Goal: Contribute content: Contribute content

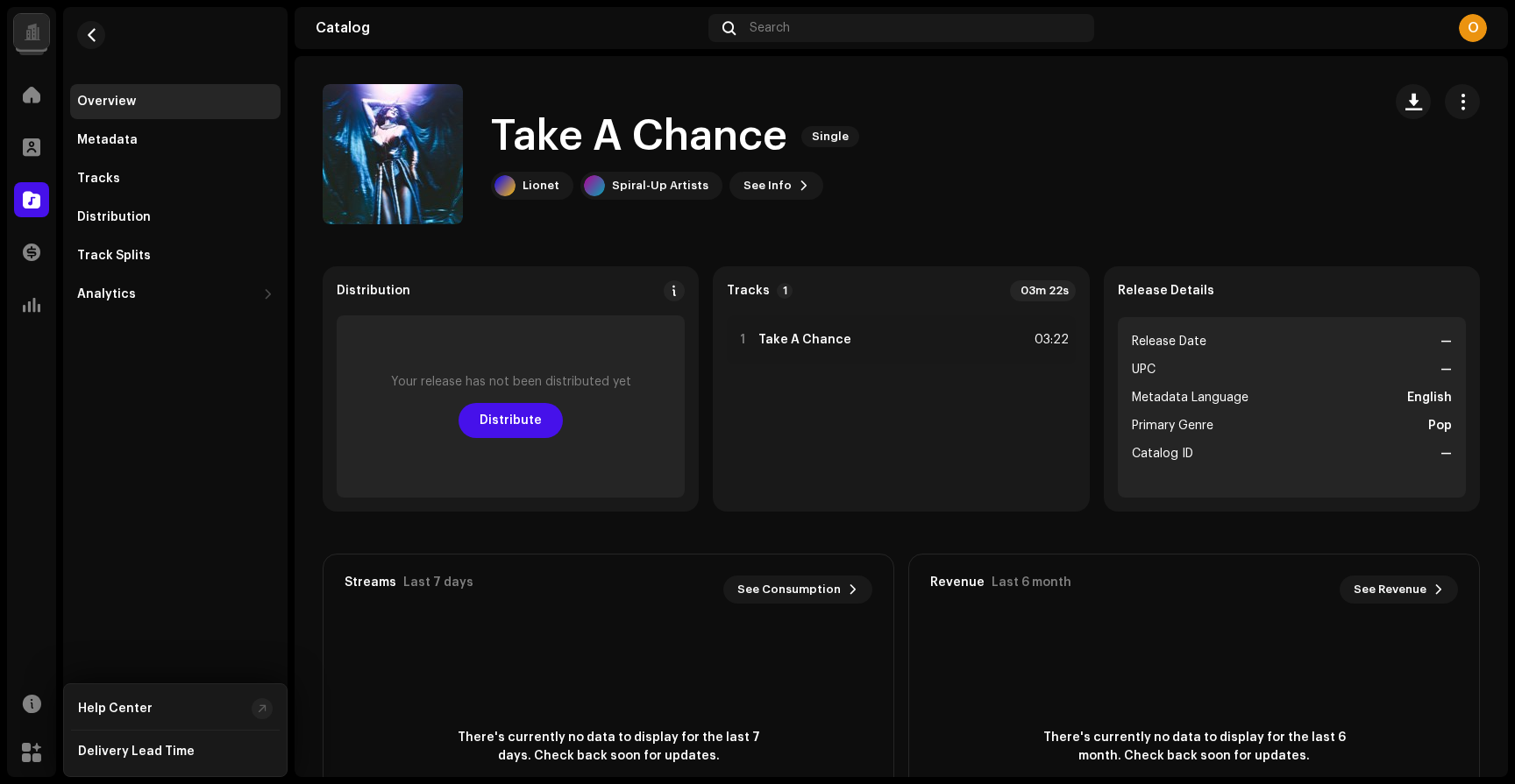
click at [39, 8] on navigation-account-switch "Spiral-Up Artists" at bounding box center [32, 32] width 49 height 49
click at [42, 20] on div at bounding box center [31, 31] width 35 height 35
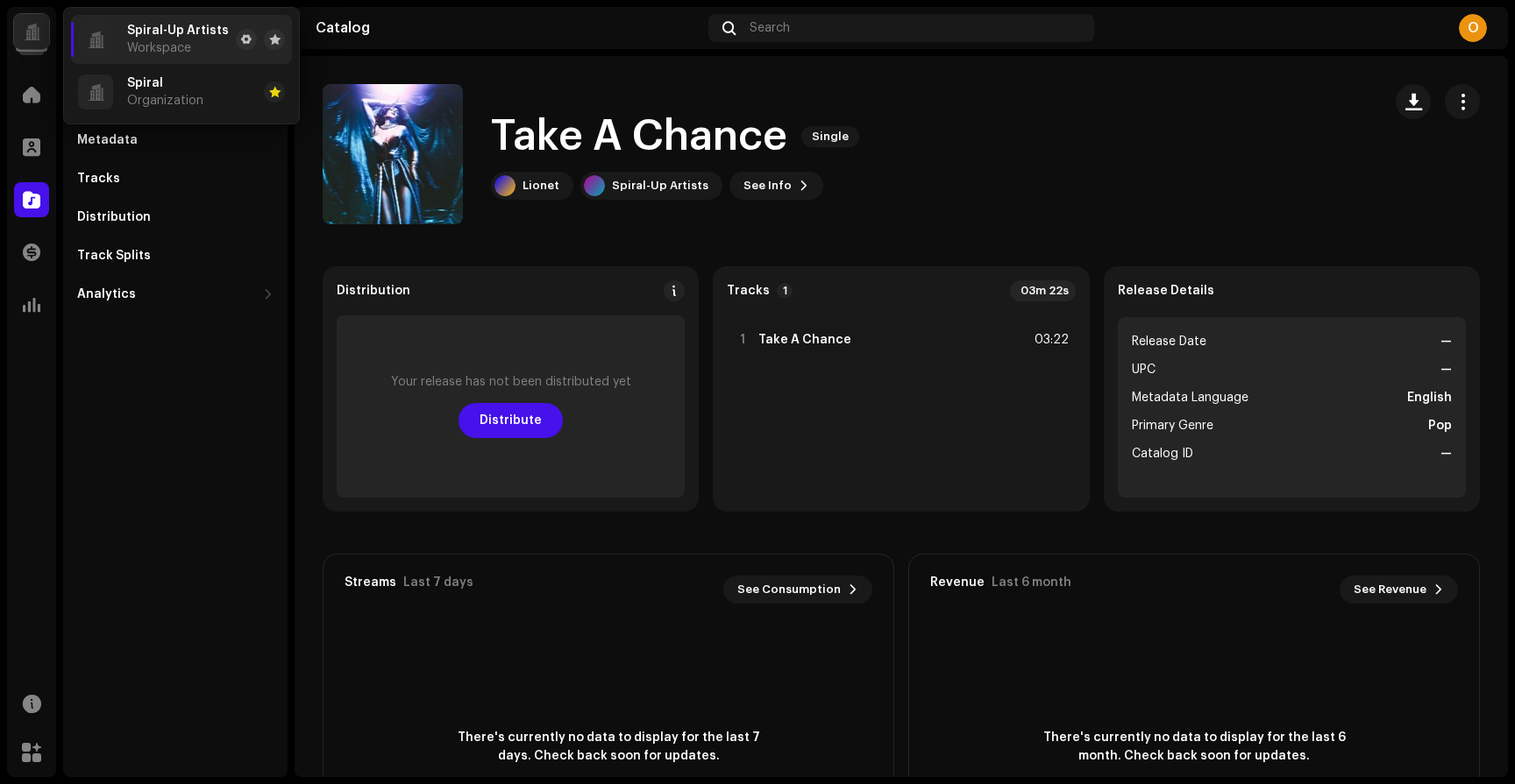
click at [159, 39] on div "Spiral-Up Artists Workspace" at bounding box center [177, 39] width 101 height 32
click at [14, 80] on div "Home" at bounding box center [32, 94] width 49 height 49
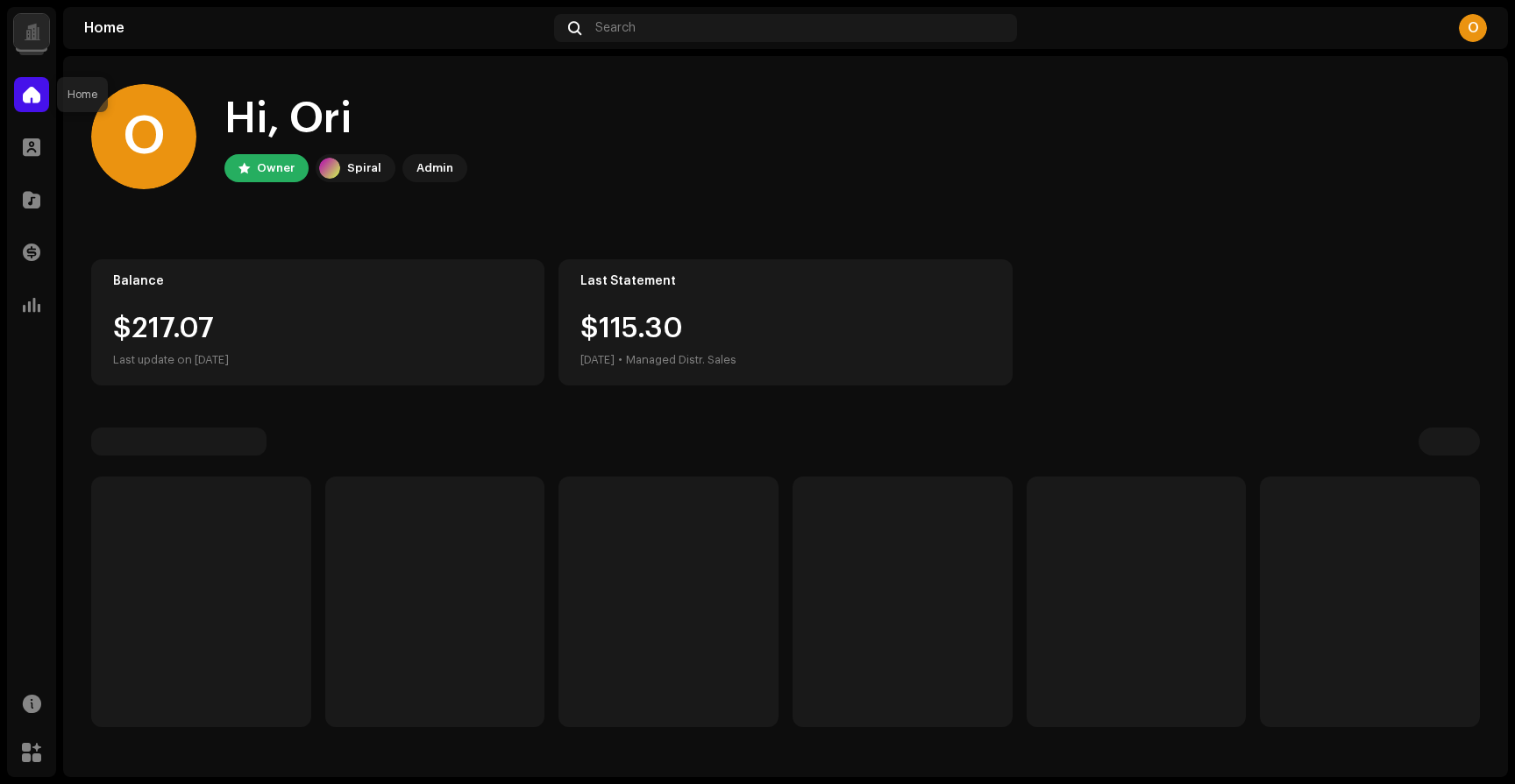
click at [22, 81] on div at bounding box center [31, 94] width 35 height 35
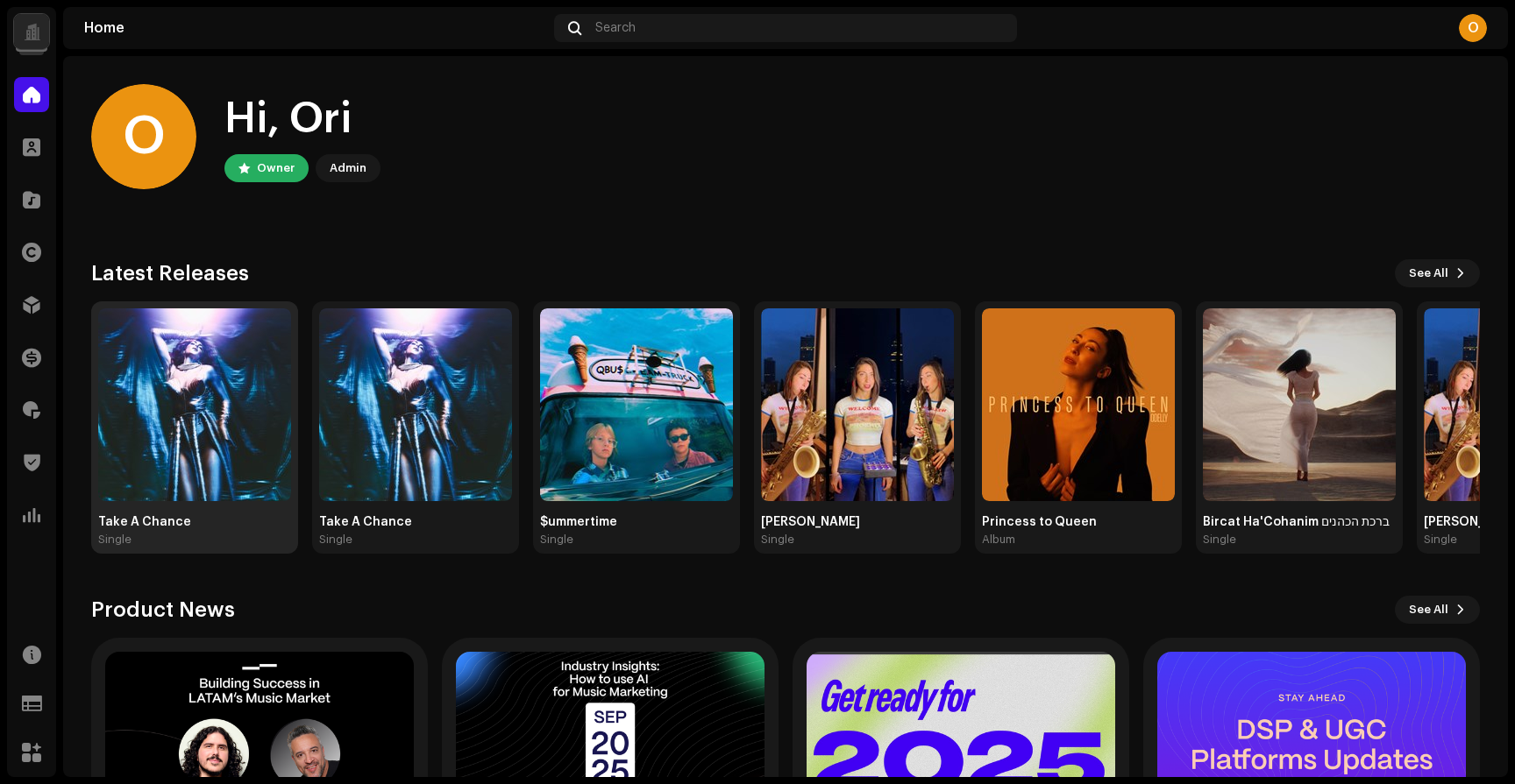
click at [152, 367] on img at bounding box center [194, 405] width 193 height 193
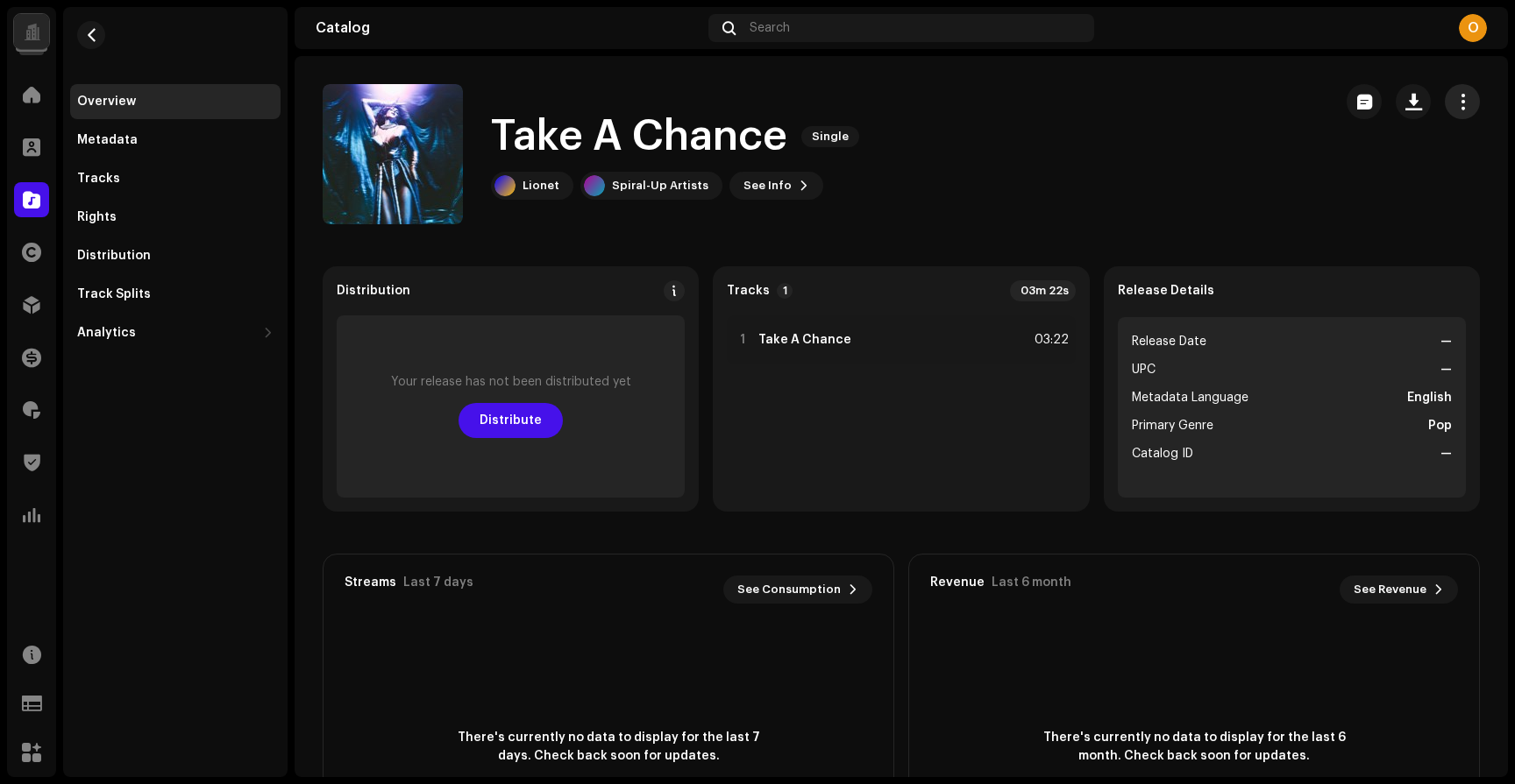
click at [1464, 99] on button "button" at bounding box center [1462, 101] width 35 height 35
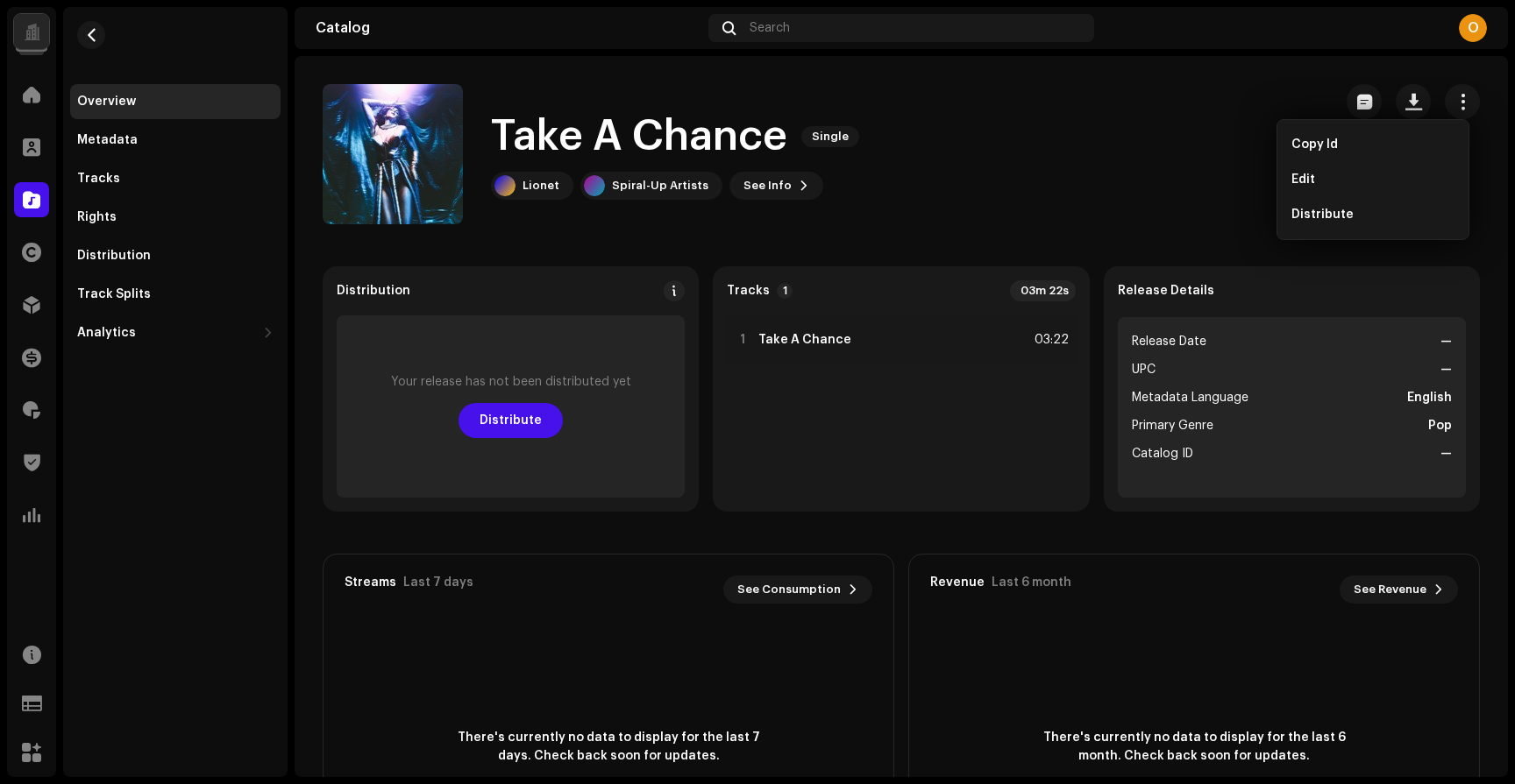
click at [1391, 72] on catalog-releases-details-overview "Take A Chance Single Take A Chance Single Lionet Spiral-Up Artists See Info Dis…" at bounding box center [901, 494] width 1213 height 876
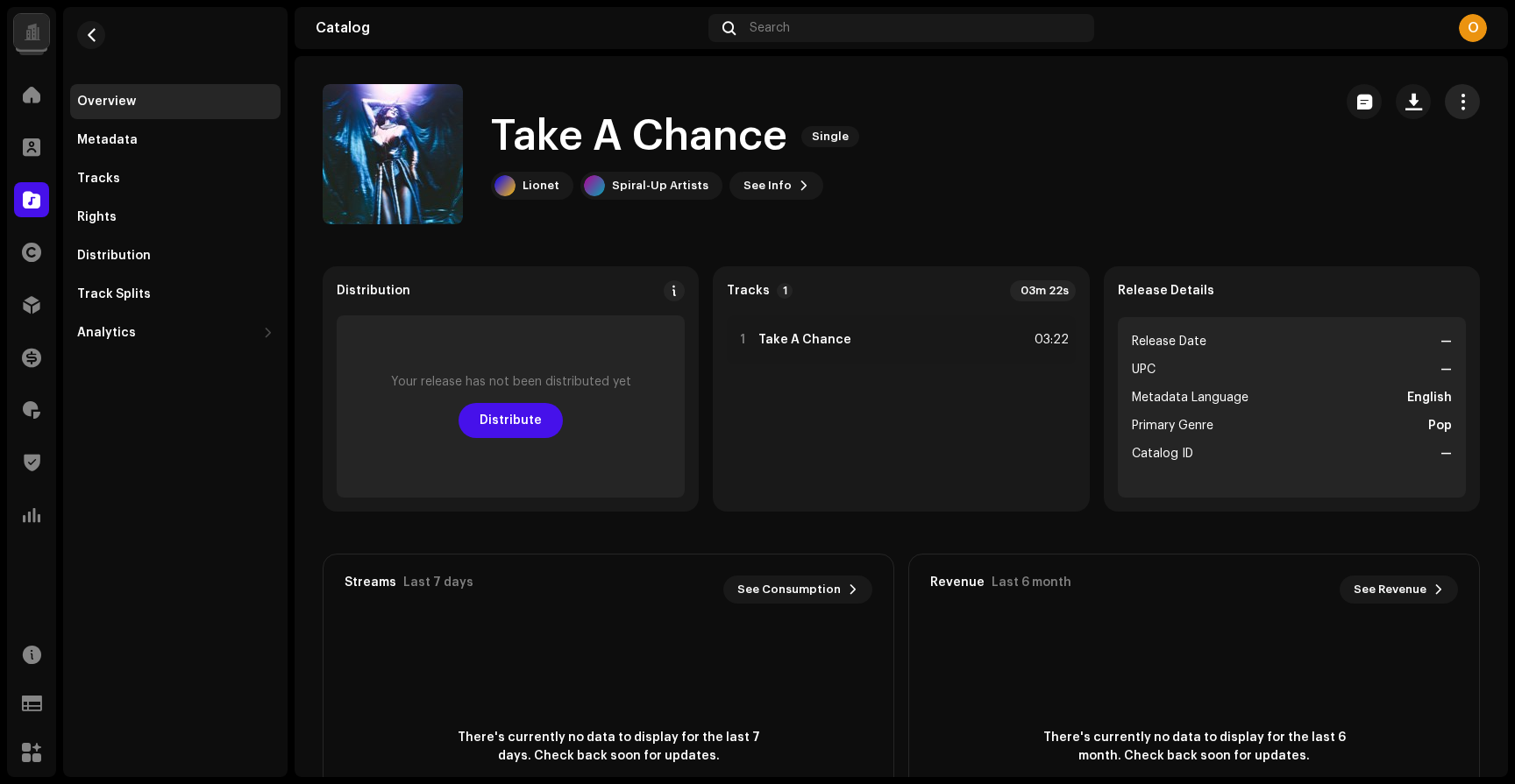
click at [1444, 100] on button "button" at bounding box center [1462, 101] width 35 height 35
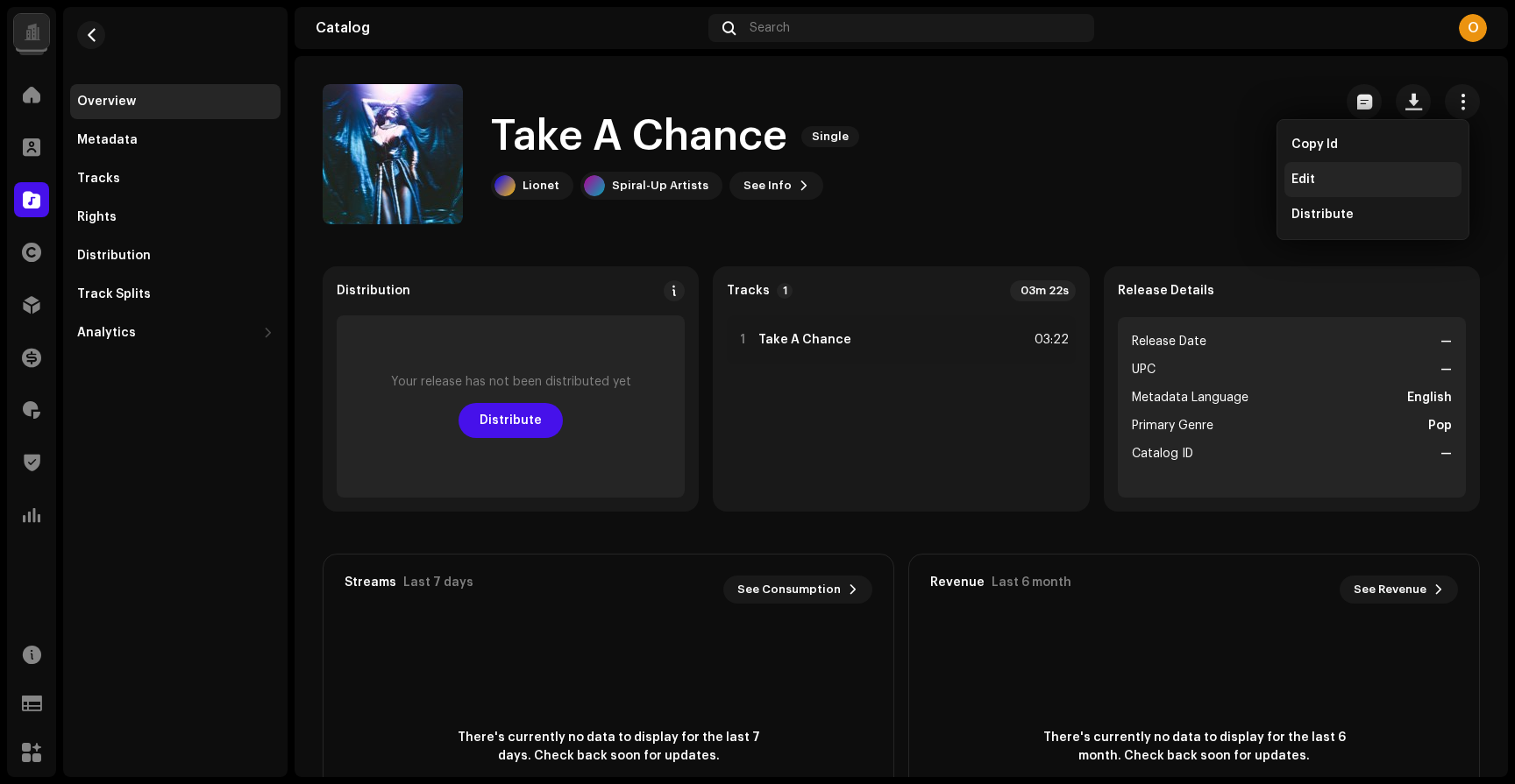
click at [1374, 167] on div "Edit" at bounding box center [1373, 179] width 177 height 35
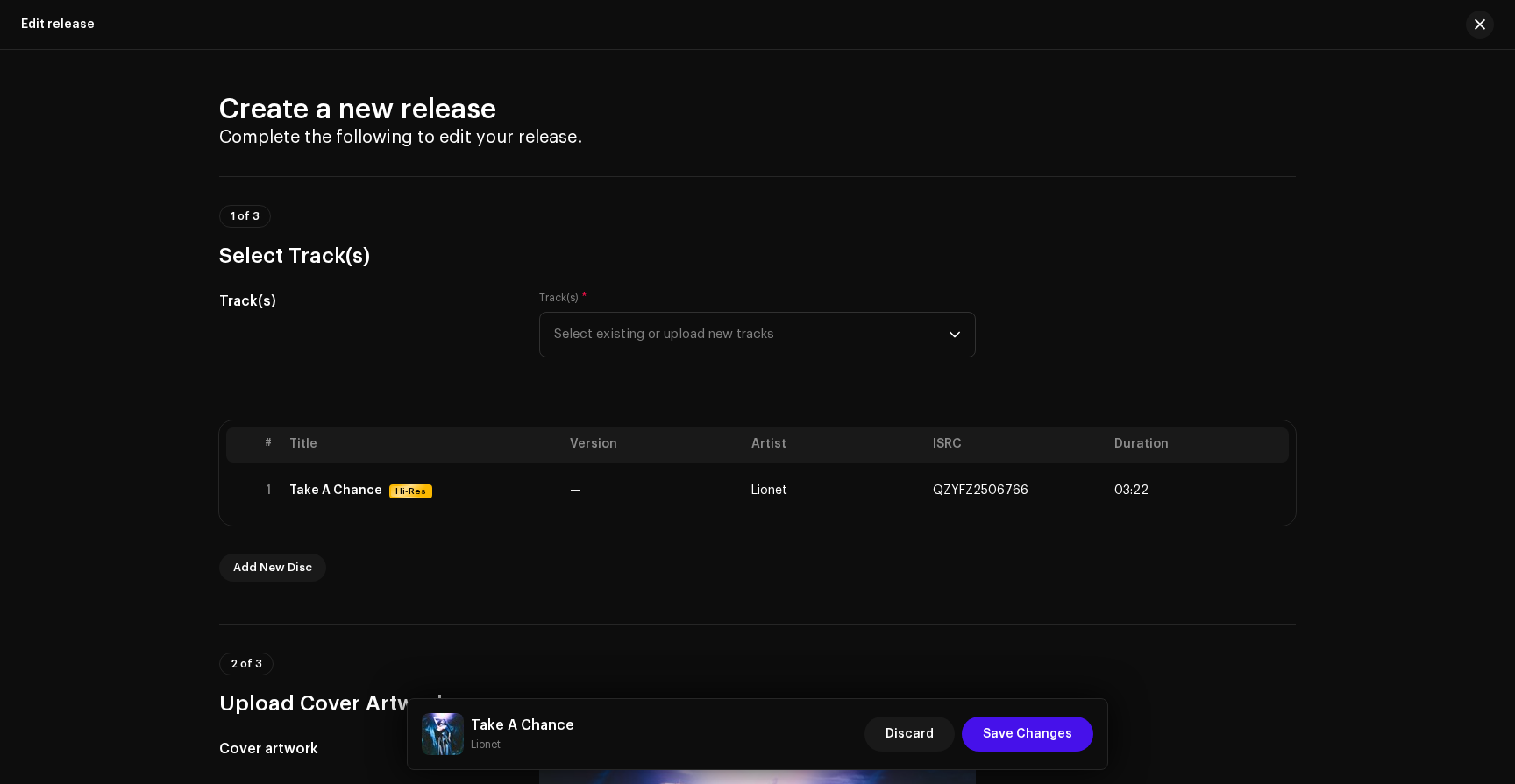
click at [417, 120] on h2 "Create a new release" at bounding box center [757, 110] width 1077 height 35
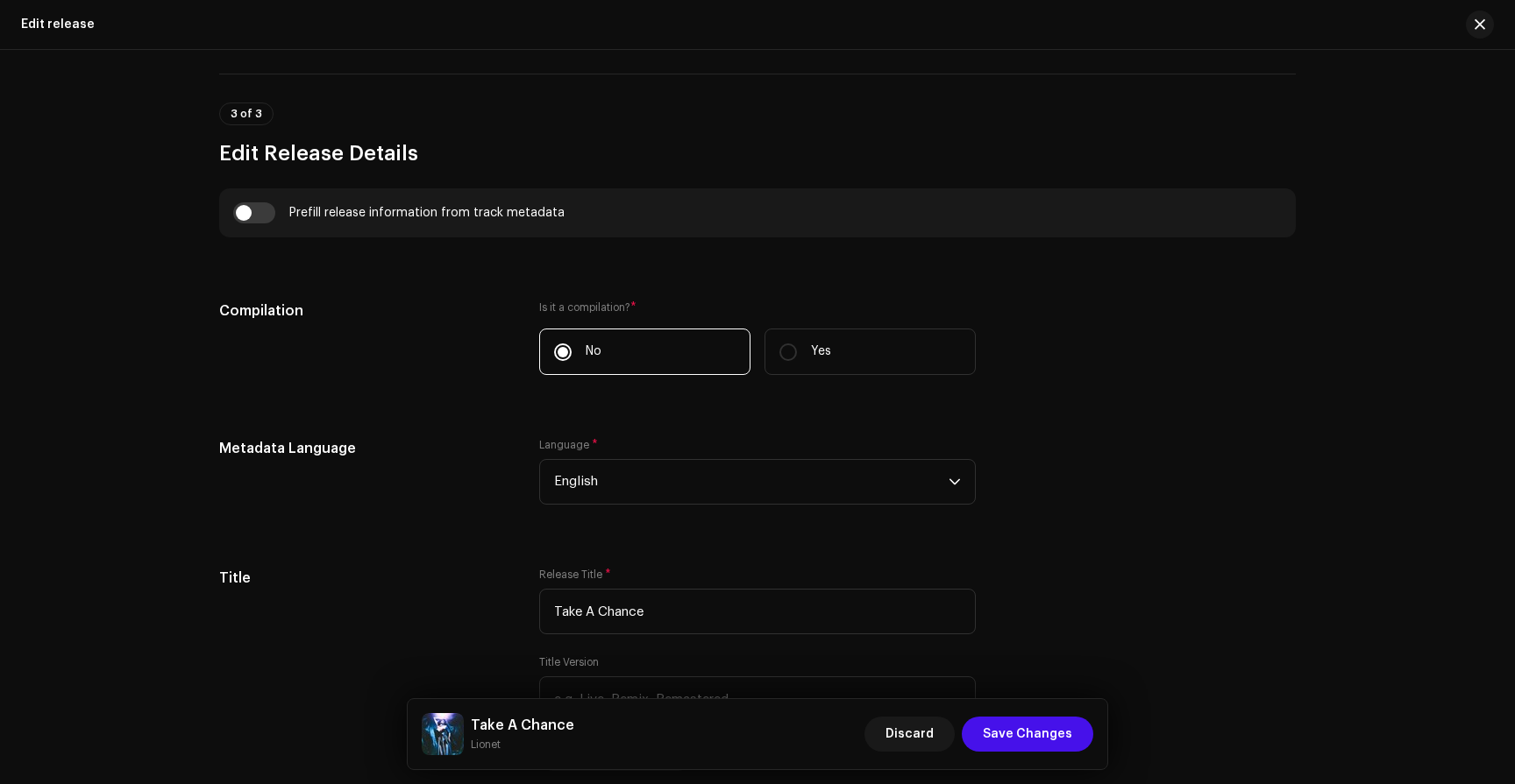
scroll to position [1146, 0]
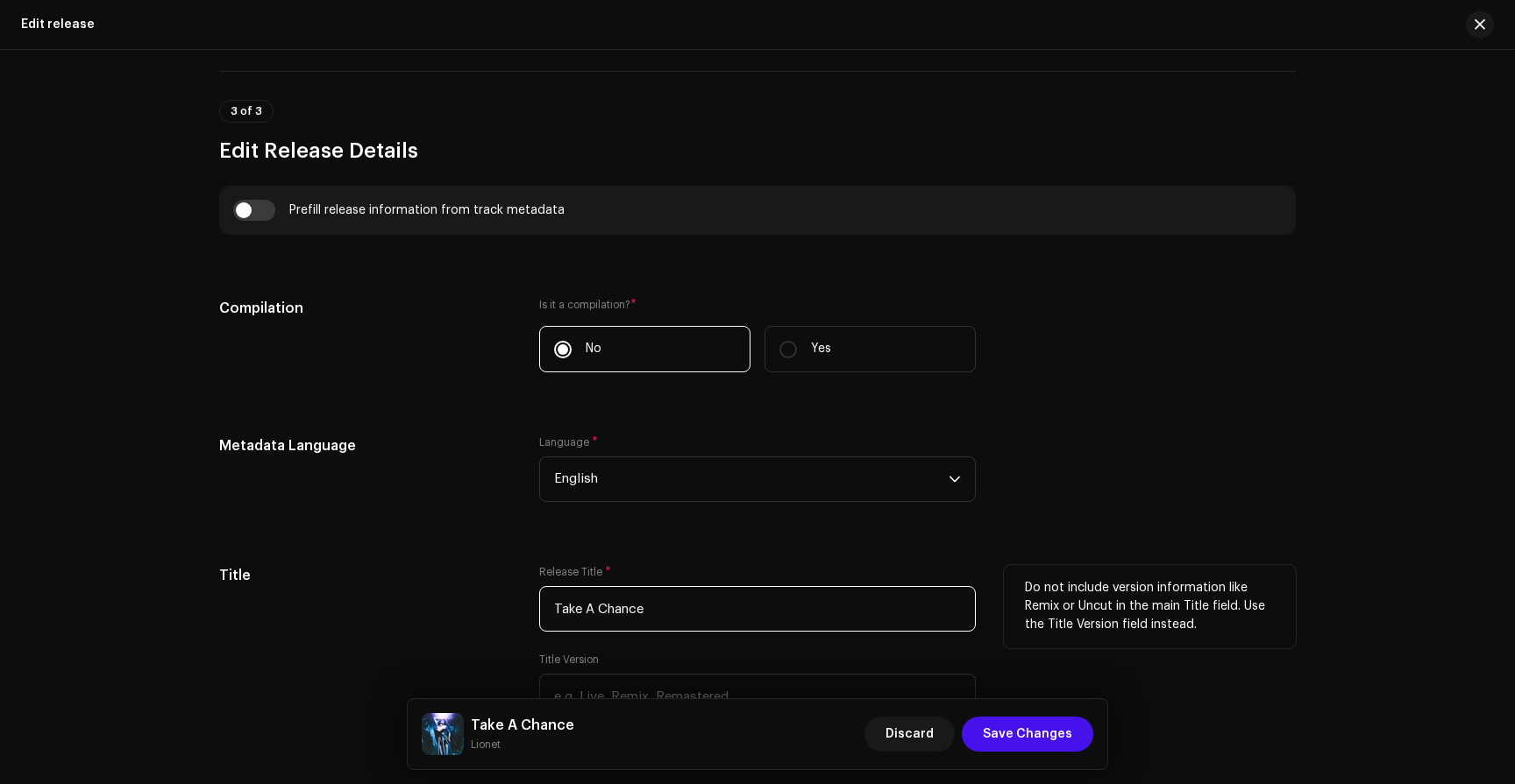
click at [731, 599] on input "Take A Chance" at bounding box center [757, 609] width 436 height 45
click at [754, 611] on input "Take A Chance" at bounding box center [757, 609] width 436 height 45
click at [533, 601] on div "Title Release Title * Take A Chance Title Version Localize Your Release Do not …" at bounding box center [757, 666] width 1077 height 204
click at [543, 602] on input "Take A Chance" at bounding box center [757, 609] width 436 height 45
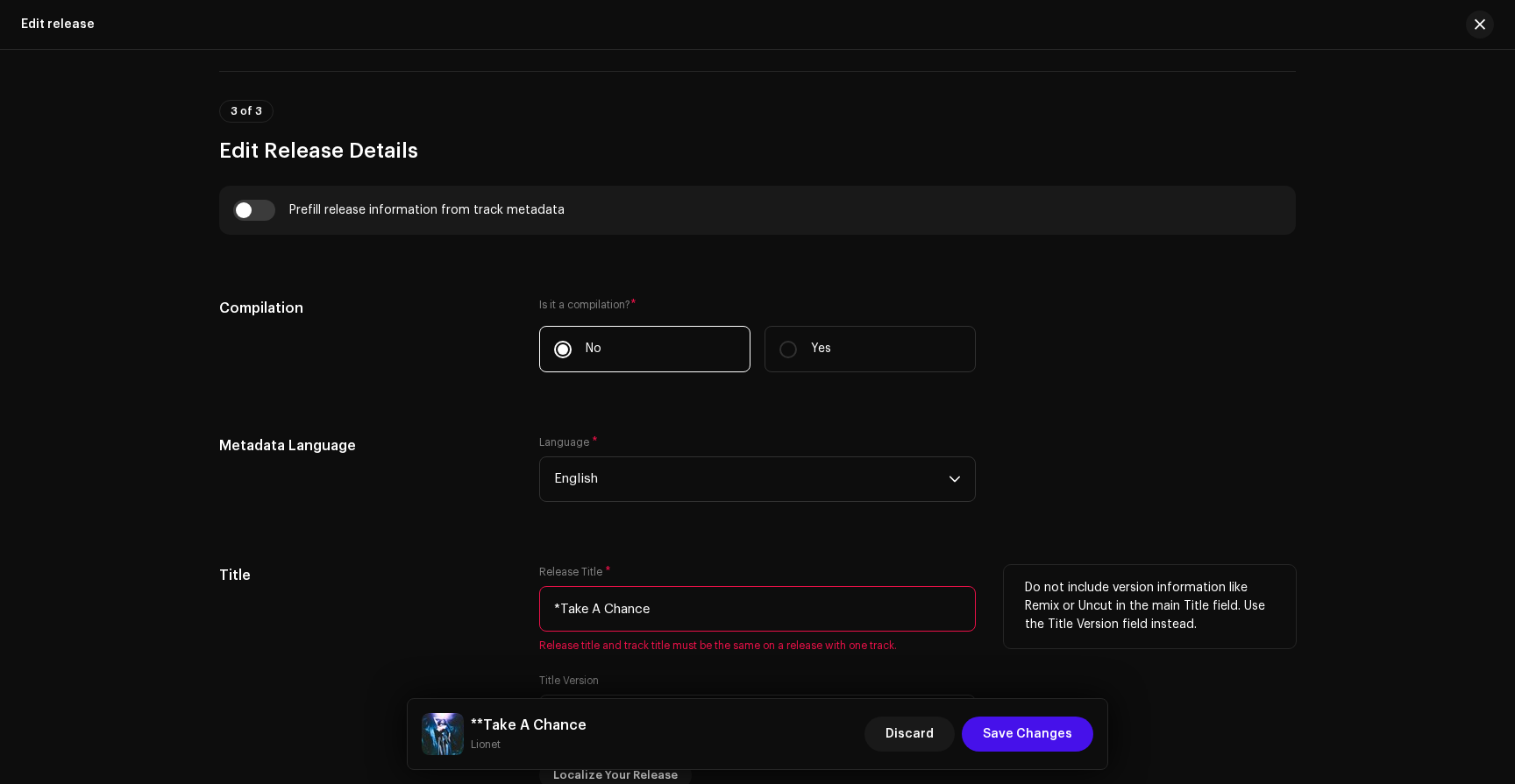
type input "Take A Chance"
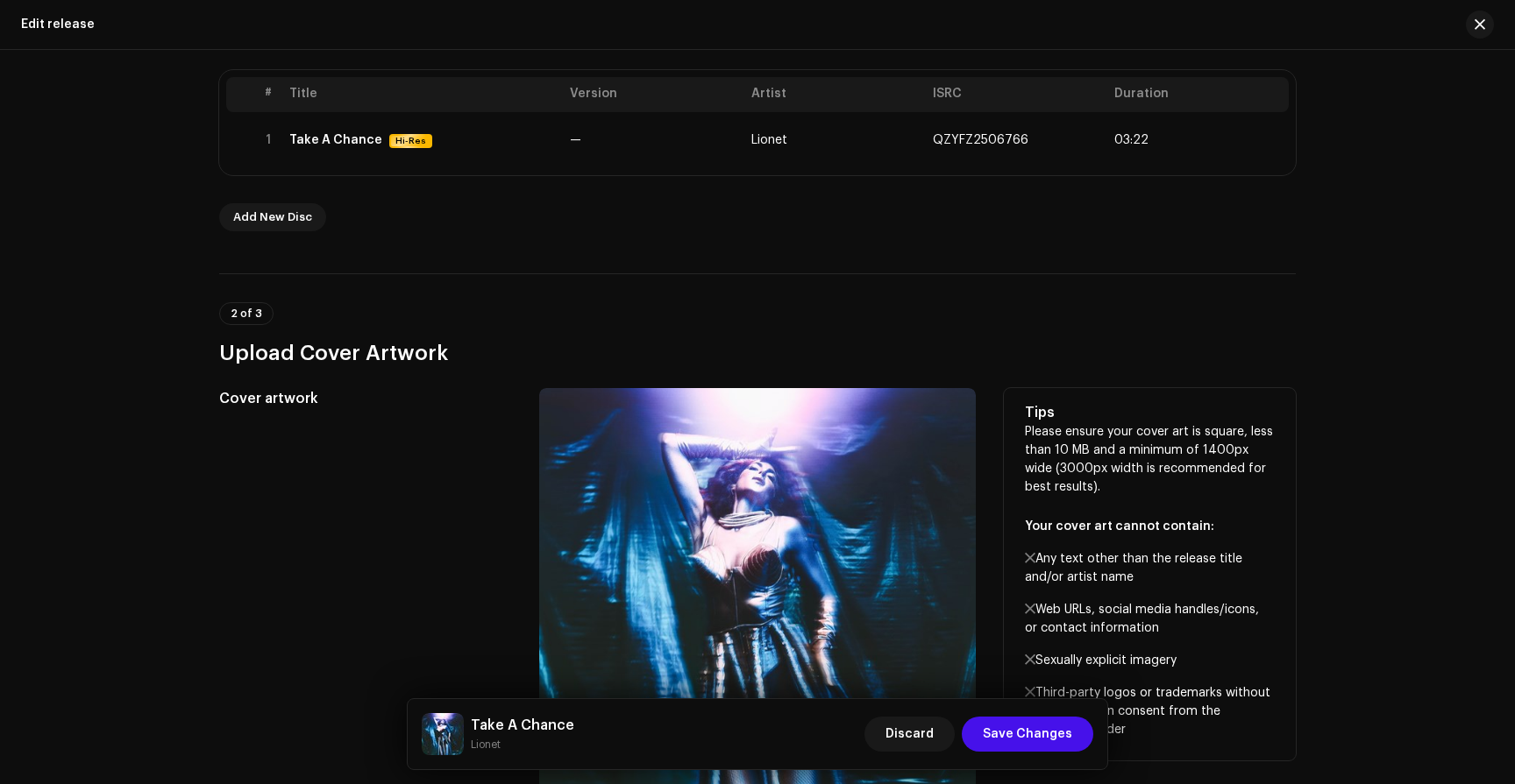
scroll to position [0, 0]
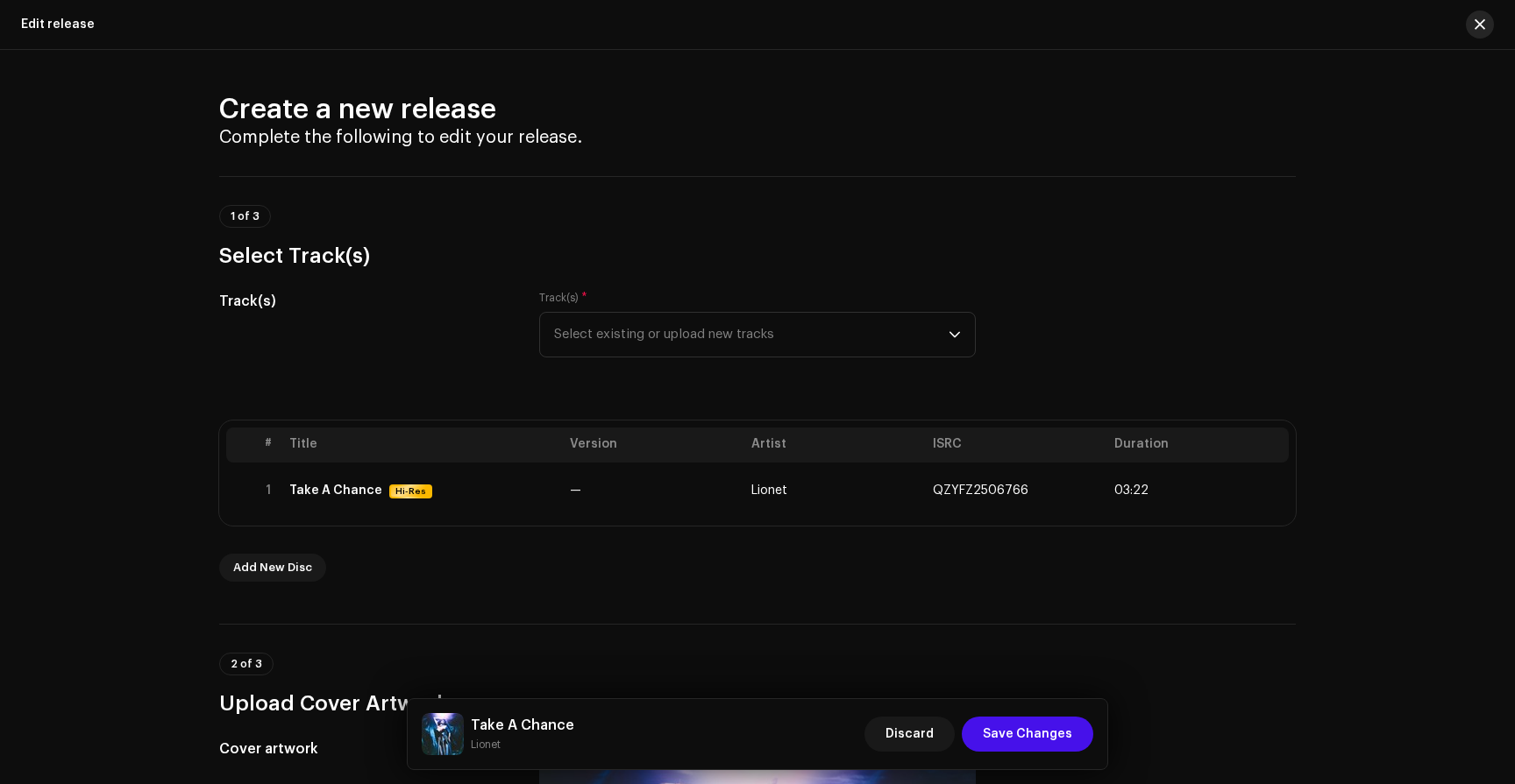
click at [1471, 16] on button "button" at bounding box center [1480, 24] width 28 height 28
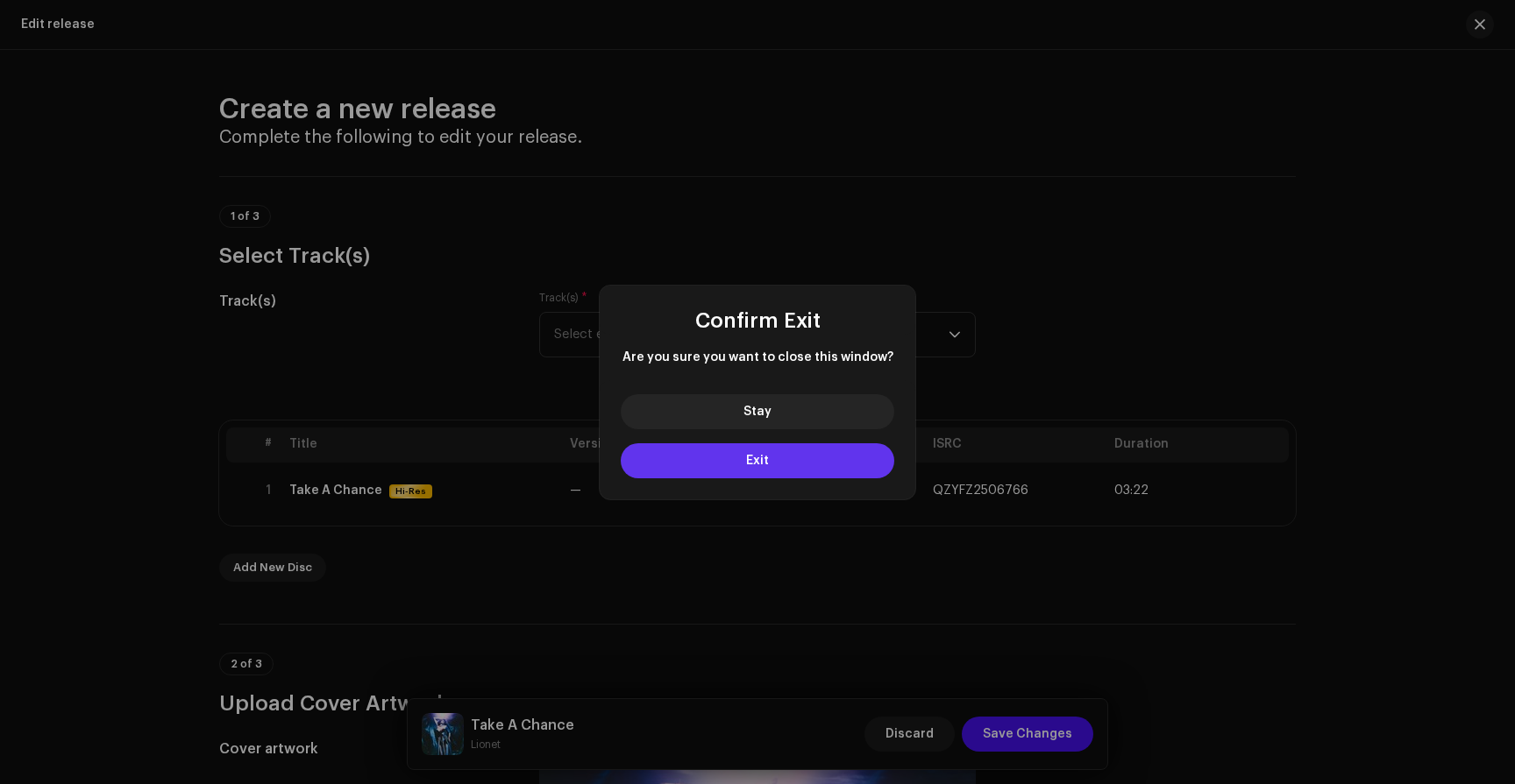
click at [820, 466] on button "Exit" at bounding box center [757, 461] width 273 height 35
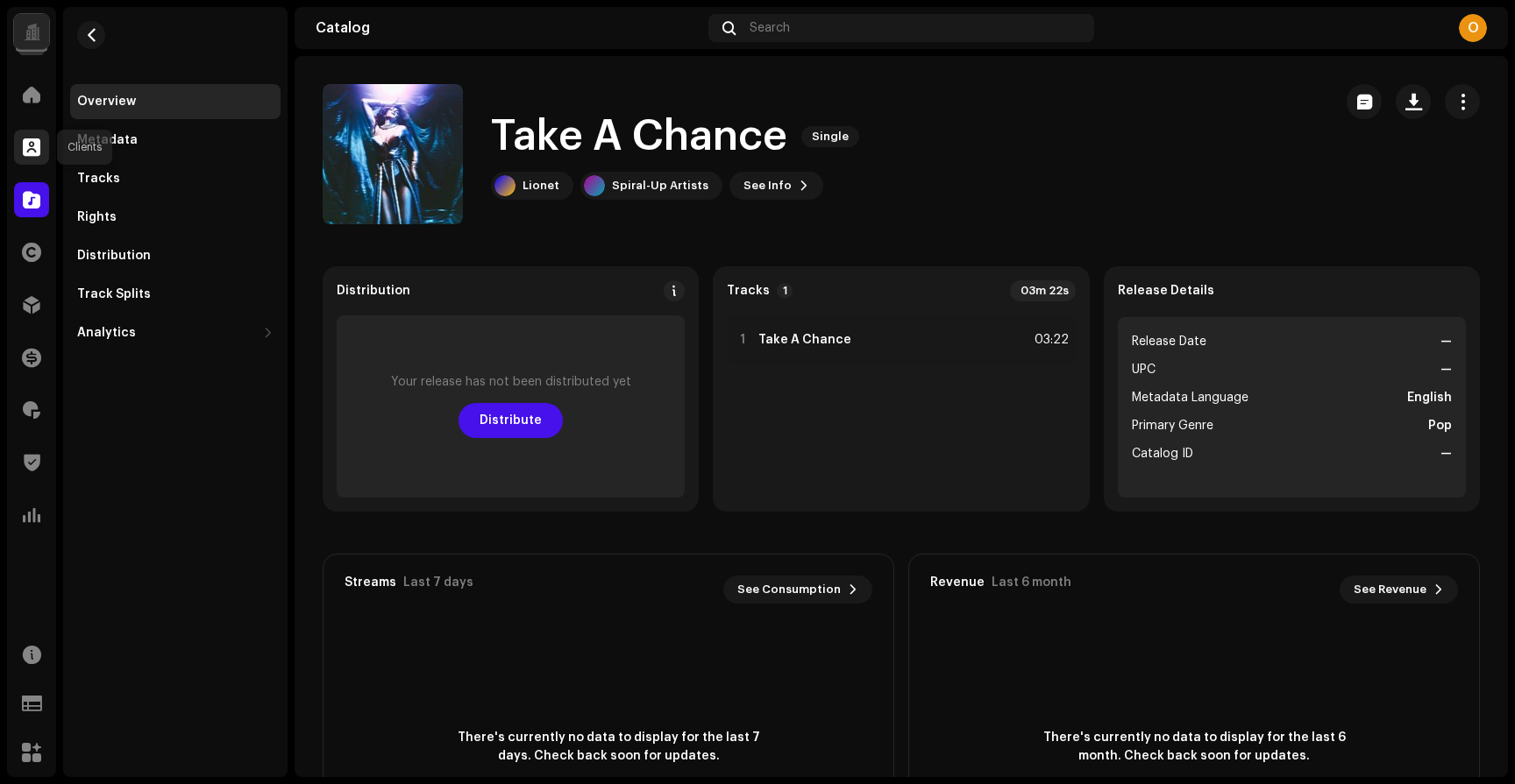
click at [29, 149] on span at bounding box center [31, 147] width 17 height 14
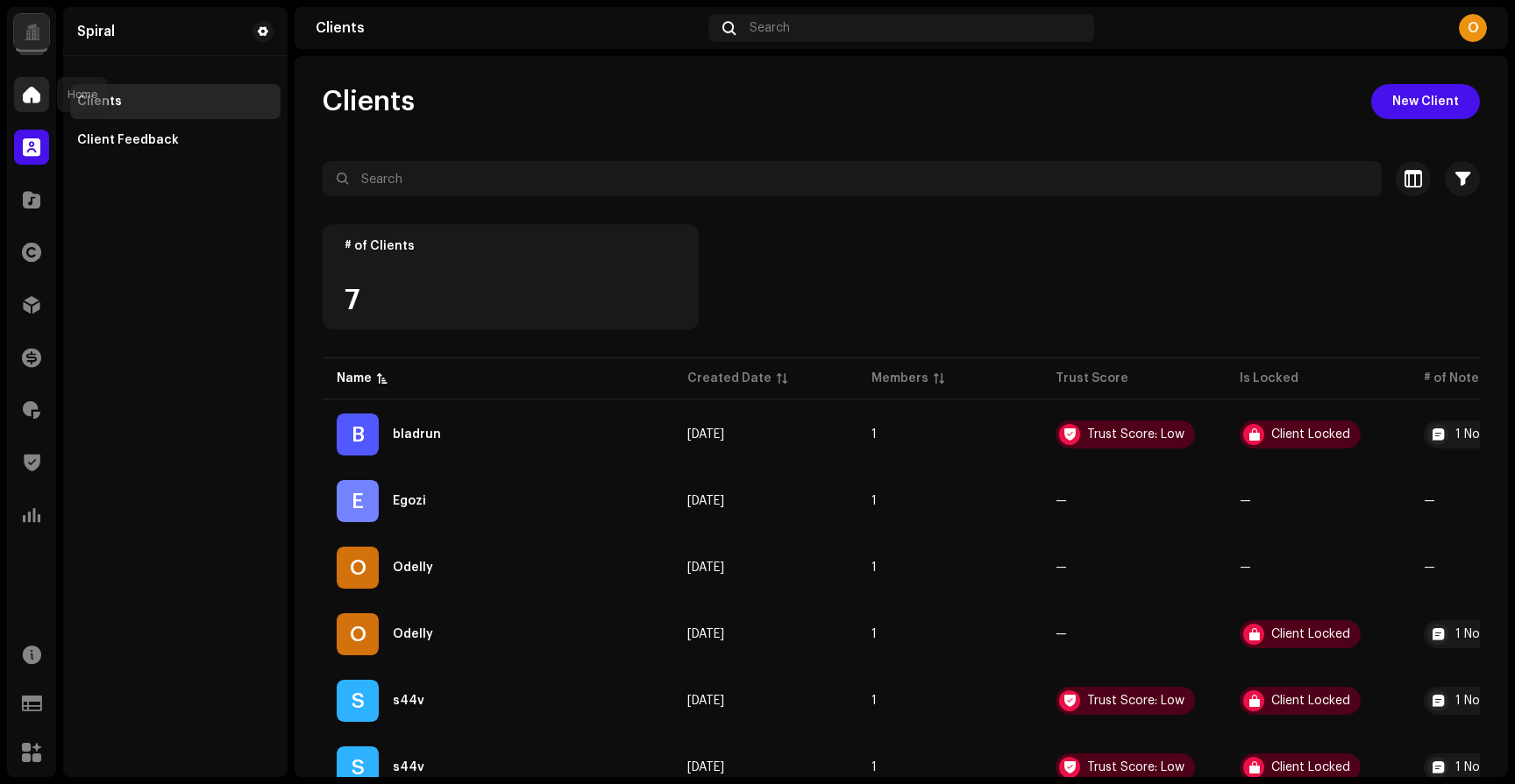
click at [41, 109] on div at bounding box center [31, 94] width 35 height 35
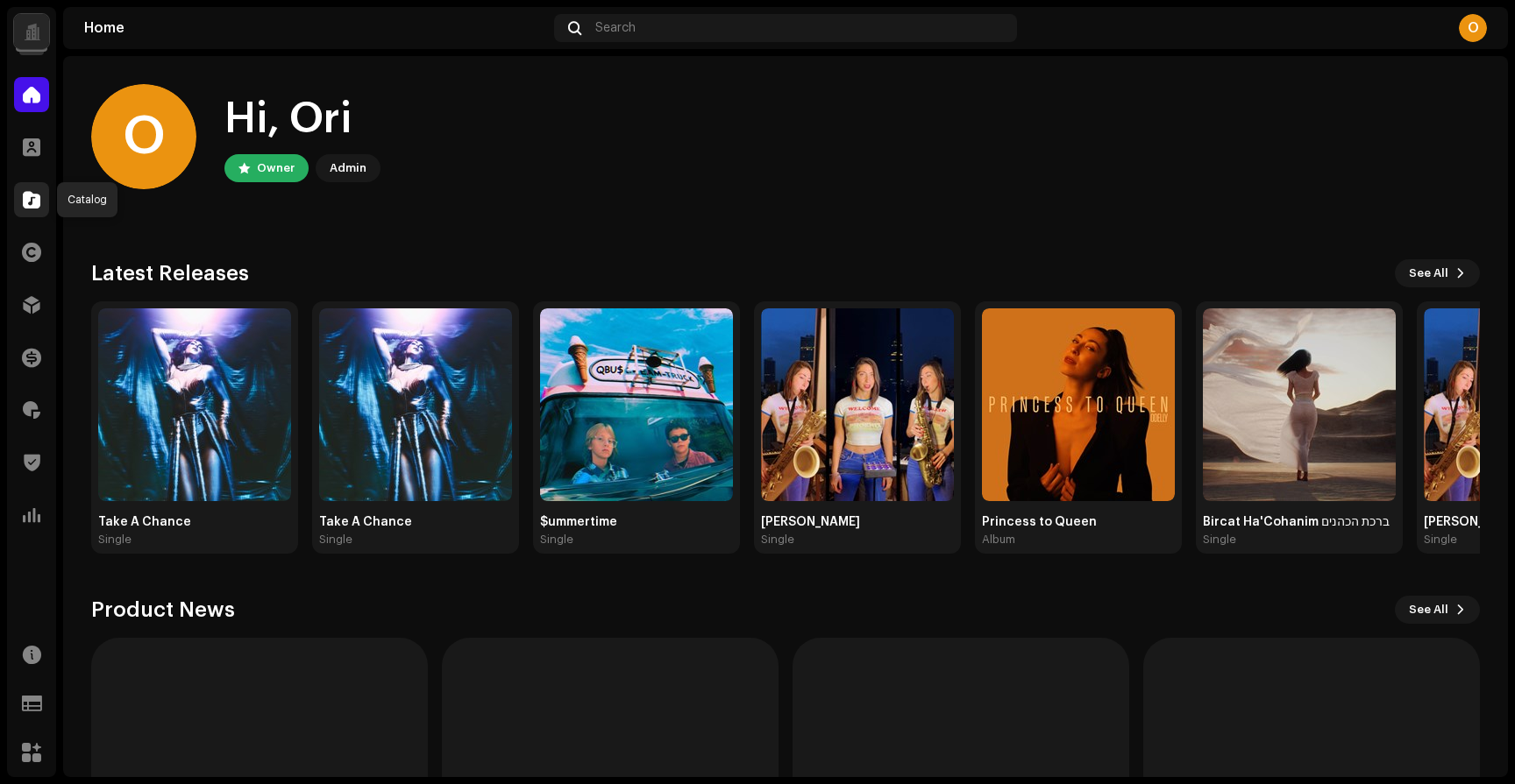
click at [35, 205] on span at bounding box center [31, 199] width 17 height 14
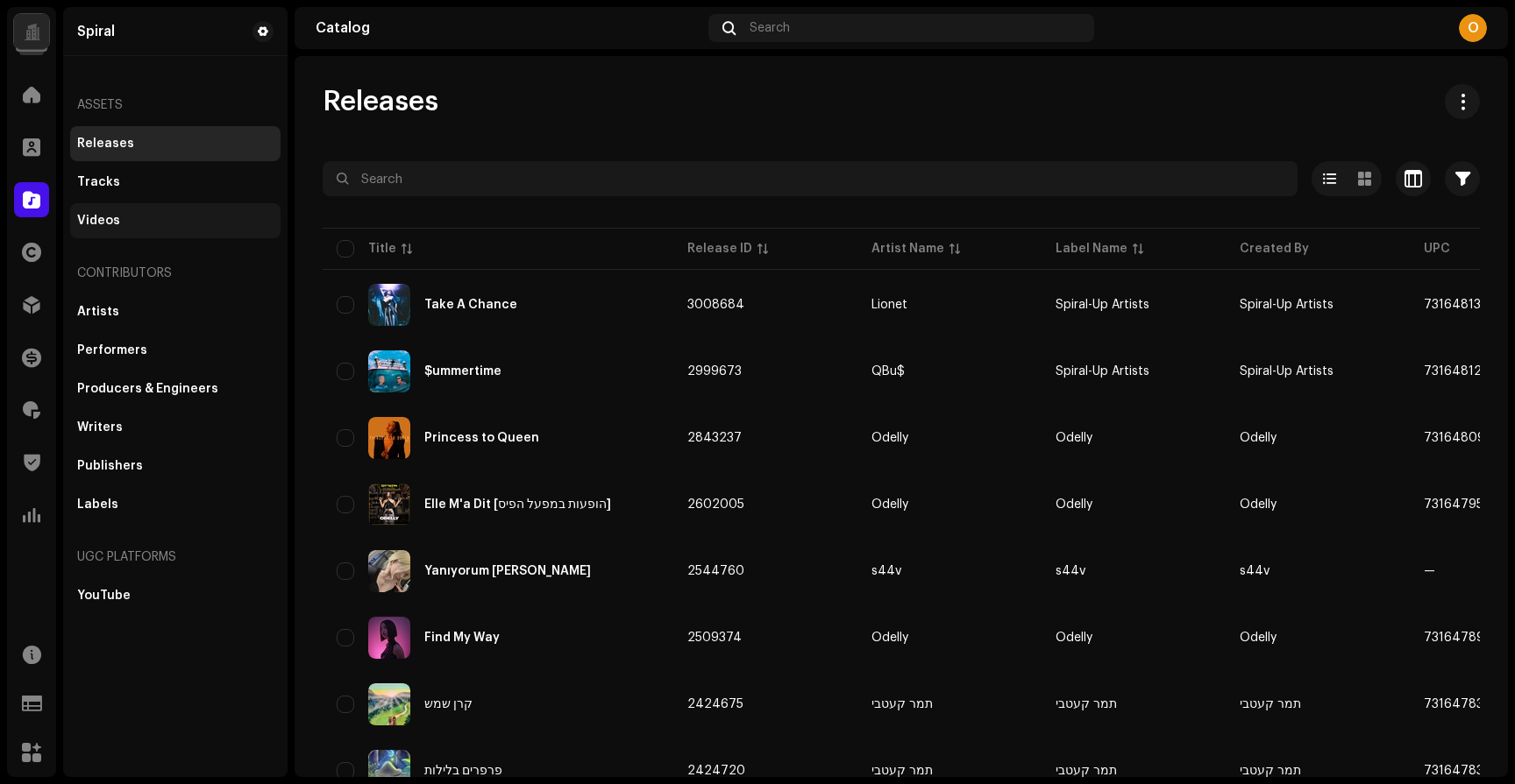
click at [116, 218] on div "Videos" at bounding box center [98, 220] width 43 height 14
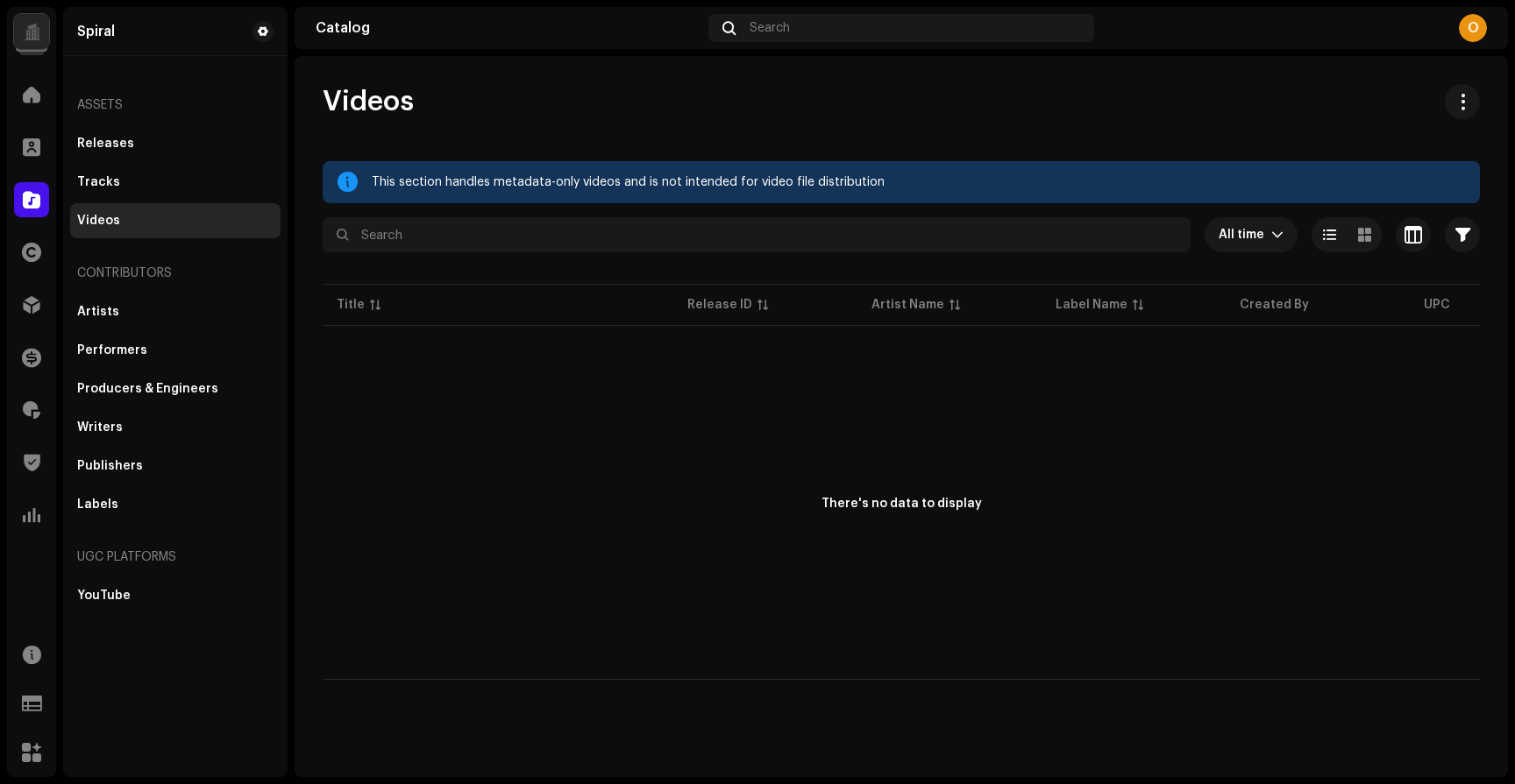
click at [1443, 124] on div "Videos This section handles metadata-only videos and is not intended for video …" at bounding box center [901, 382] width 1213 height 596
click at [1456, 112] on button at bounding box center [1462, 101] width 35 height 35
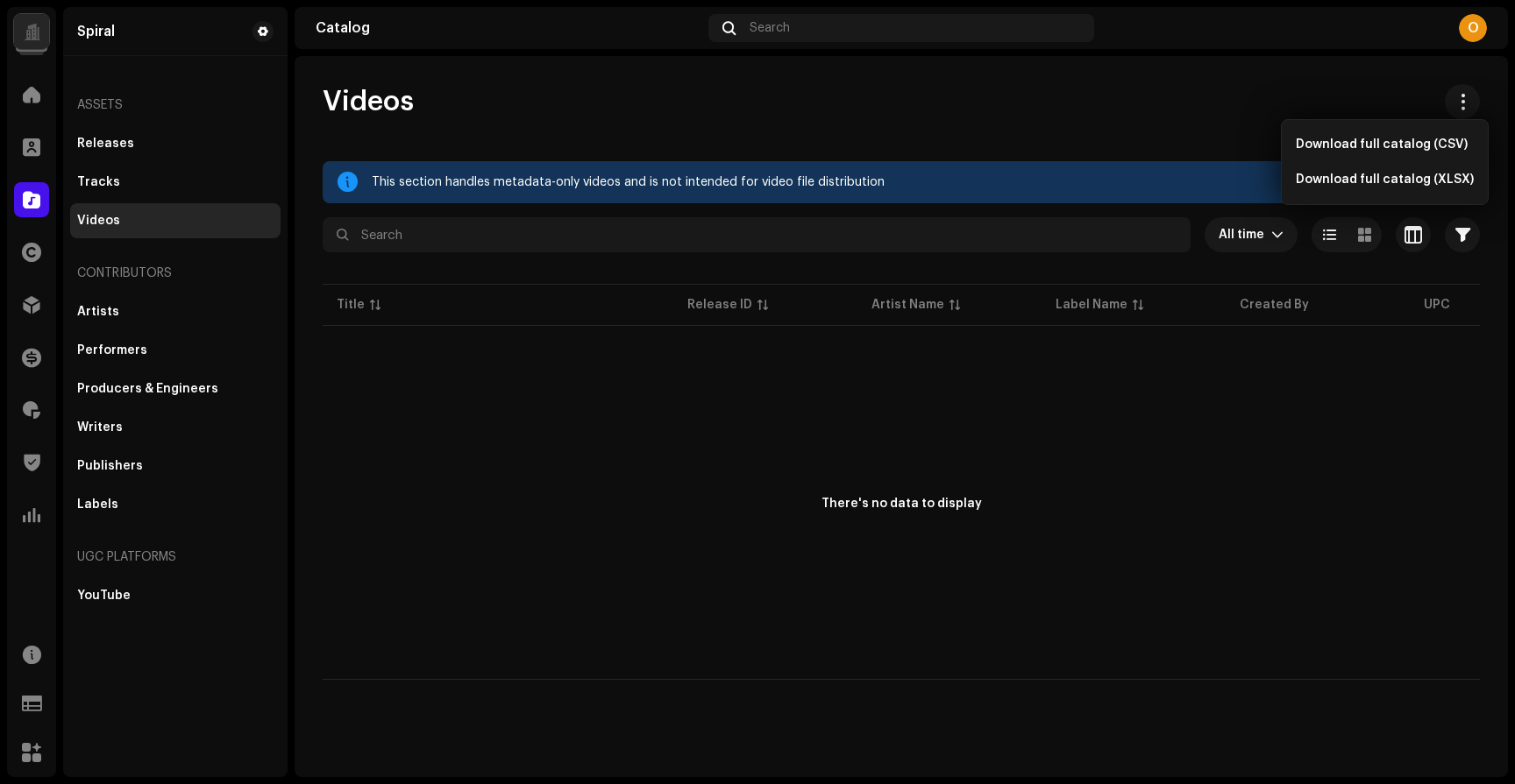
click at [1186, 91] on div "Videos" at bounding box center [901, 101] width 1157 height 35
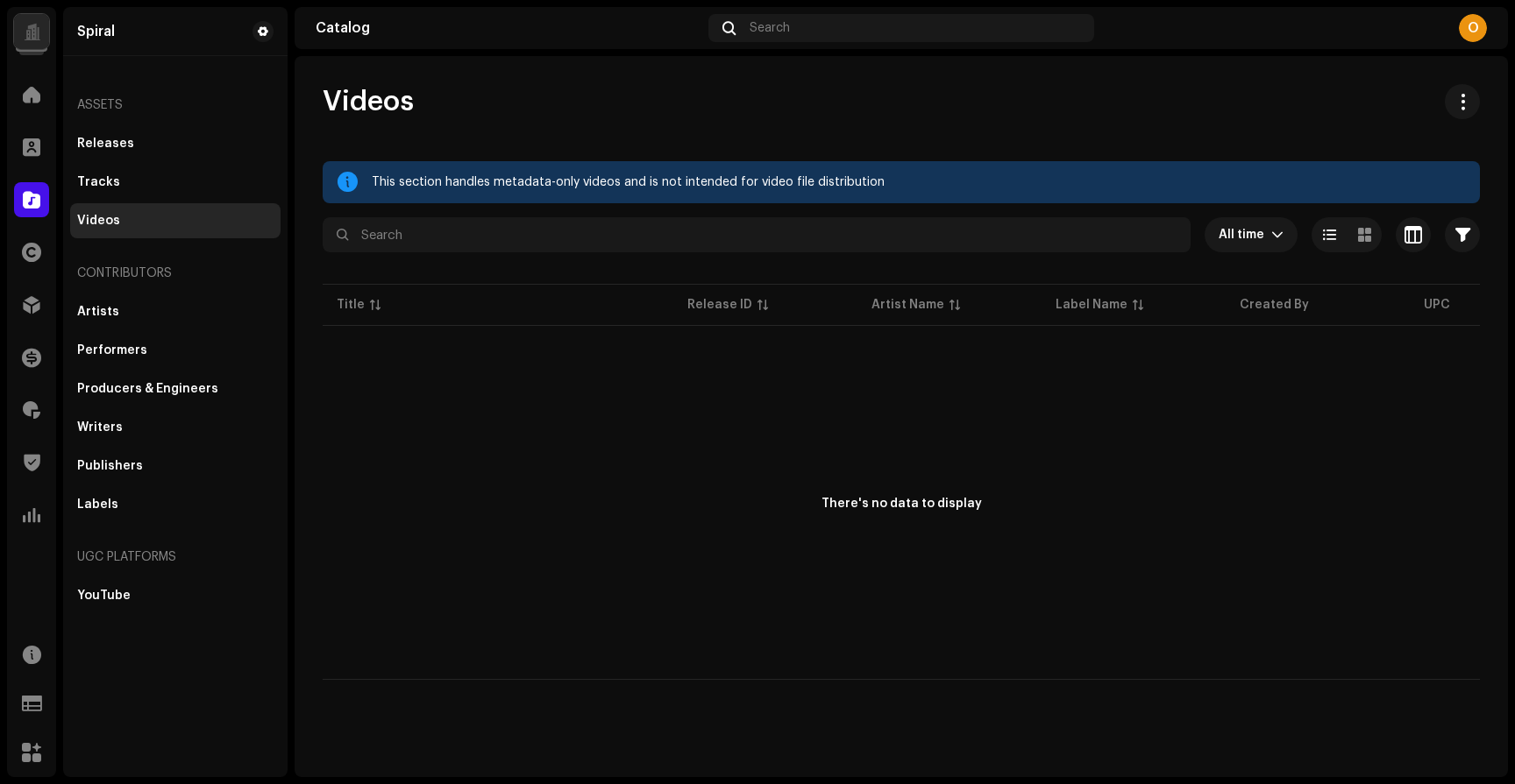
click at [41, 35] on div at bounding box center [31, 31] width 35 height 35
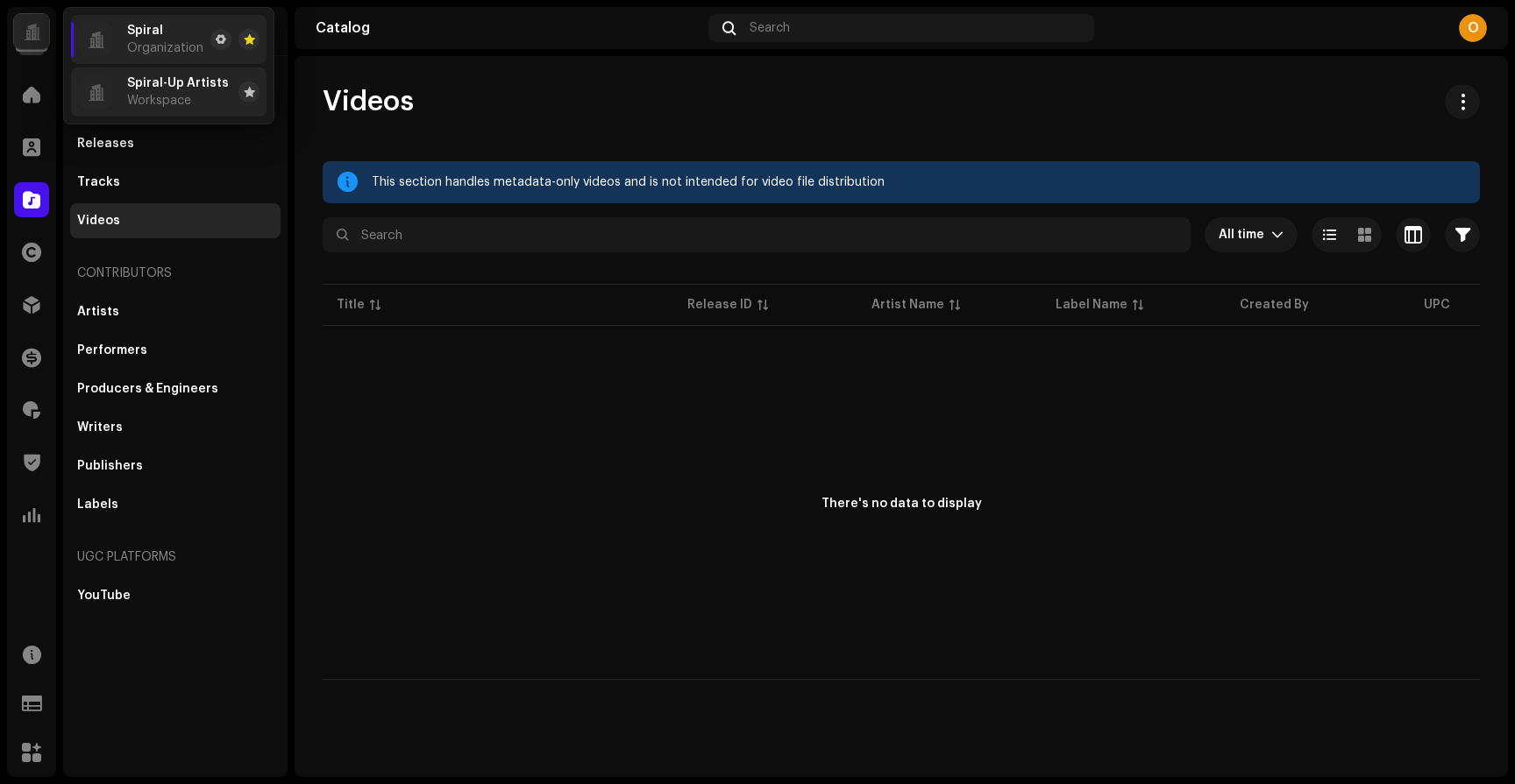
click at [181, 88] on span "Spiral-Up Artists" at bounding box center [177, 82] width 101 height 14
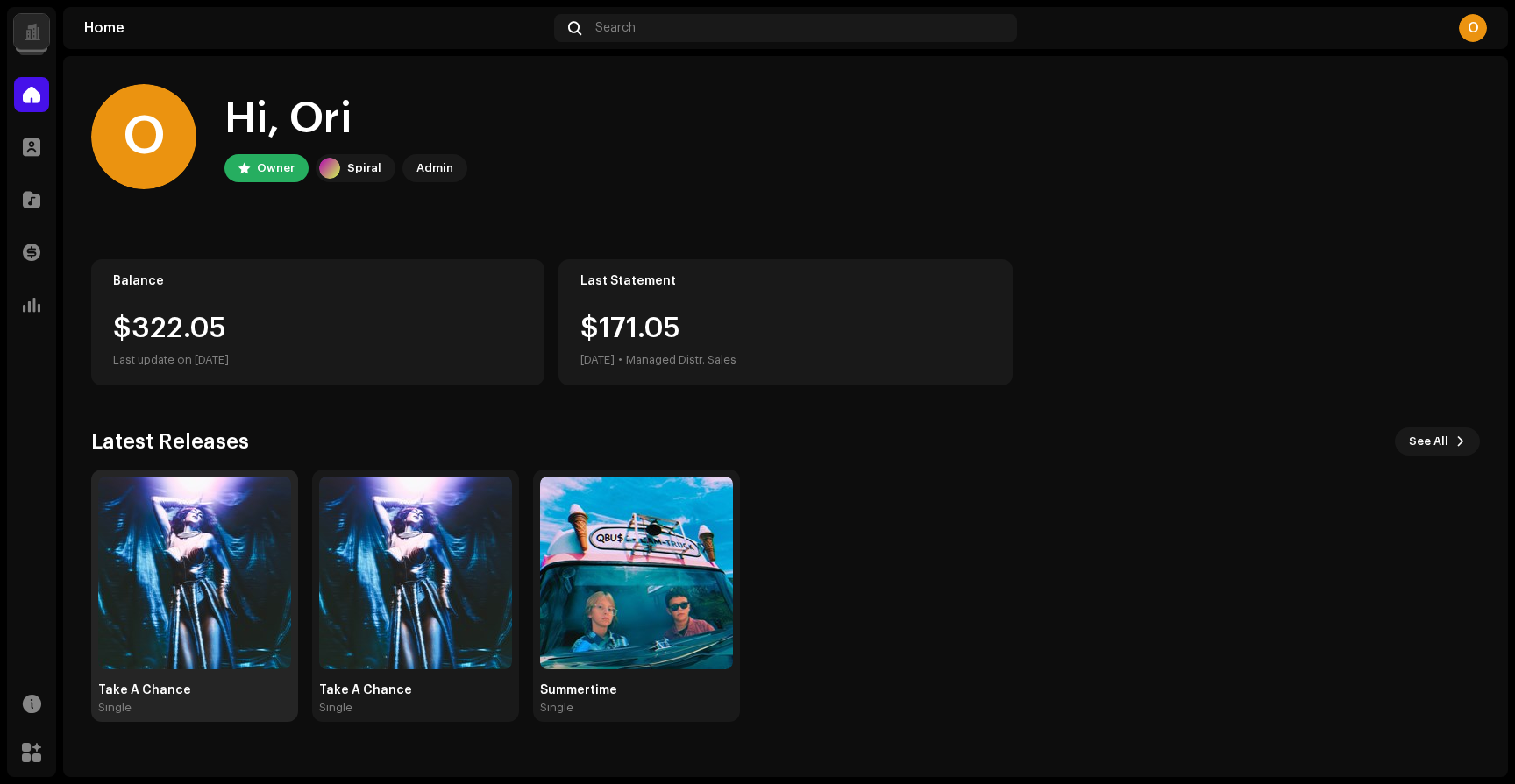
click at [200, 565] on img at bounding box center [194, 573] width 193 height 193
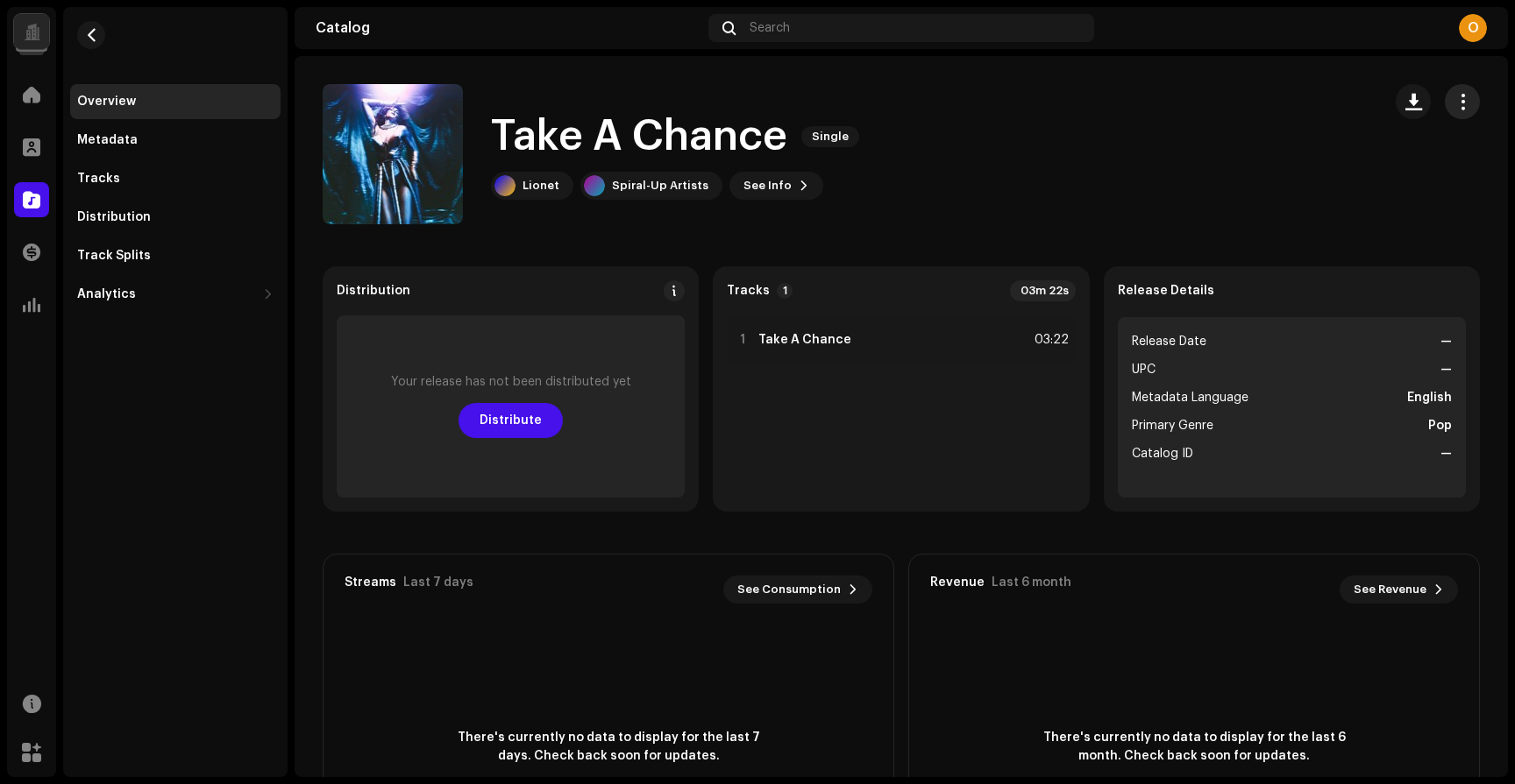
click at [1454, 96] on span "button" at bounding box center [1462, 101] width 16 height 14
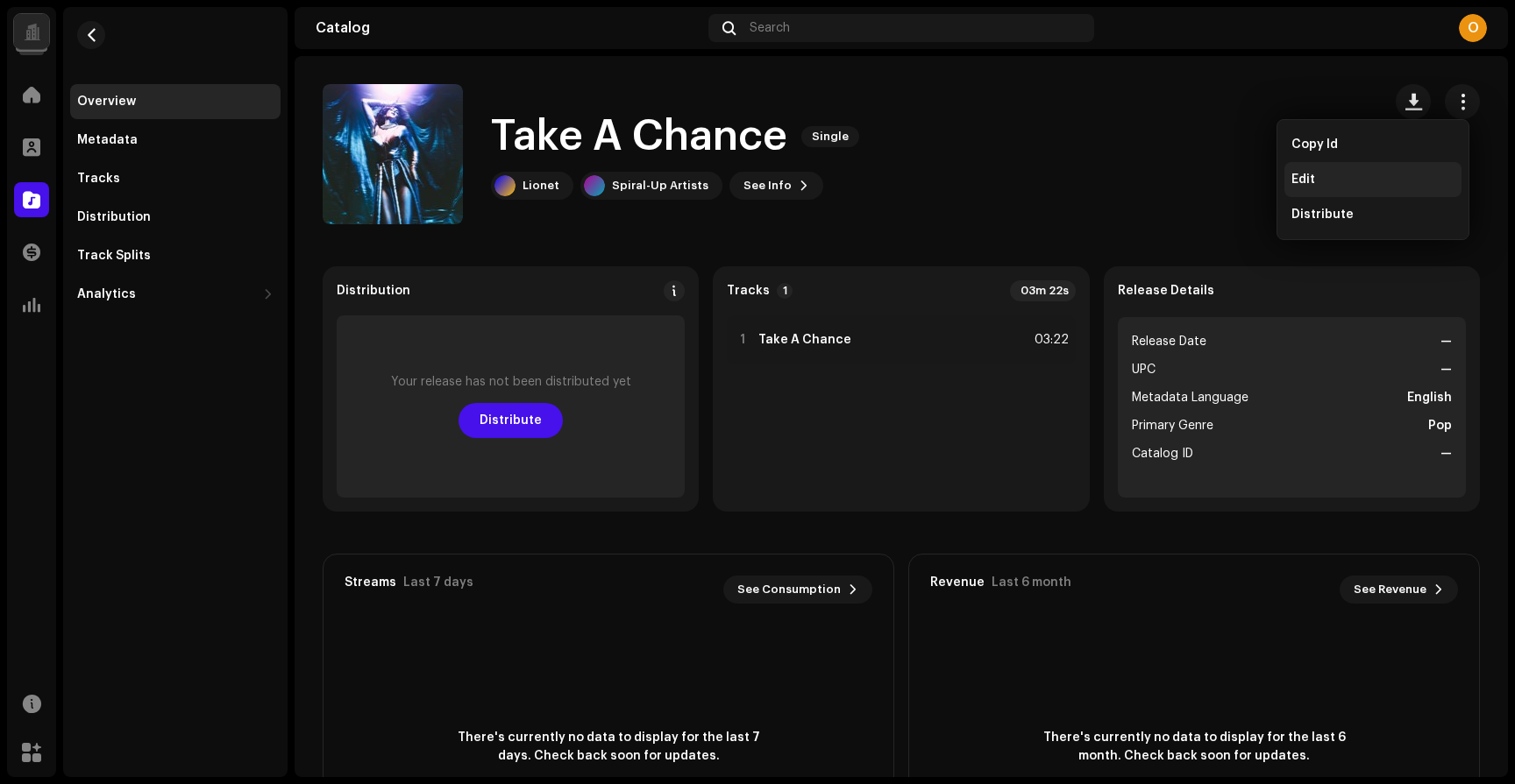
click at [1370, 174] on div "Edit" at bounding box center [1373, 179] width 163 height 14
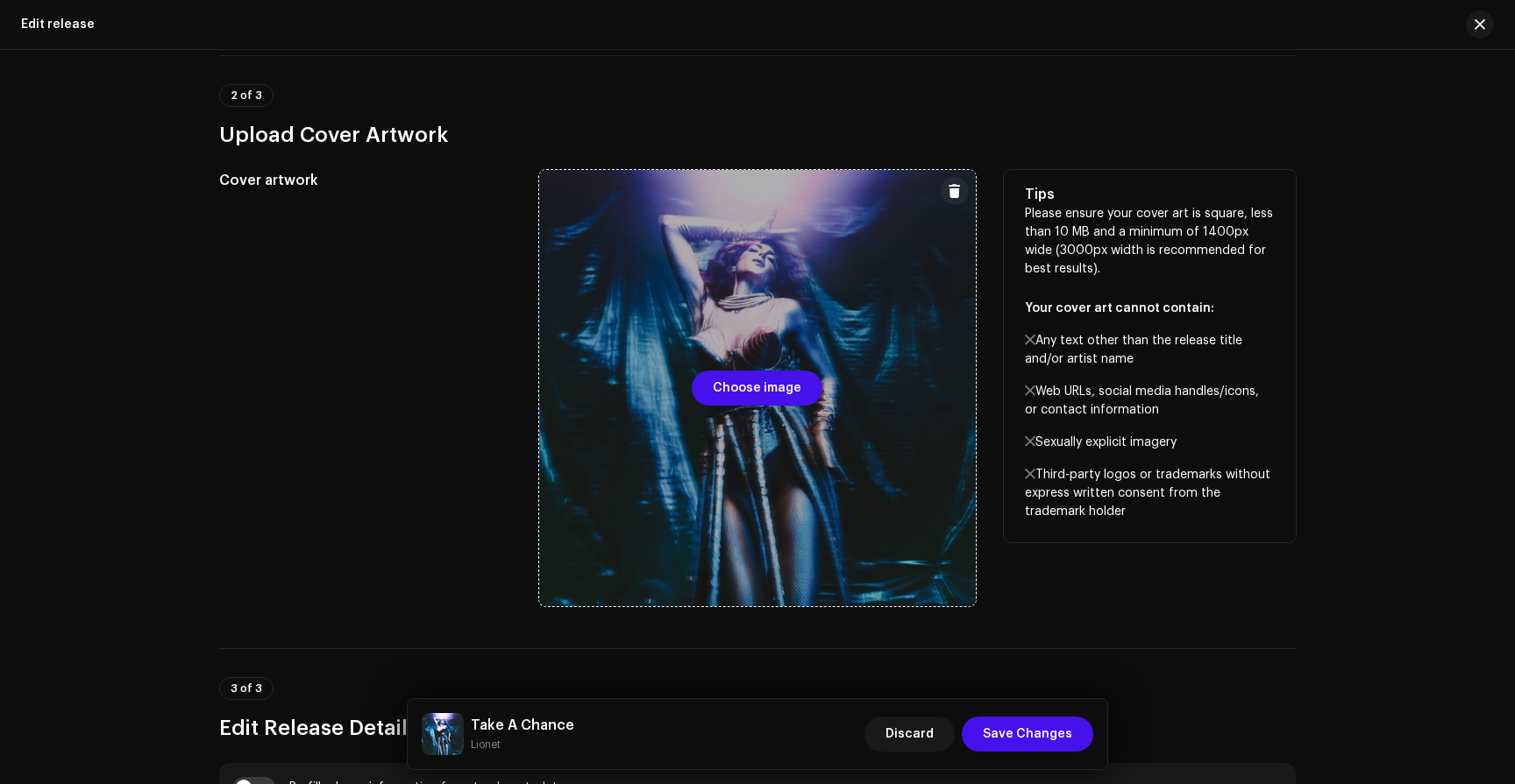
scroll to position [654, 0]
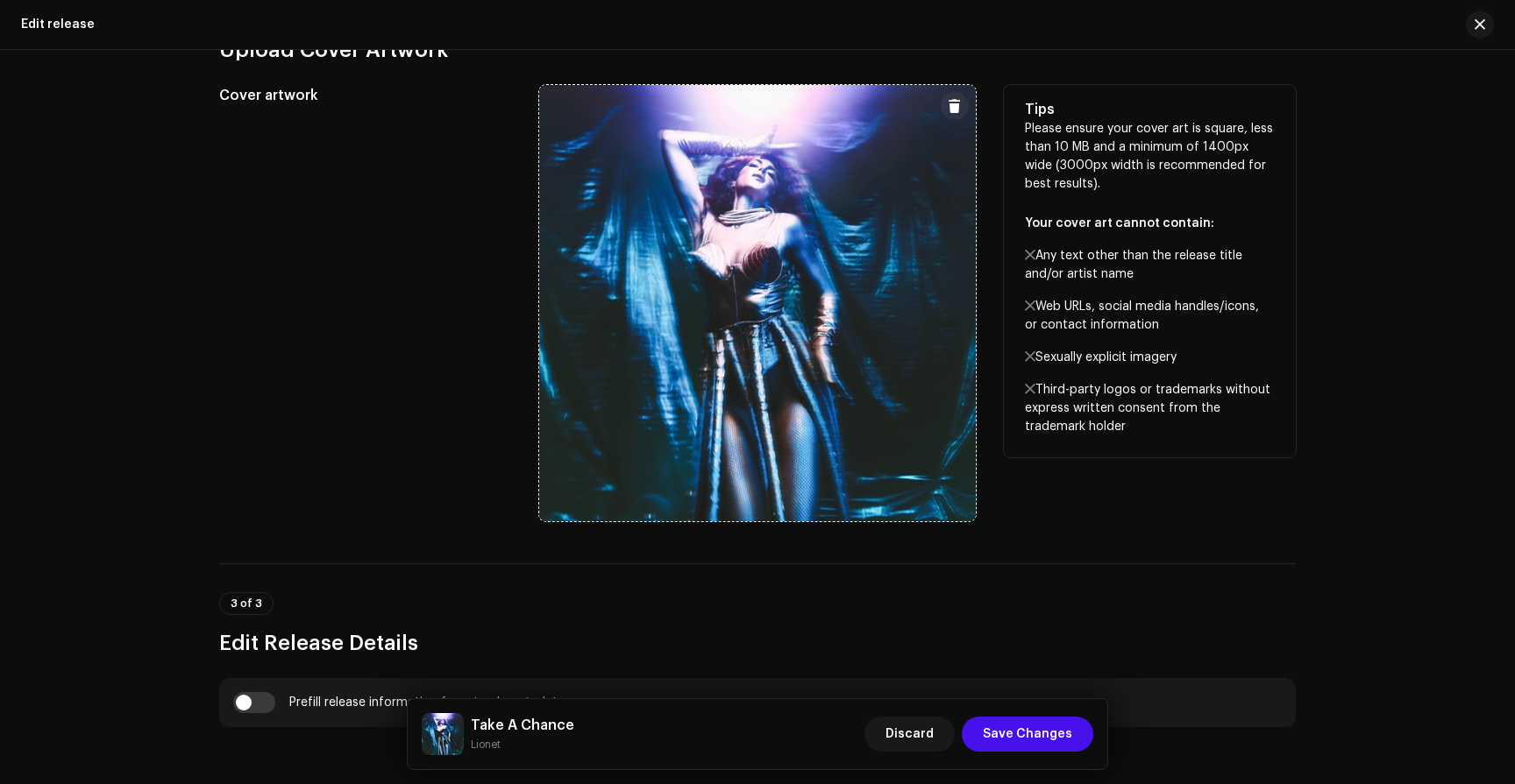
click at [954, 100] on span at bounding box center [954, 105] width 14 height 14
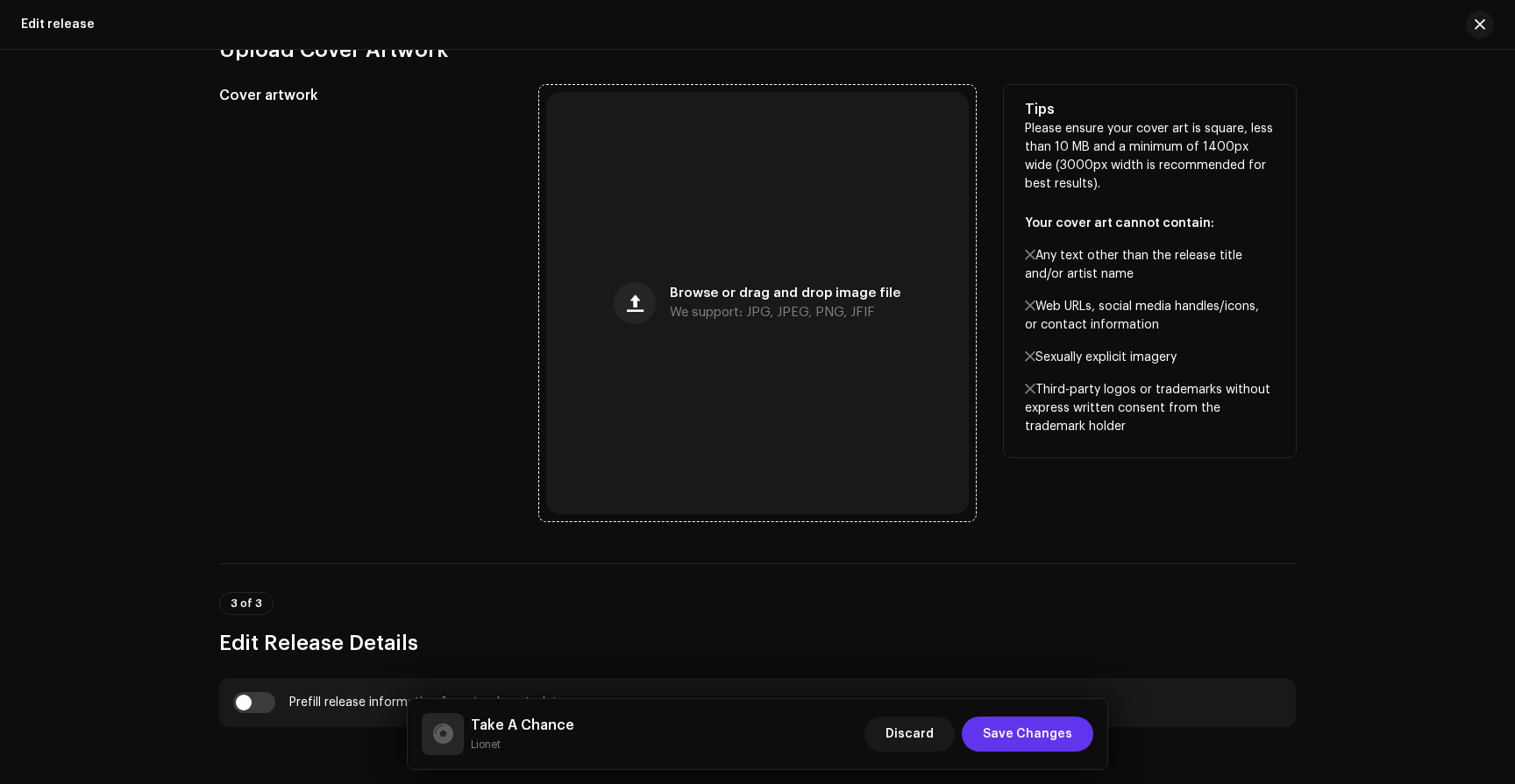
click at [1030, 744] on span "Save Changes" at bounding box center [1027, 734] width 90 height 35
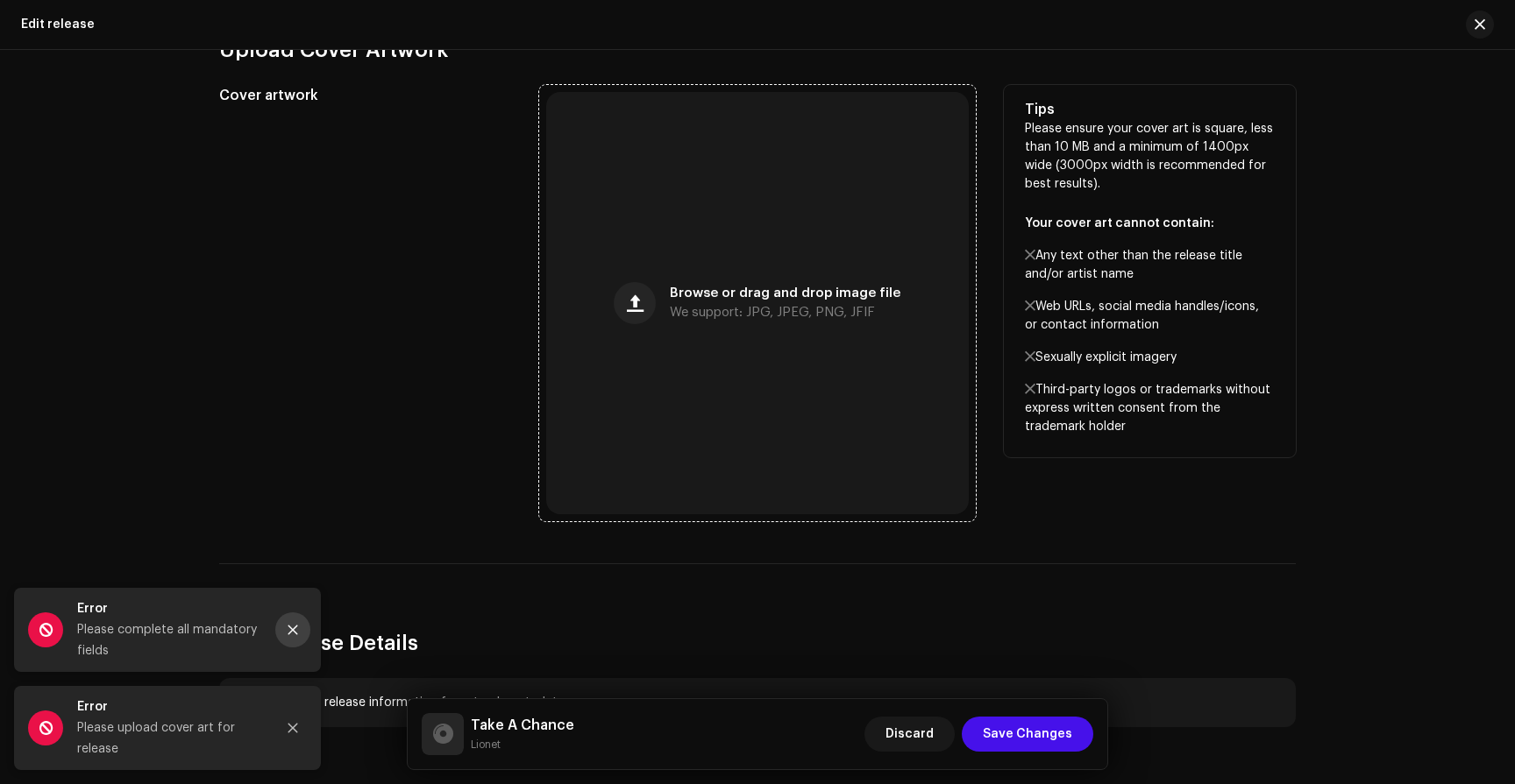
click at [284, 642] on button "Close" at bounding box center [292, 630] width 35 height 35
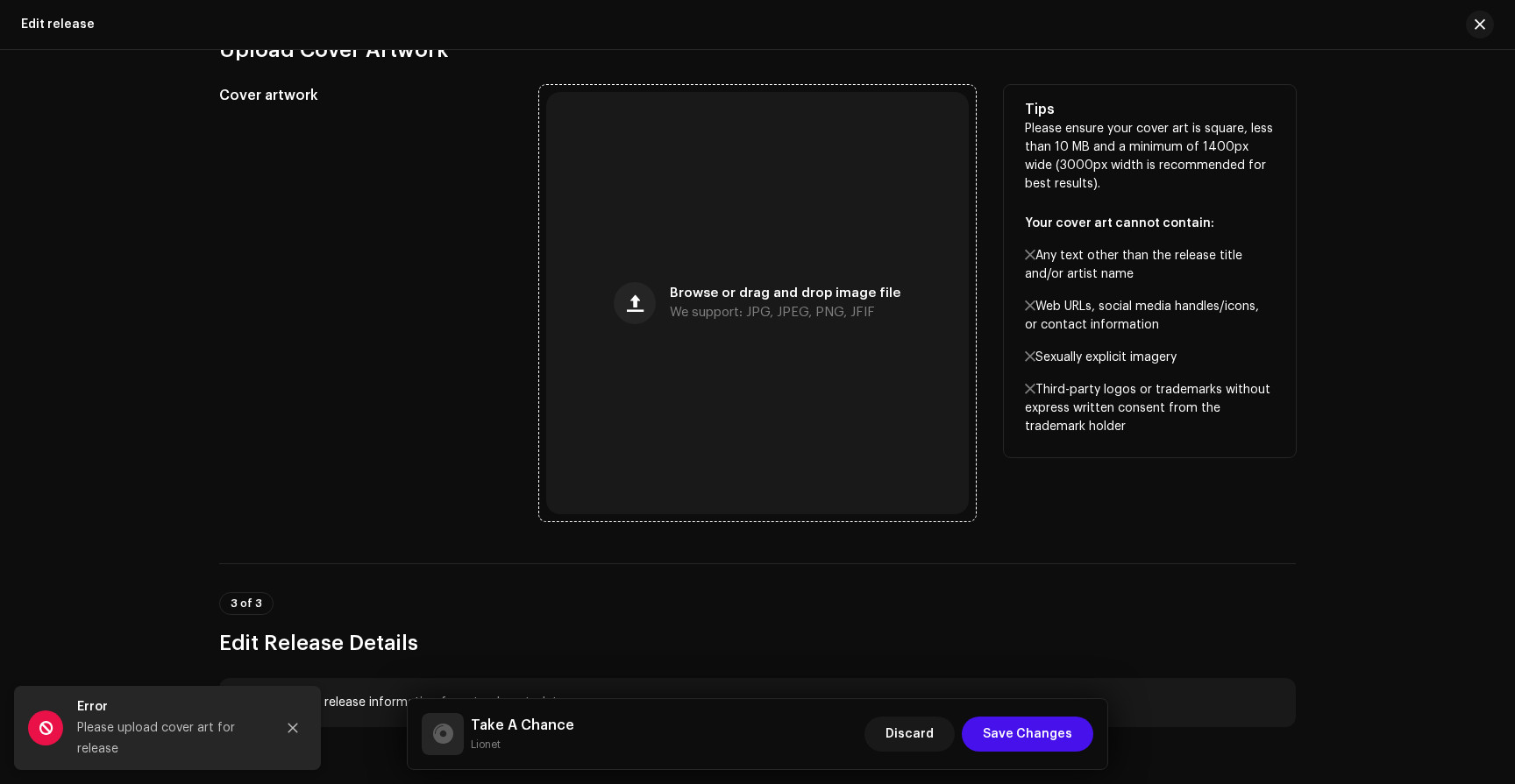
click at [702, 313] on span "We support: JPG, JPEG, PNG, JFIF" at bounding box center [772, 313] width 206 height 13
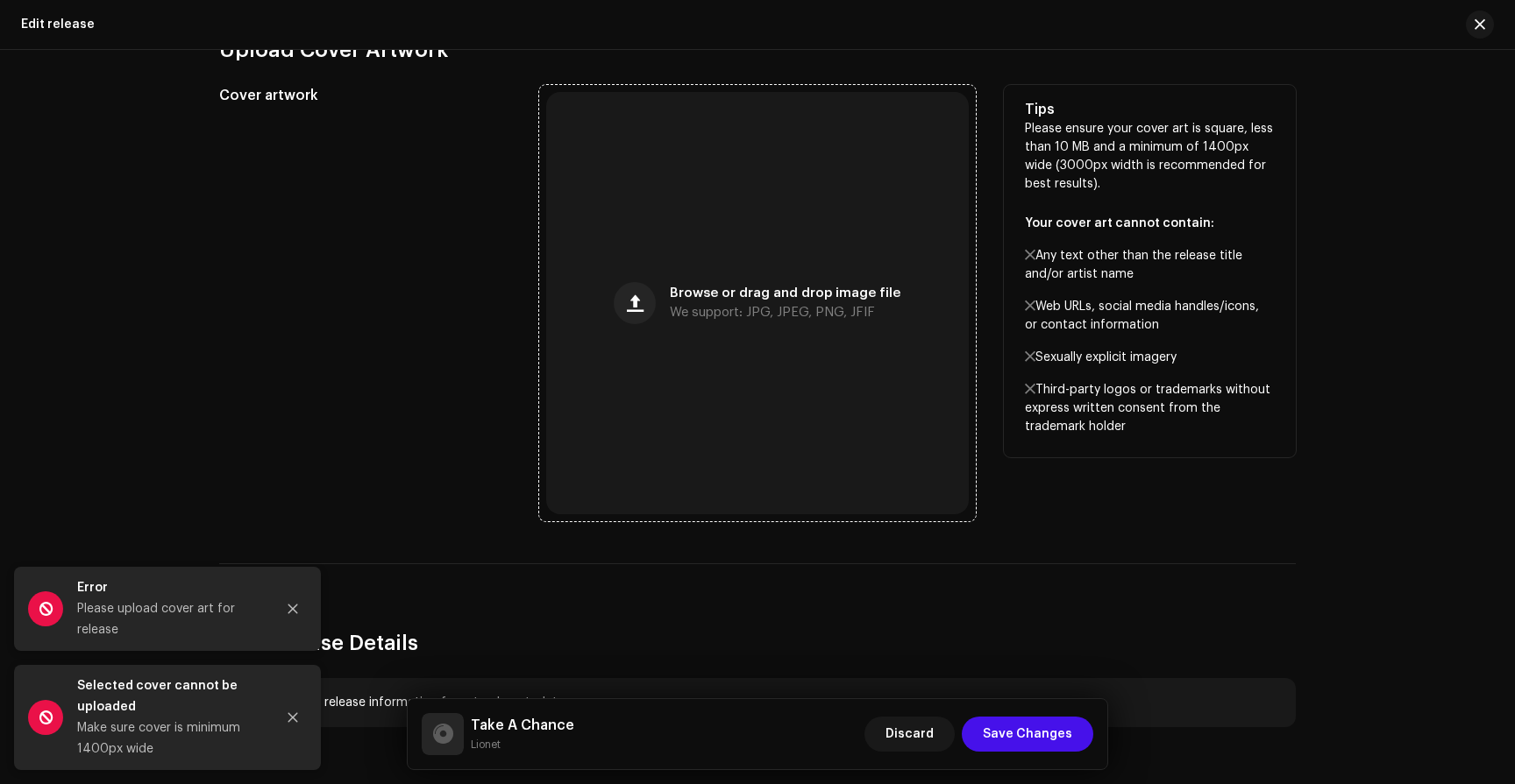
click at [780, 278] on div "Browse or drag and drop image file We support: JPG, JPEG, PNG, JFIF" at bounding box center [757, 303] width 423 height 423
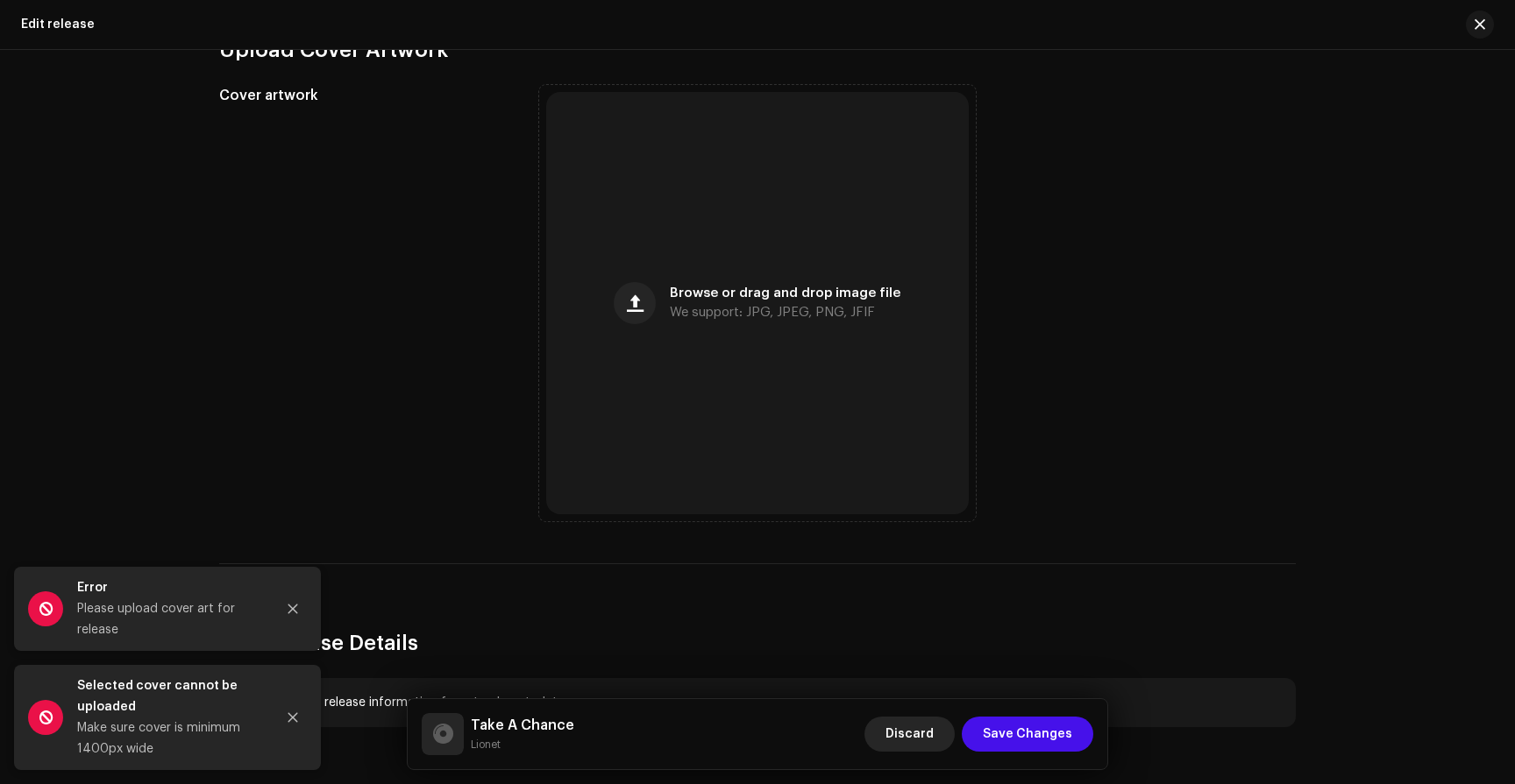
click at [933, 726] on span "Discard" at bounding box center [909, 734] width 48 height 35
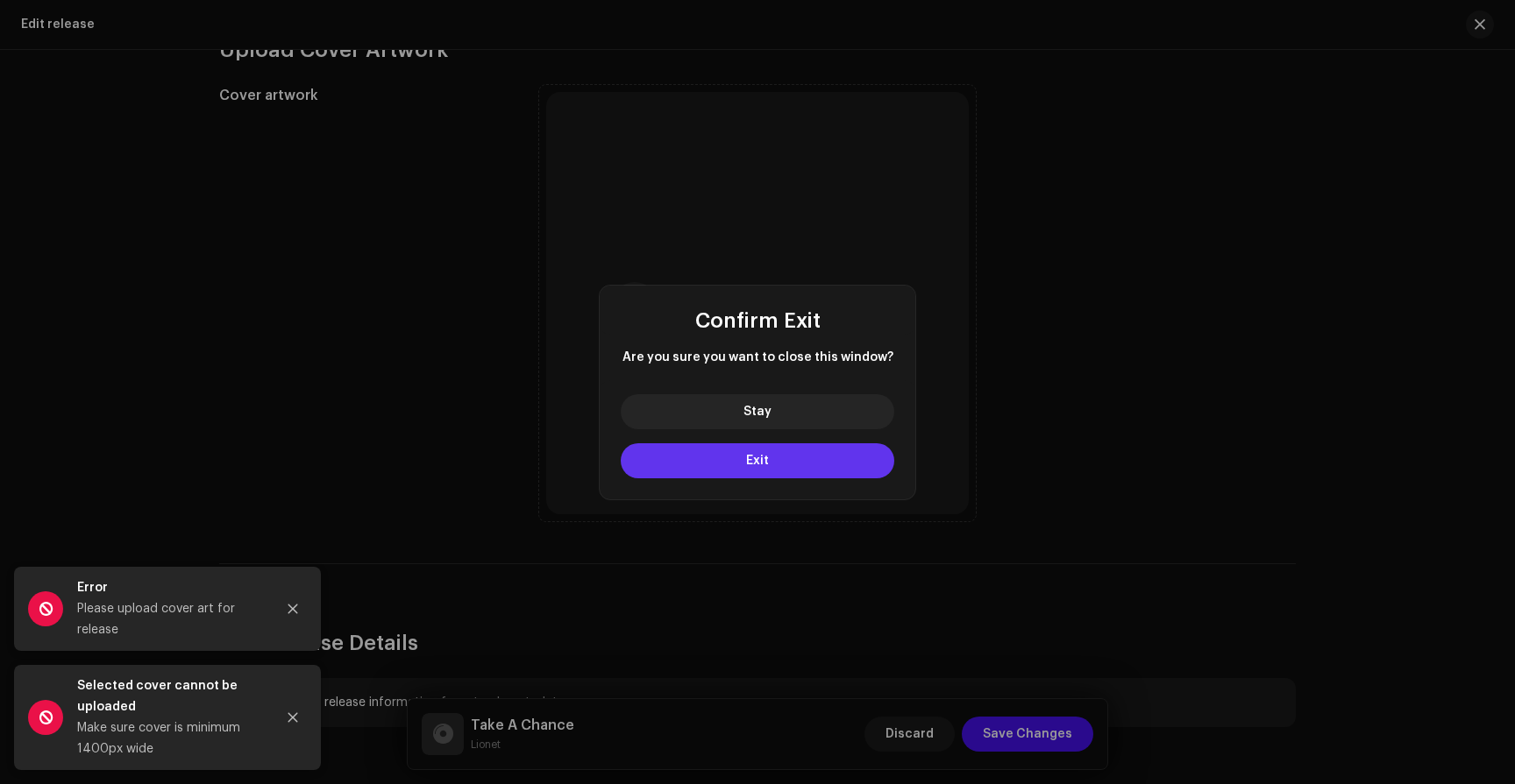
click at [829, 456] on button "Exit" at bounding box center [757, 461] width 273 height 35
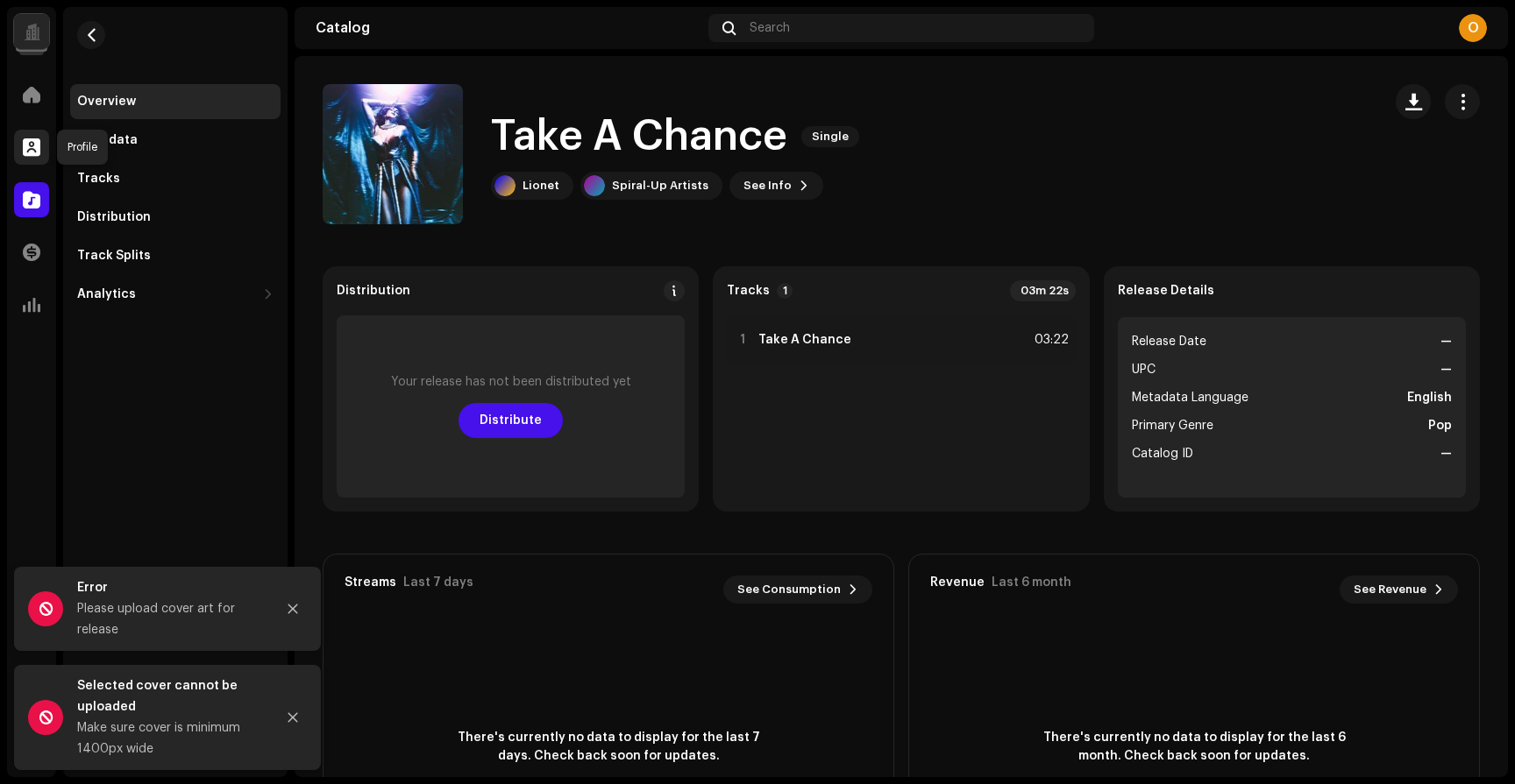
click at [42, 152] on div at bounding box center [31, 147] width 35 height 35
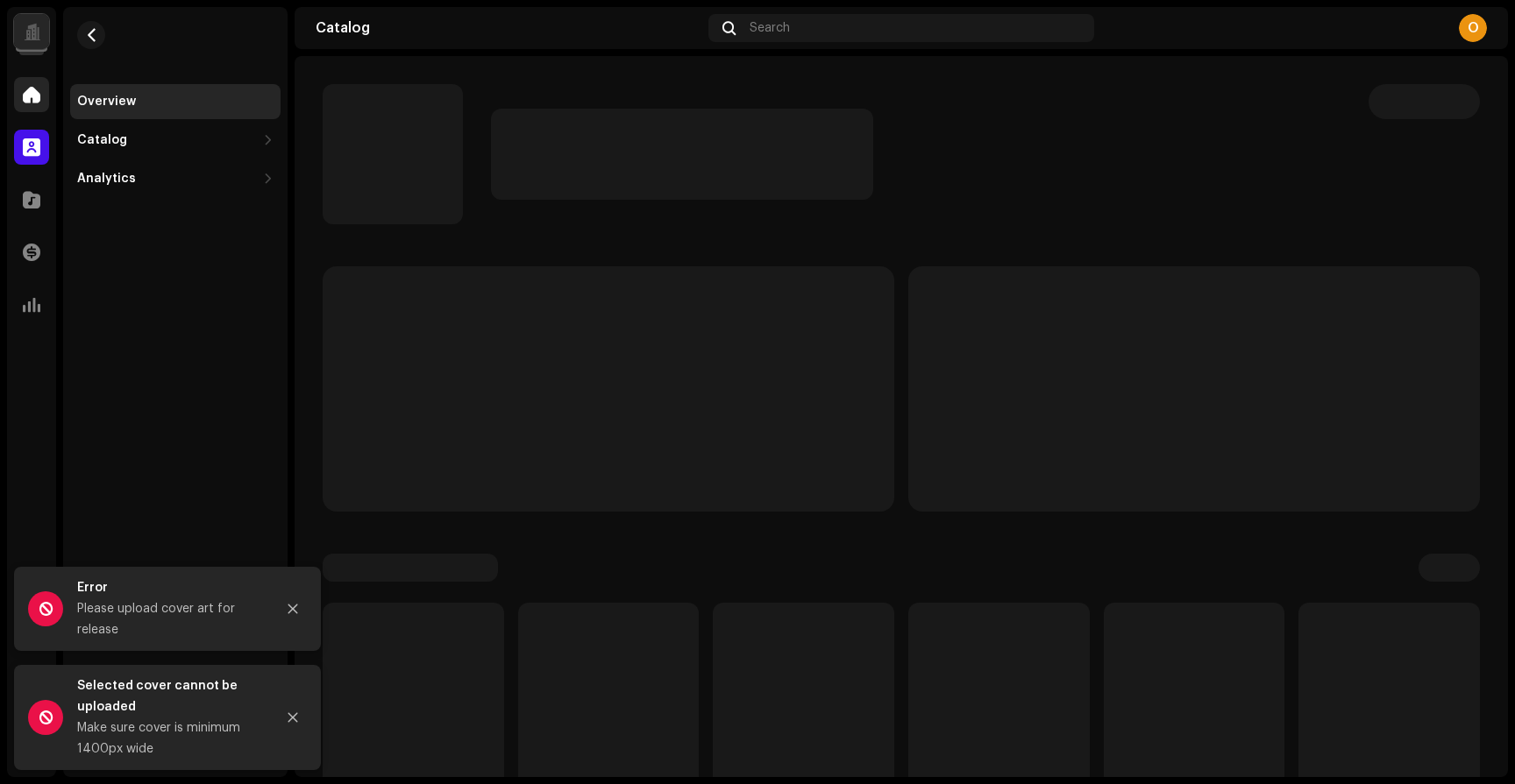
click at [36, 111] on div at bounding box center [31, 94] width 35 height 35
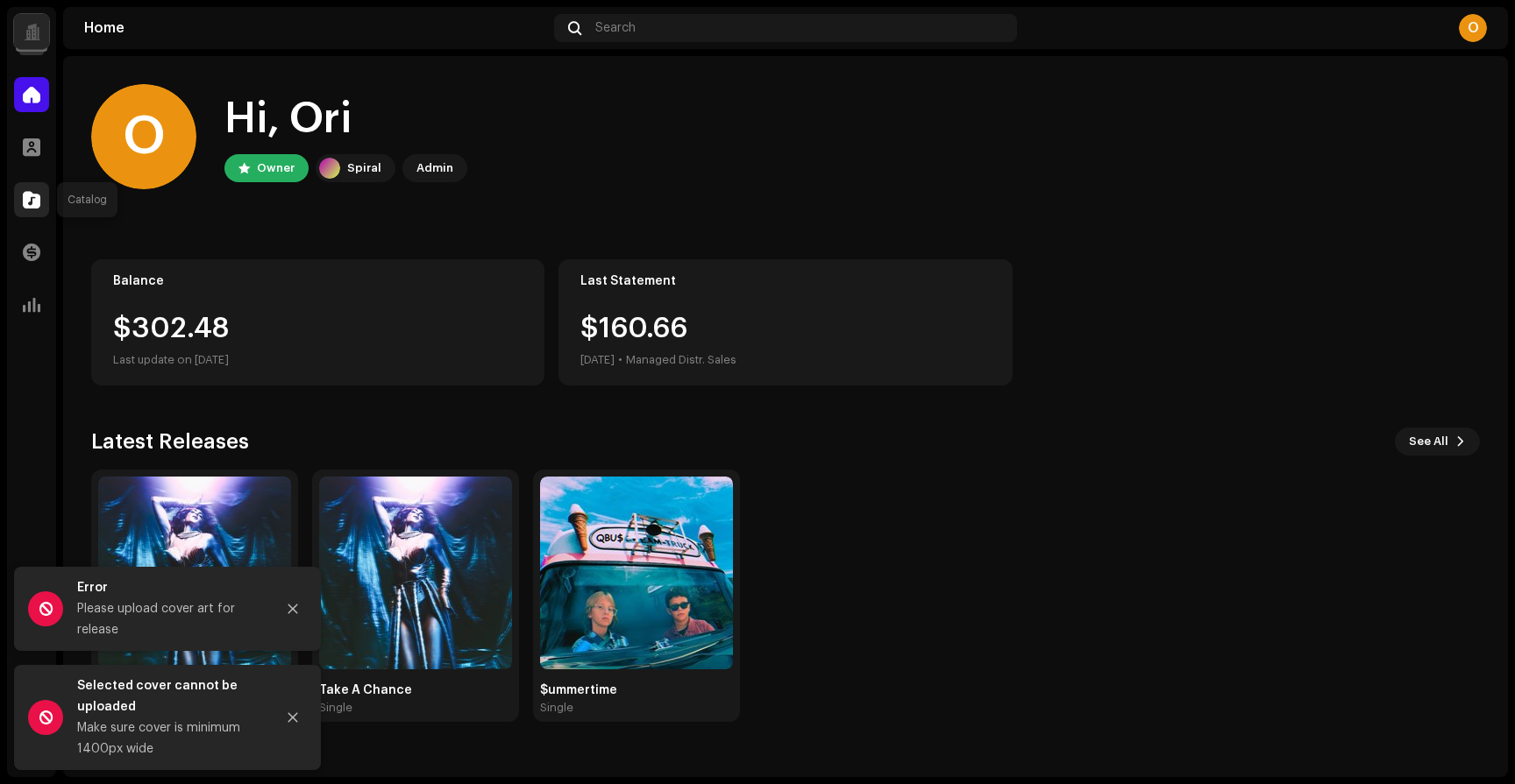
click at [27, 196] on span at bounding box center [31, 199] width 17 height 14
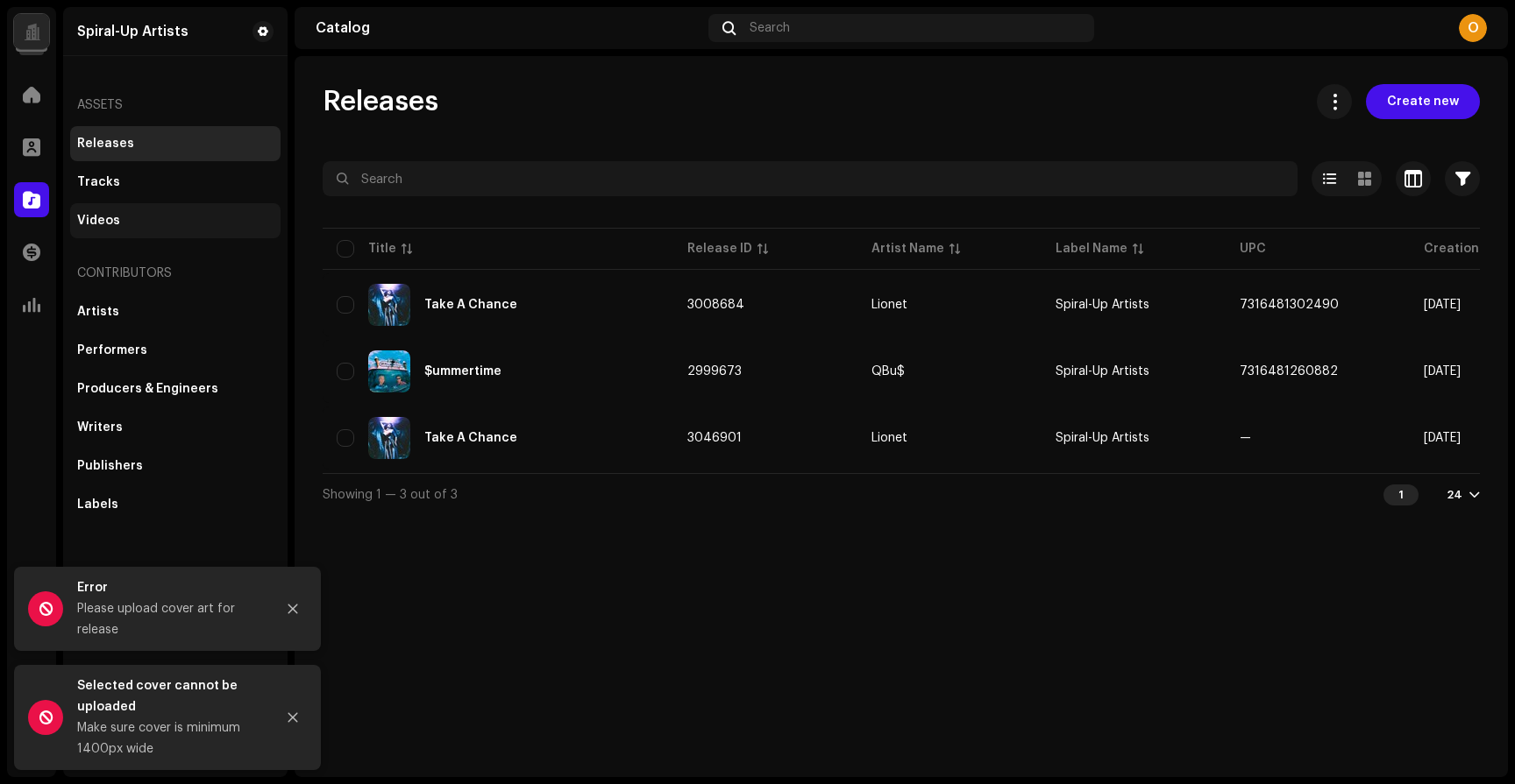
click at [98, 234] on div "Videos" at bounding box center [175, 221] width 210 height 35
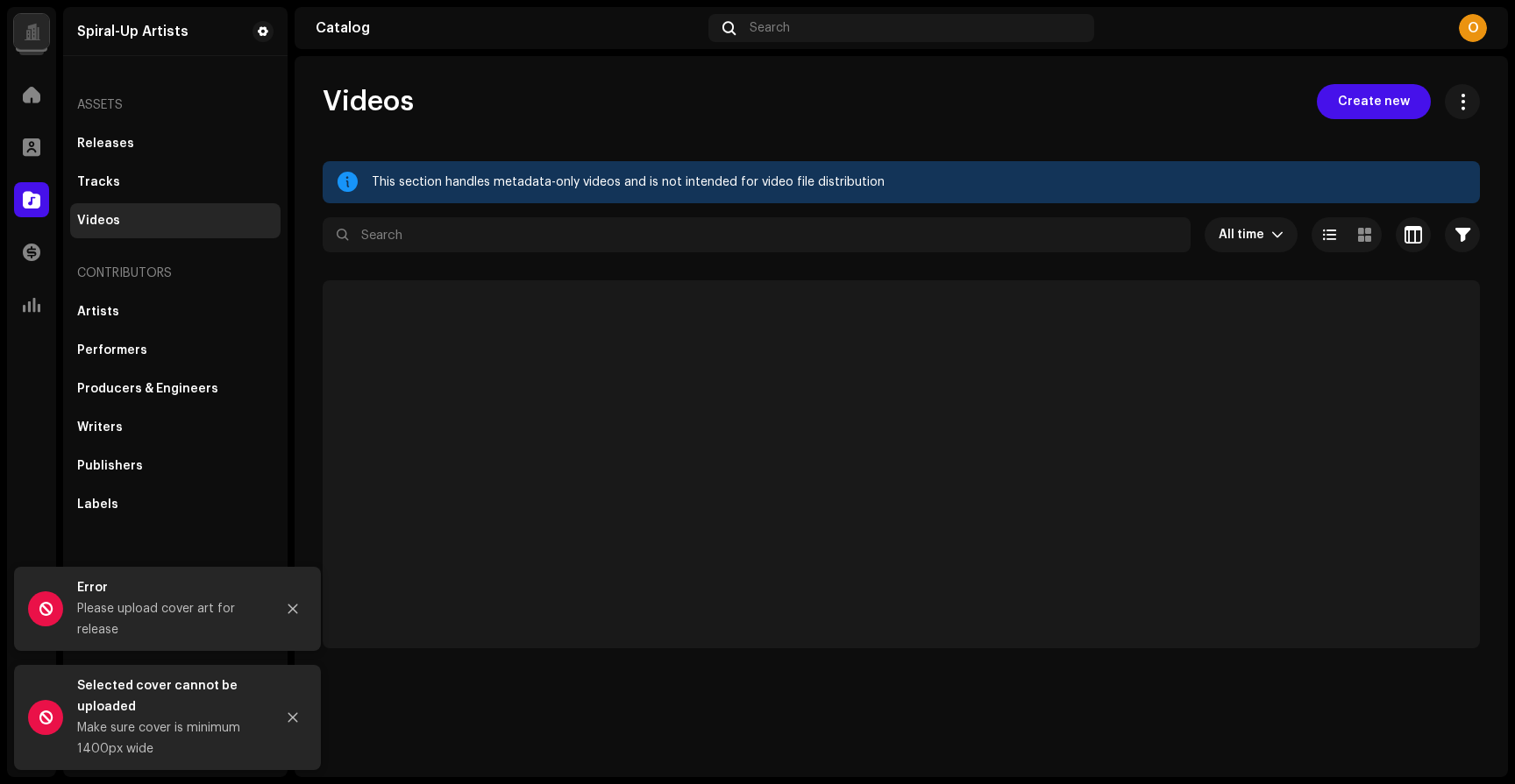
click at [102, 220] on div "Videos" at bounding box center [98, 220] width 43 height 14
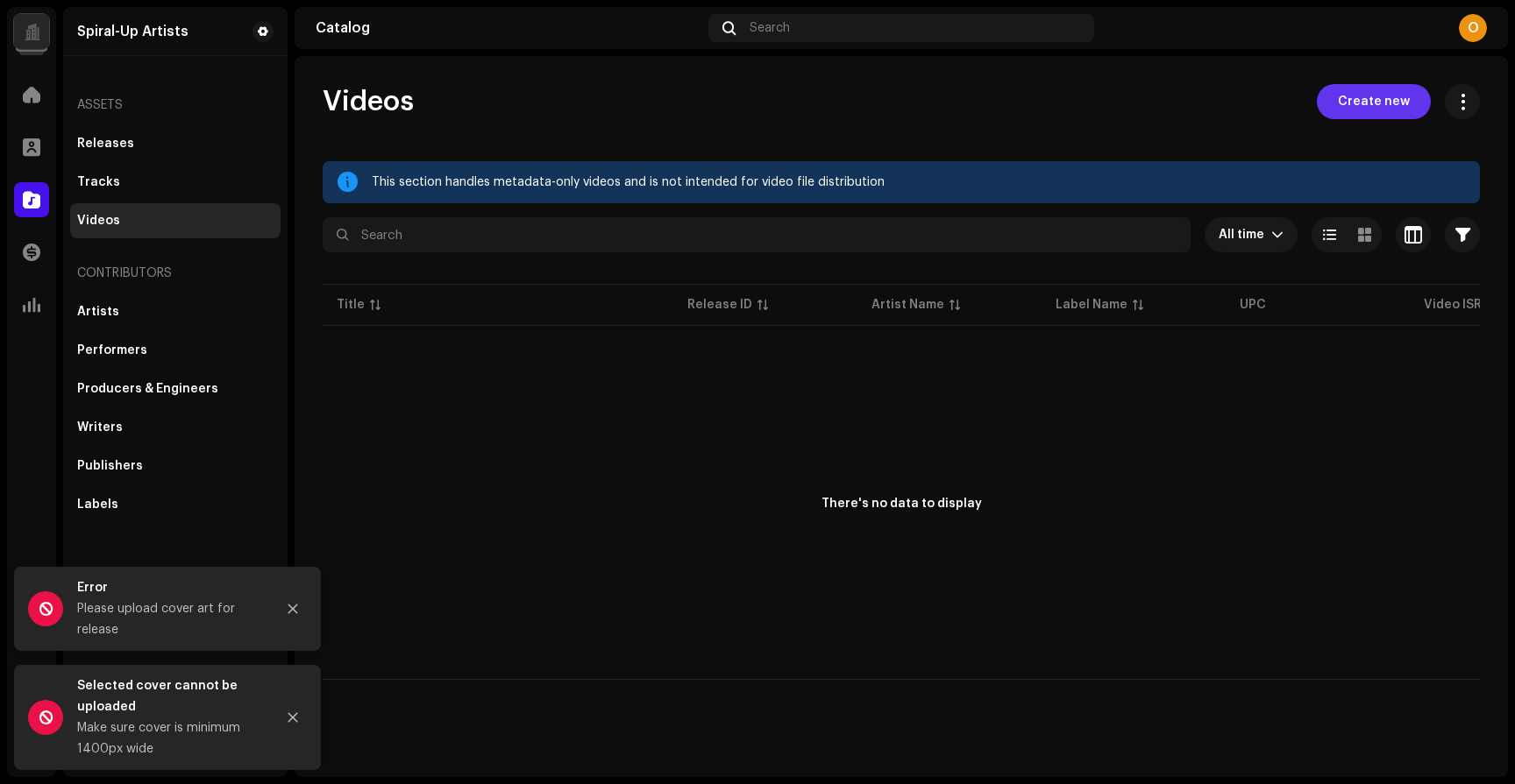
click at [1391, 109] on span "Create new" at bounding box center [1373, 101] width 72 height 35
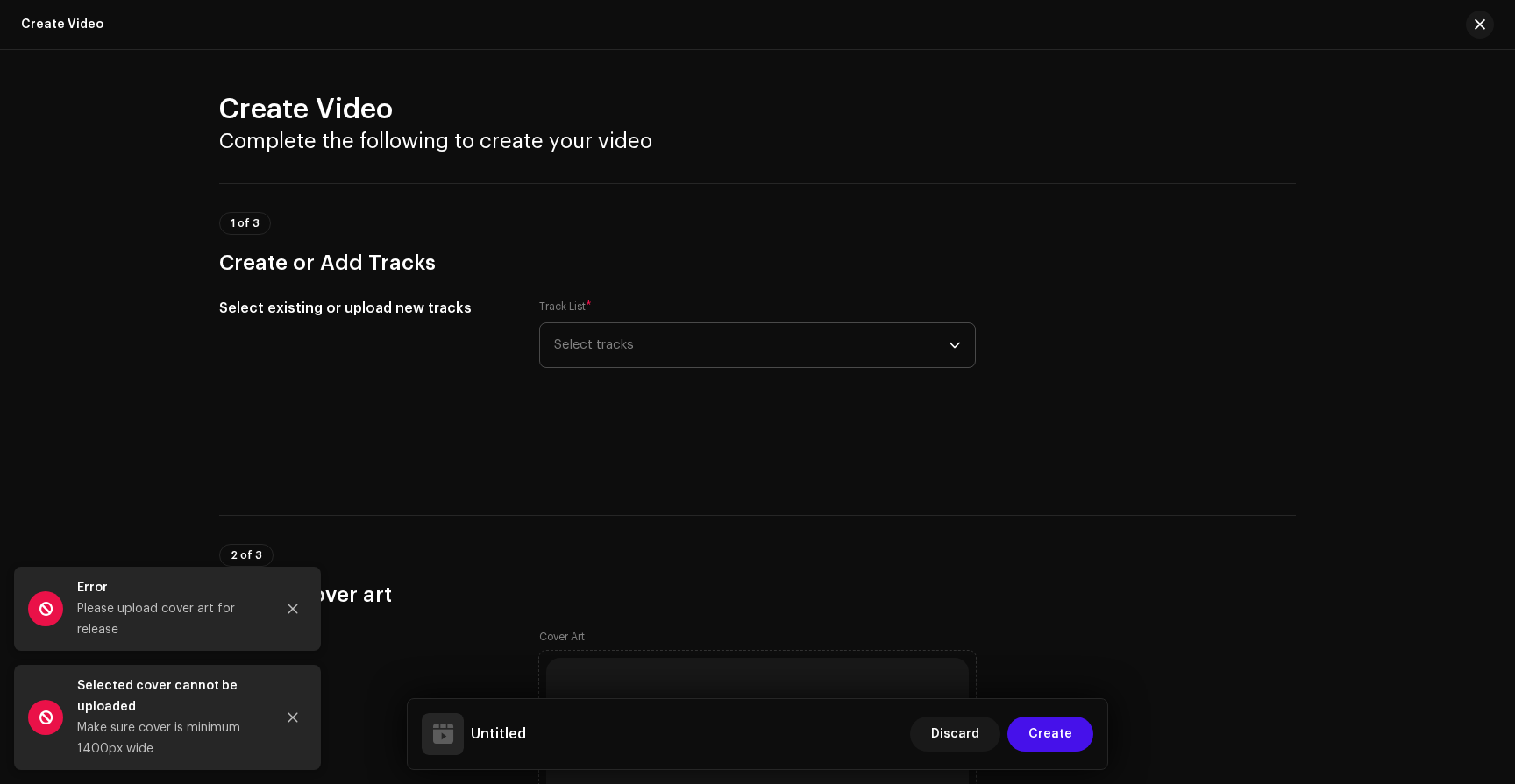
click at [647, 343] on span "Select tracks" at bounding box center [752, 345] width 395 height 43
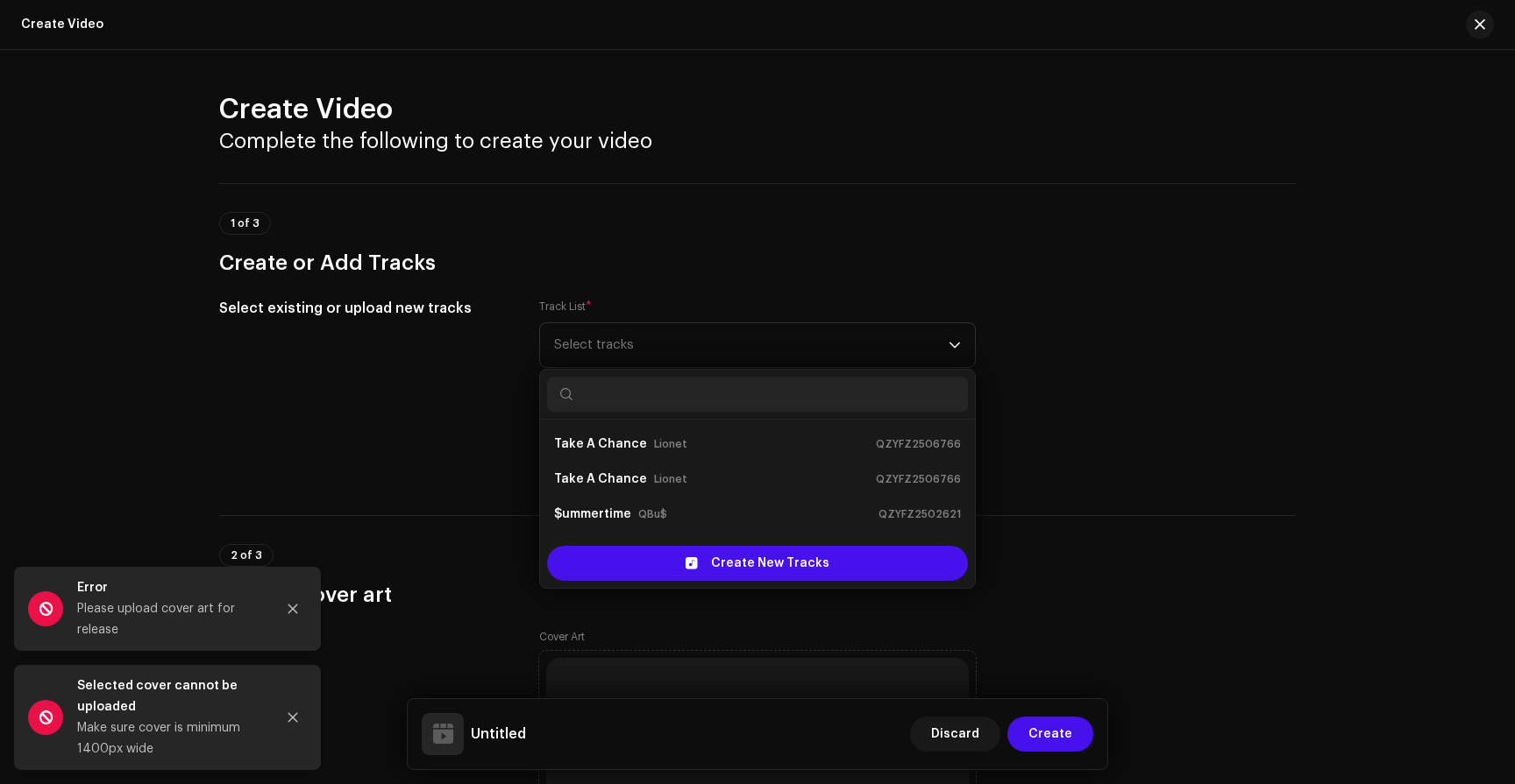
click at [673, 473] on small "Lionet" at bounding box center [670, 479] width 34 height 17
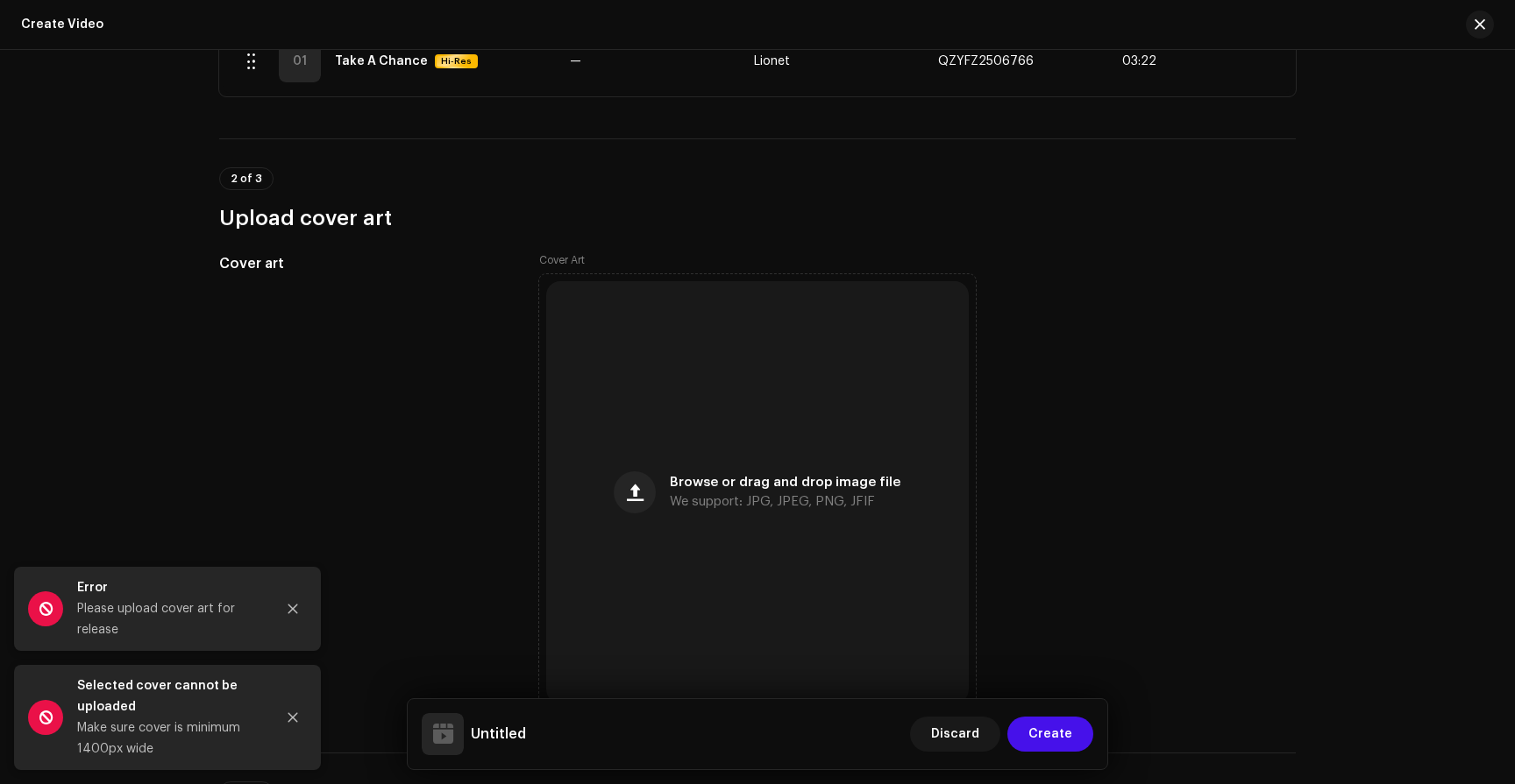
scroll to position [542, 0]
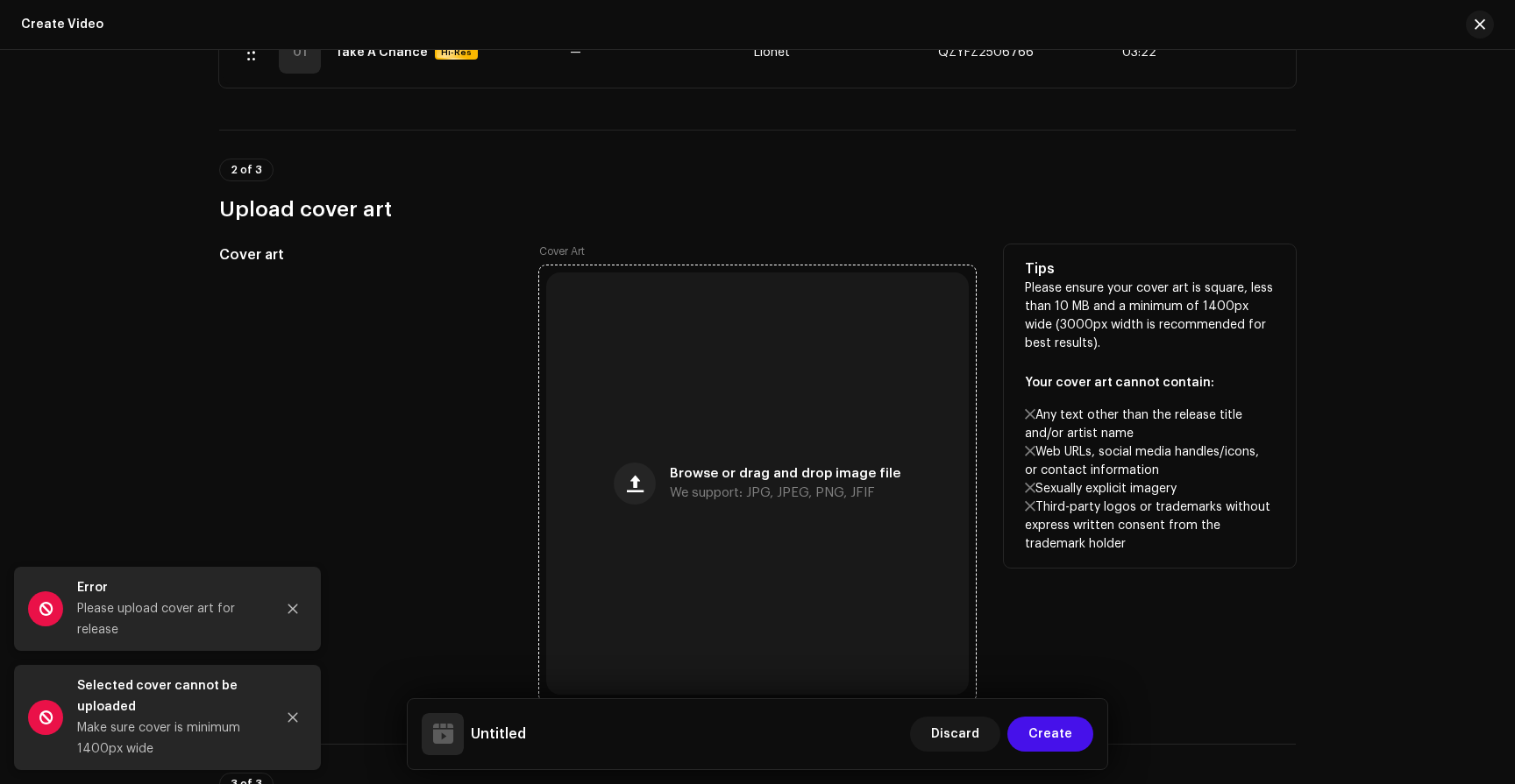
click at [702, 475] on span "Browse or drag and drop image file" at bounding box center [785, 474] width 231 height 13
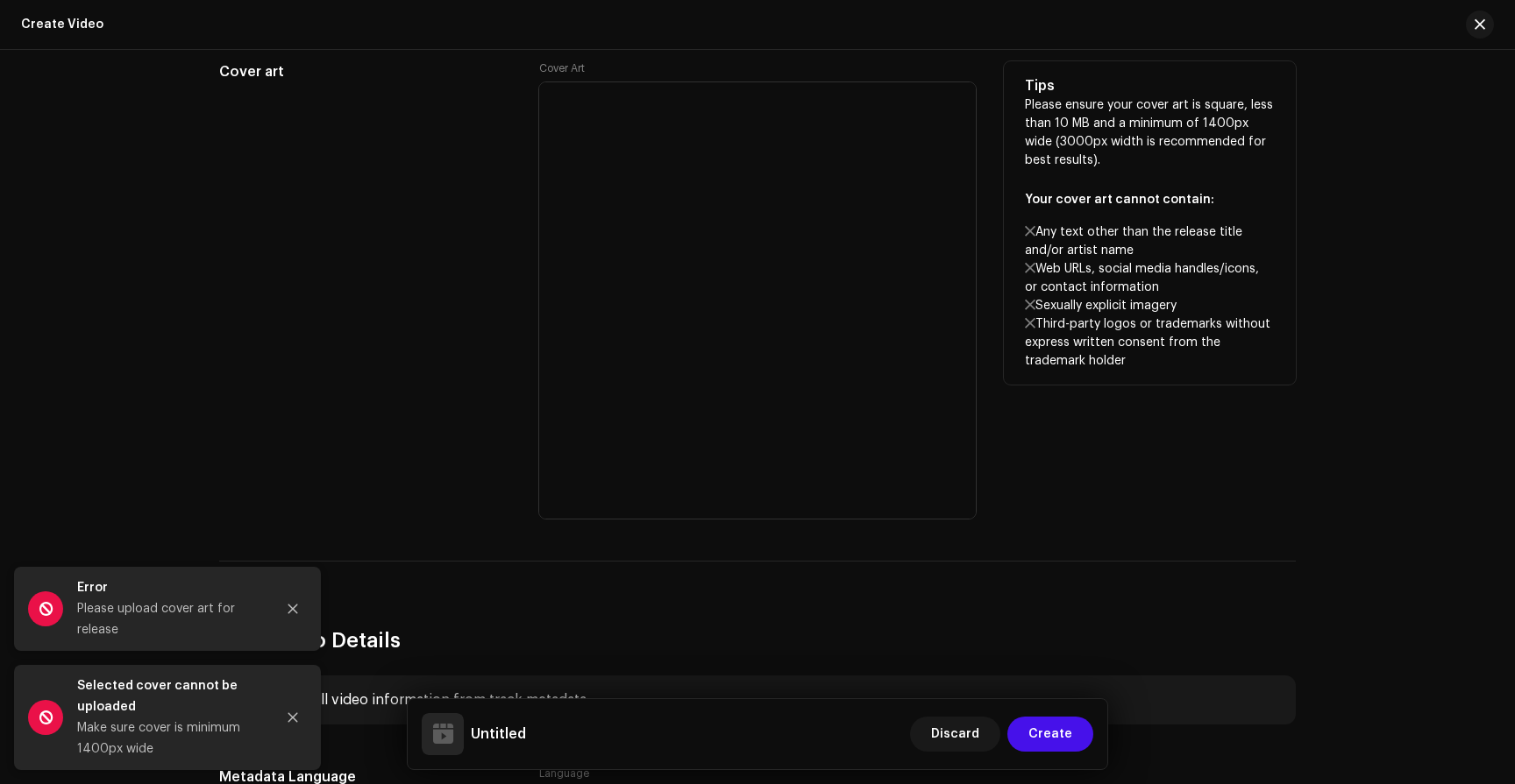
scroll to position [731, 0]
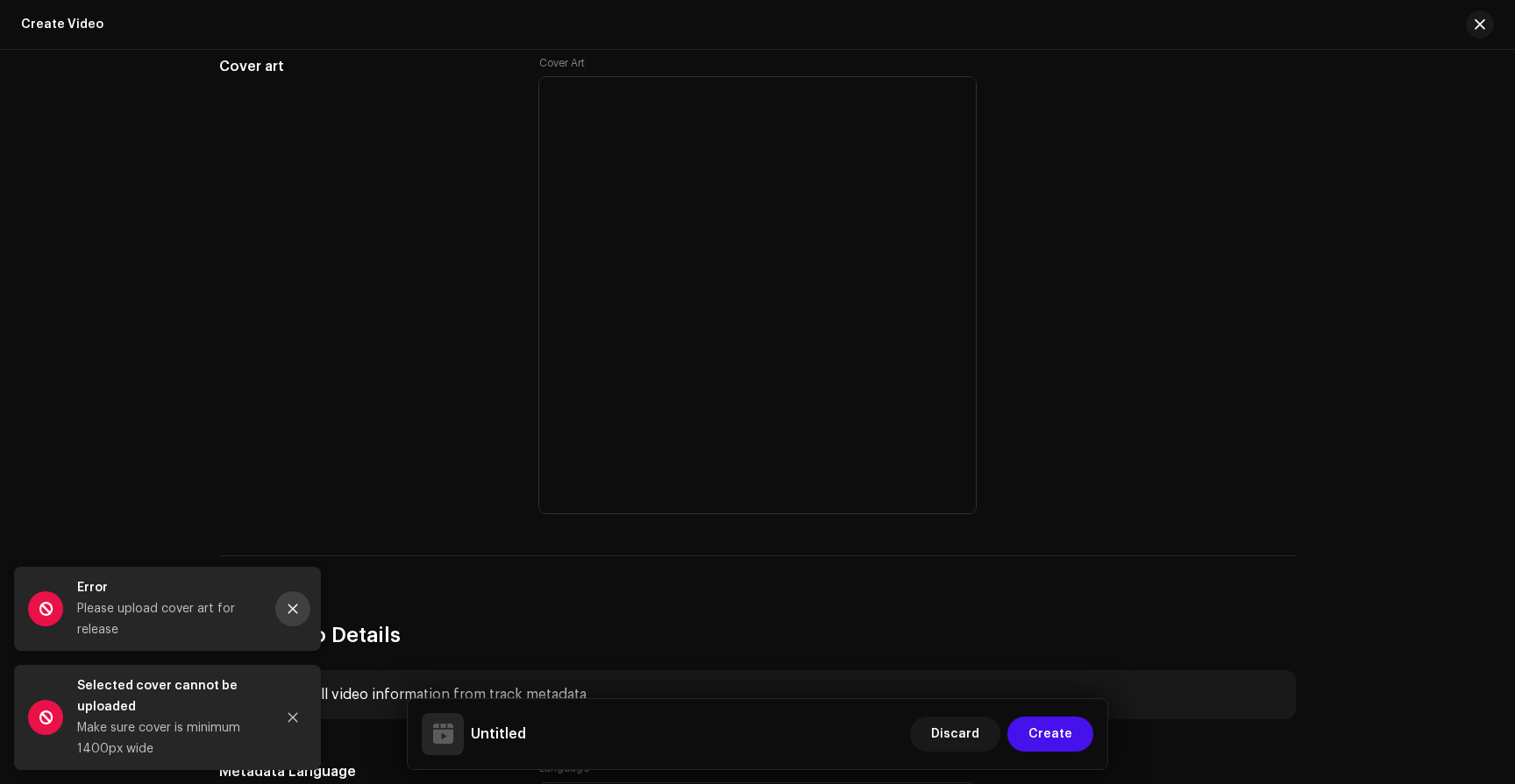
click at [293, 600] on button "Close" at bounding box center [292, 608] width 35 height 35
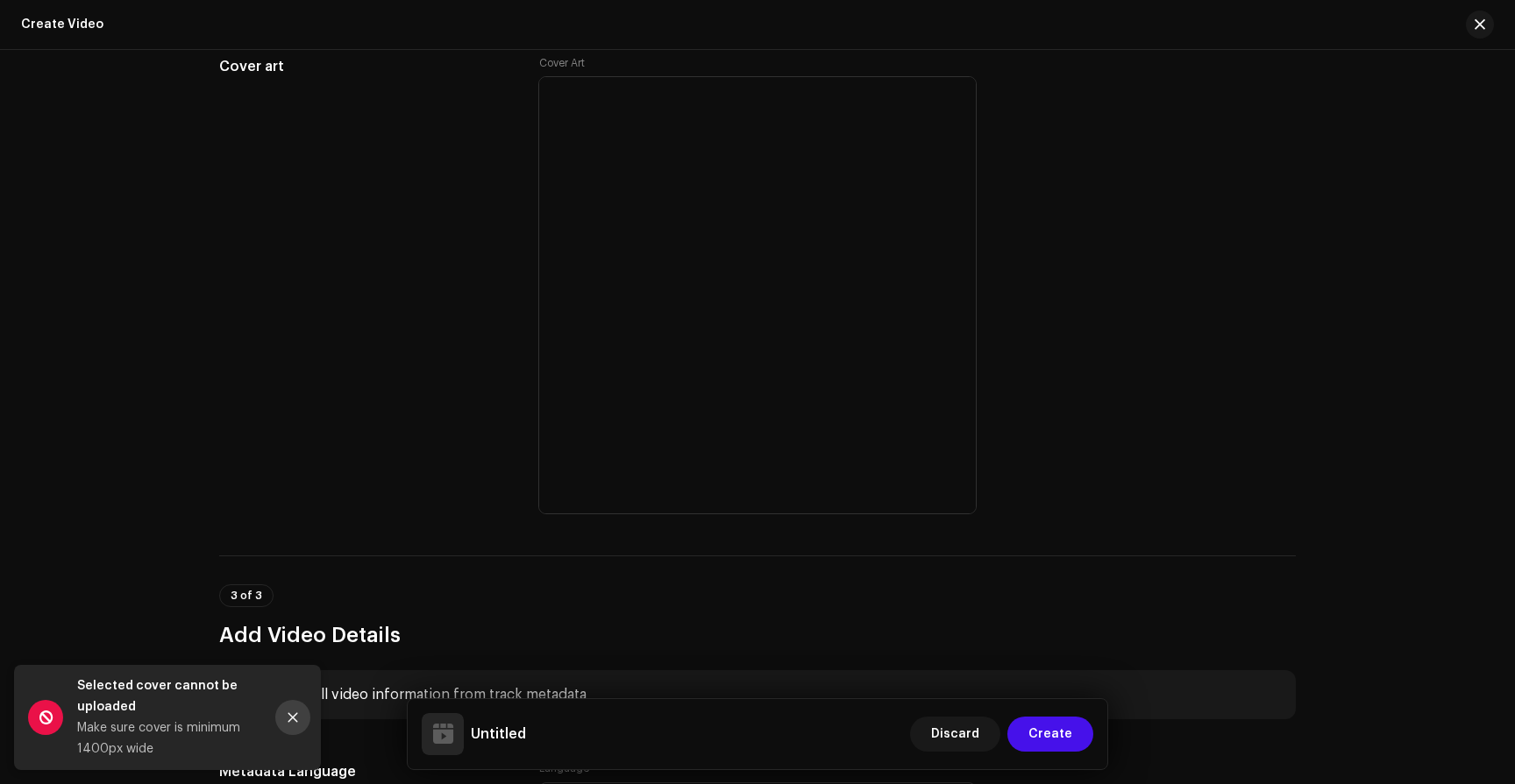
click at [298, 725] on button "Close" at bounding box center [292, 717] width 35 height 35
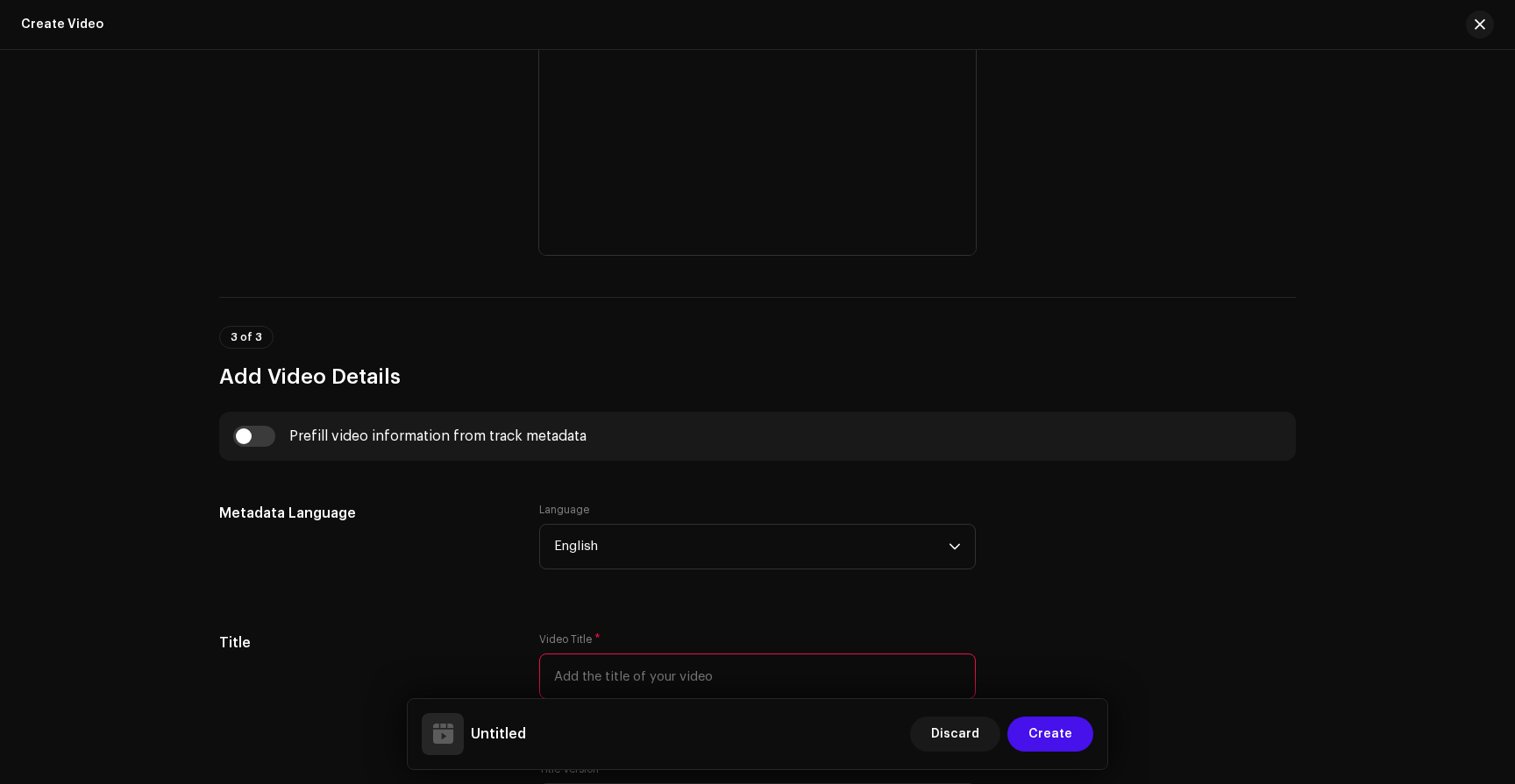
scroll to position [1027, 0]
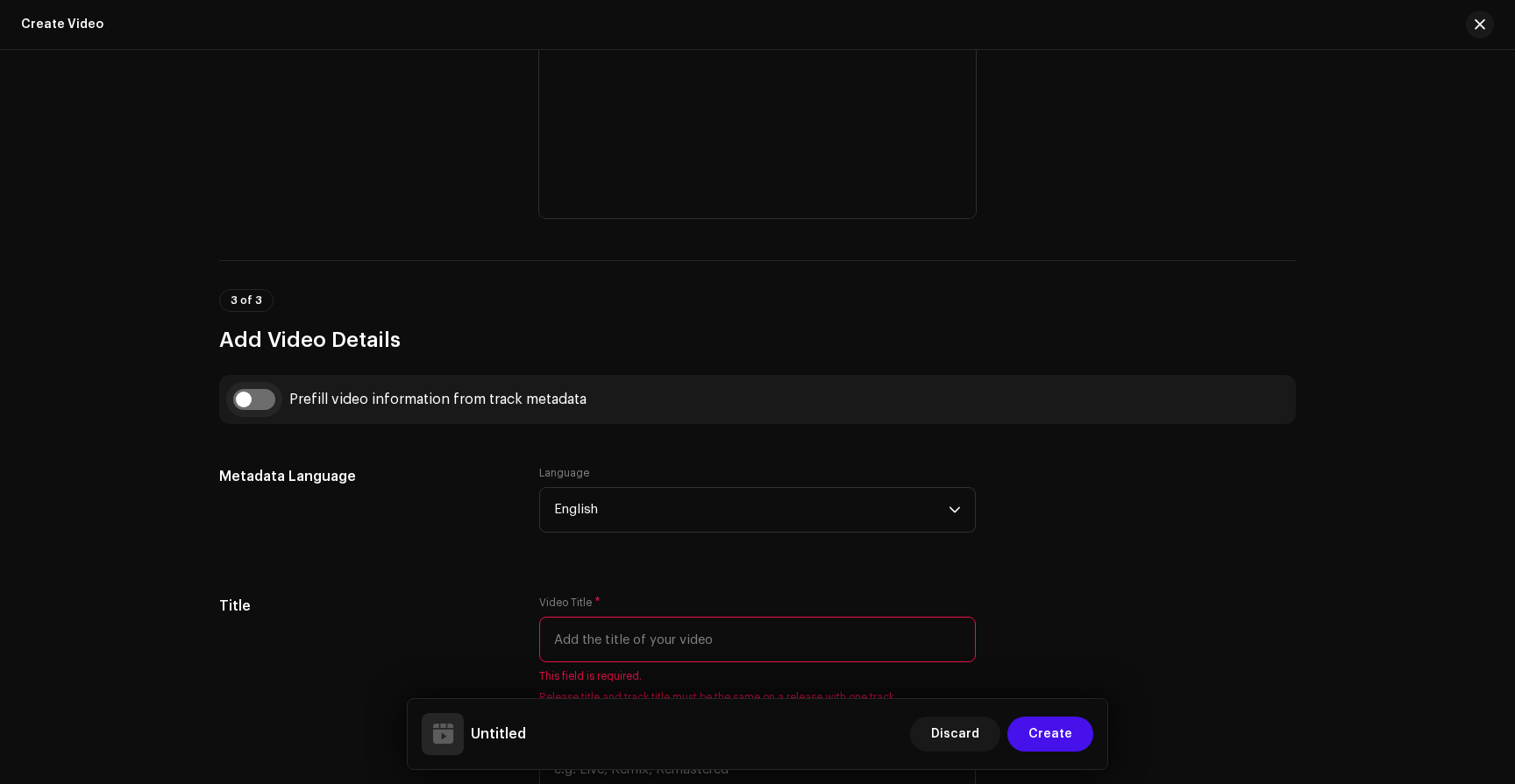
click at [249, 401] on input "checkbox" at bounding box center [254, 399] width 42 height 21
checkbox input "true"
type input "Take A Chance"
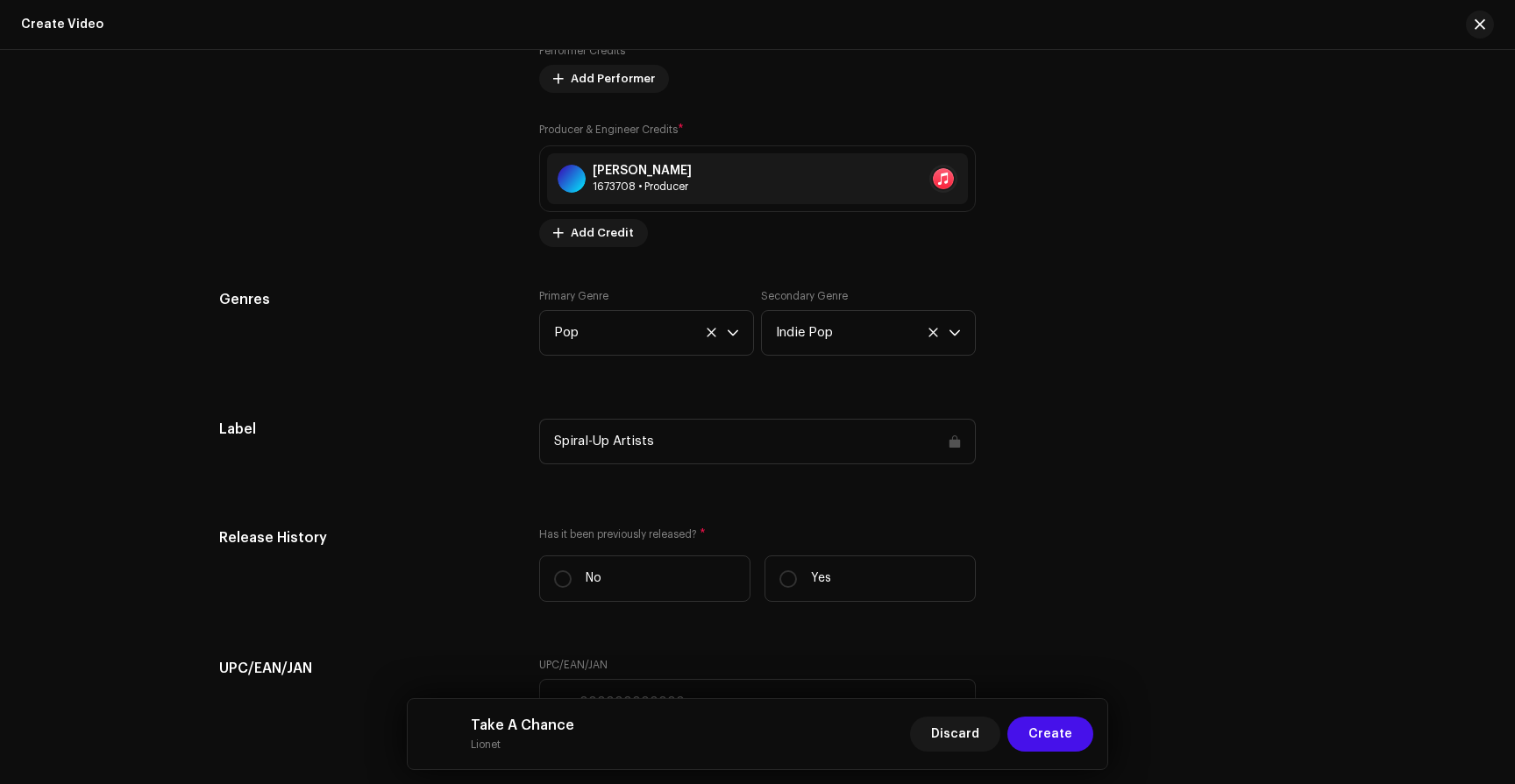
scroll to position [2486, 0]
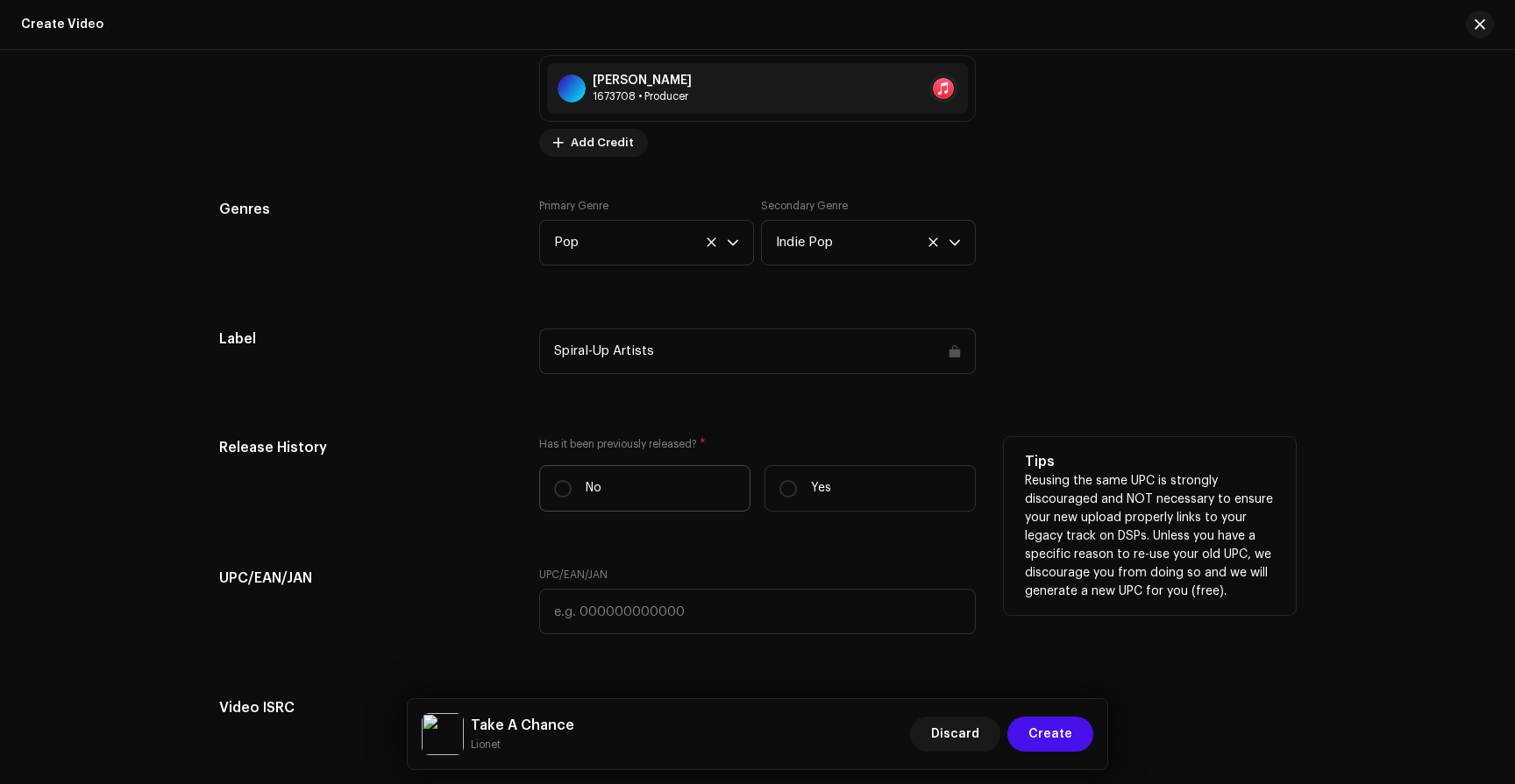
click at [571, 497] on label "No" at bounding box center [644, 488] width 211 height 46
click at [571, 497] on input "No" at bounding box center [562, 488] width 17 height 17
radio input "true"
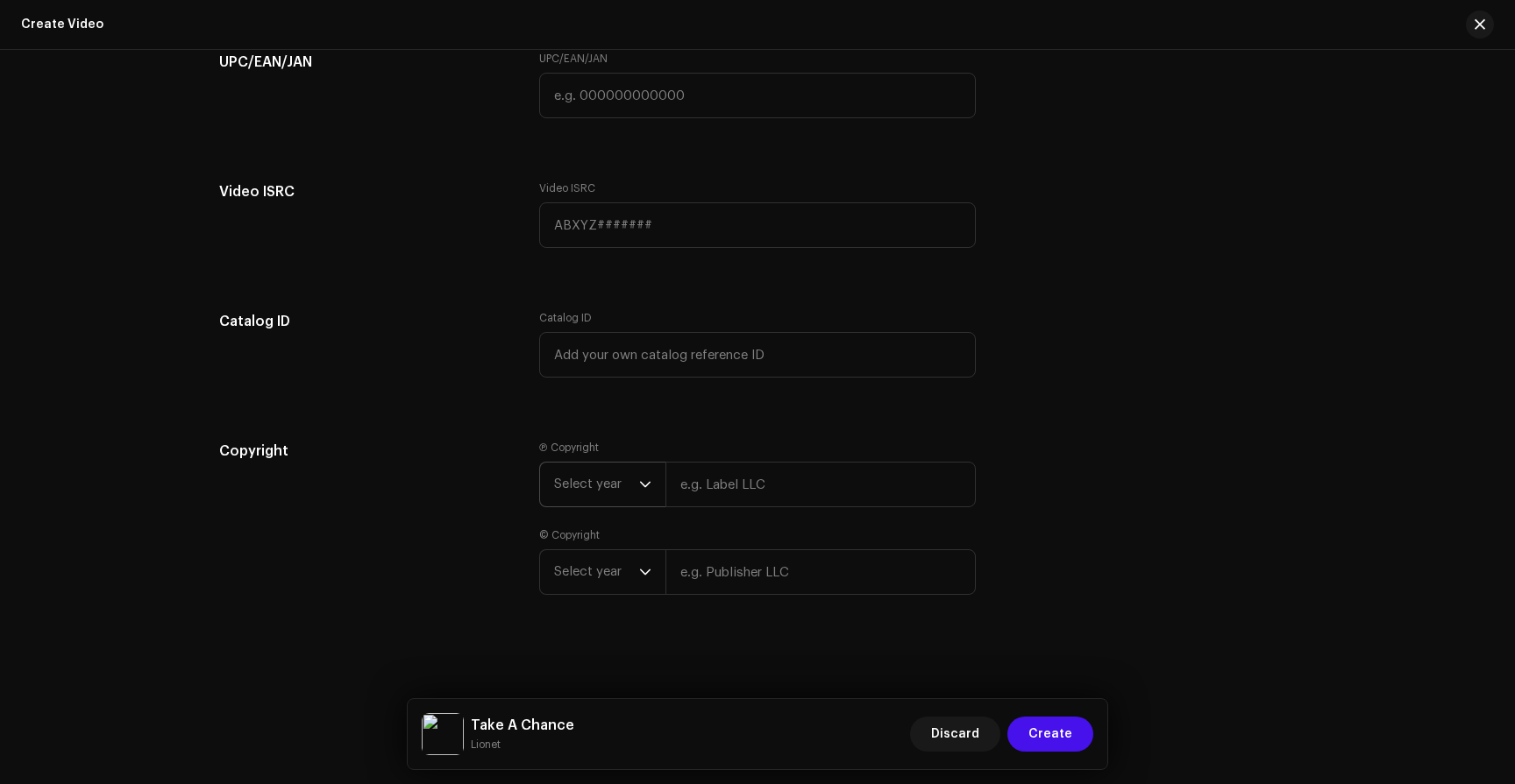
scroll to position [3007, 0]
click at [773, 492] on input "text" at bounding box center [820, 484] width 311 height 45
type input "Spiral-Up Artists - Lionet"
click at [782, 556] on input "text" at bounding box center [820, 572] width 311 height 45
type input "Spiral-Up Artists - Lionet"
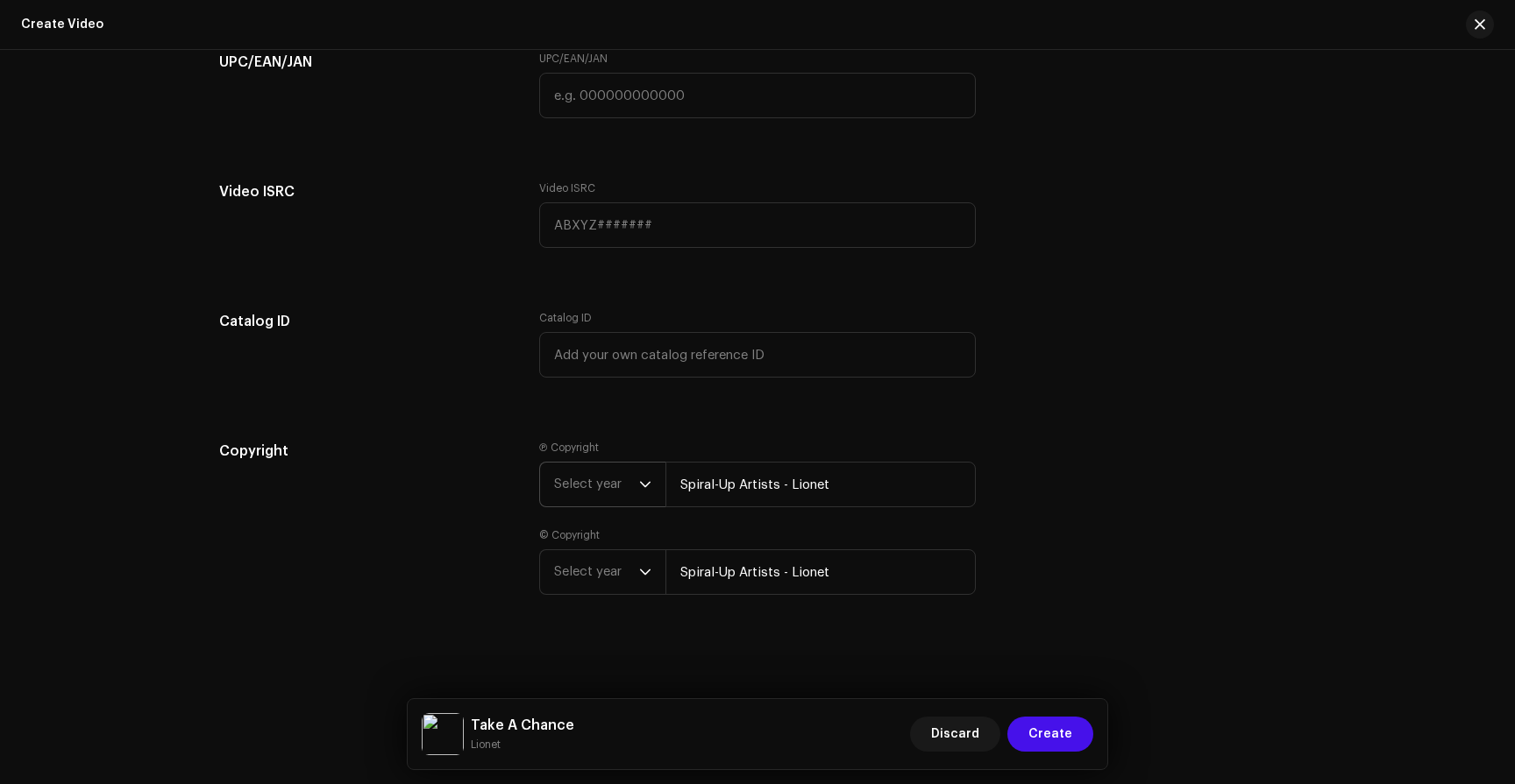
click at [596, 482] on span "Select year" at bounding box center [597, 484] width 85 height 43
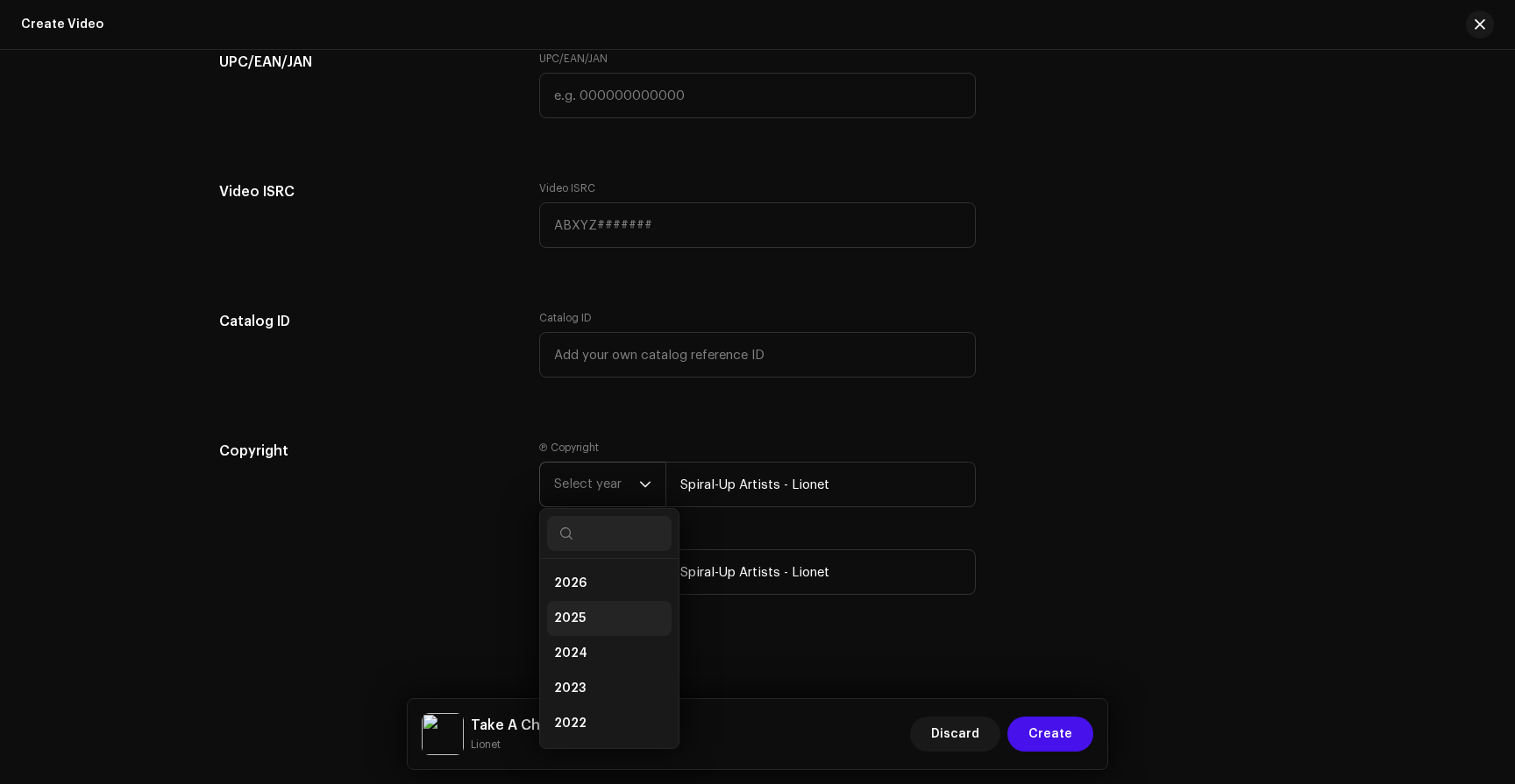
click at [613, 605] on li "2025" at bounding box center [609, 618] width 124 height 35
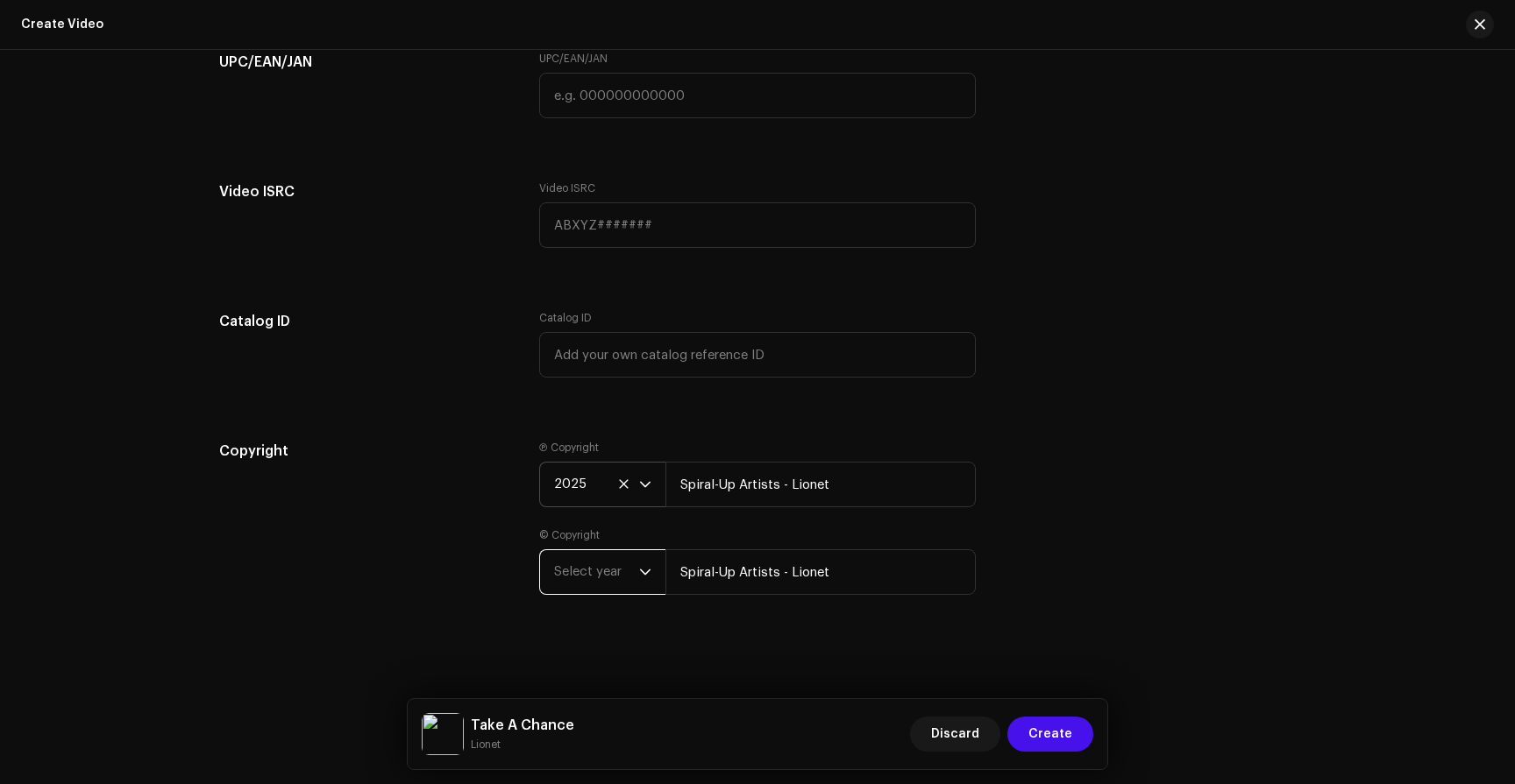
click at [610, 566] on span "Select year" at bounding box center [597, 572] width 85 height 43
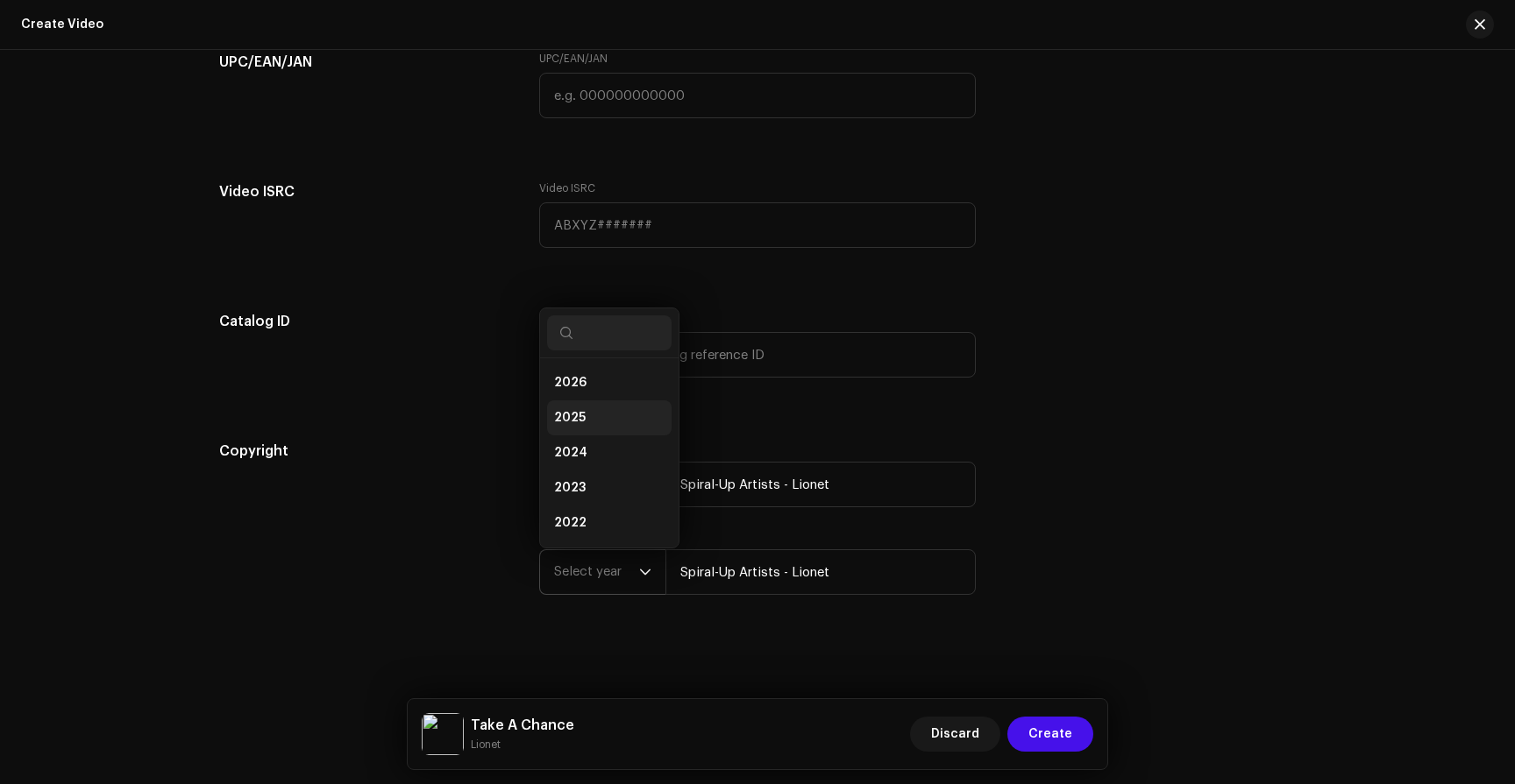
click at [591, 420] on li "2025" at bounding box center [609, 417] width 124 height 35
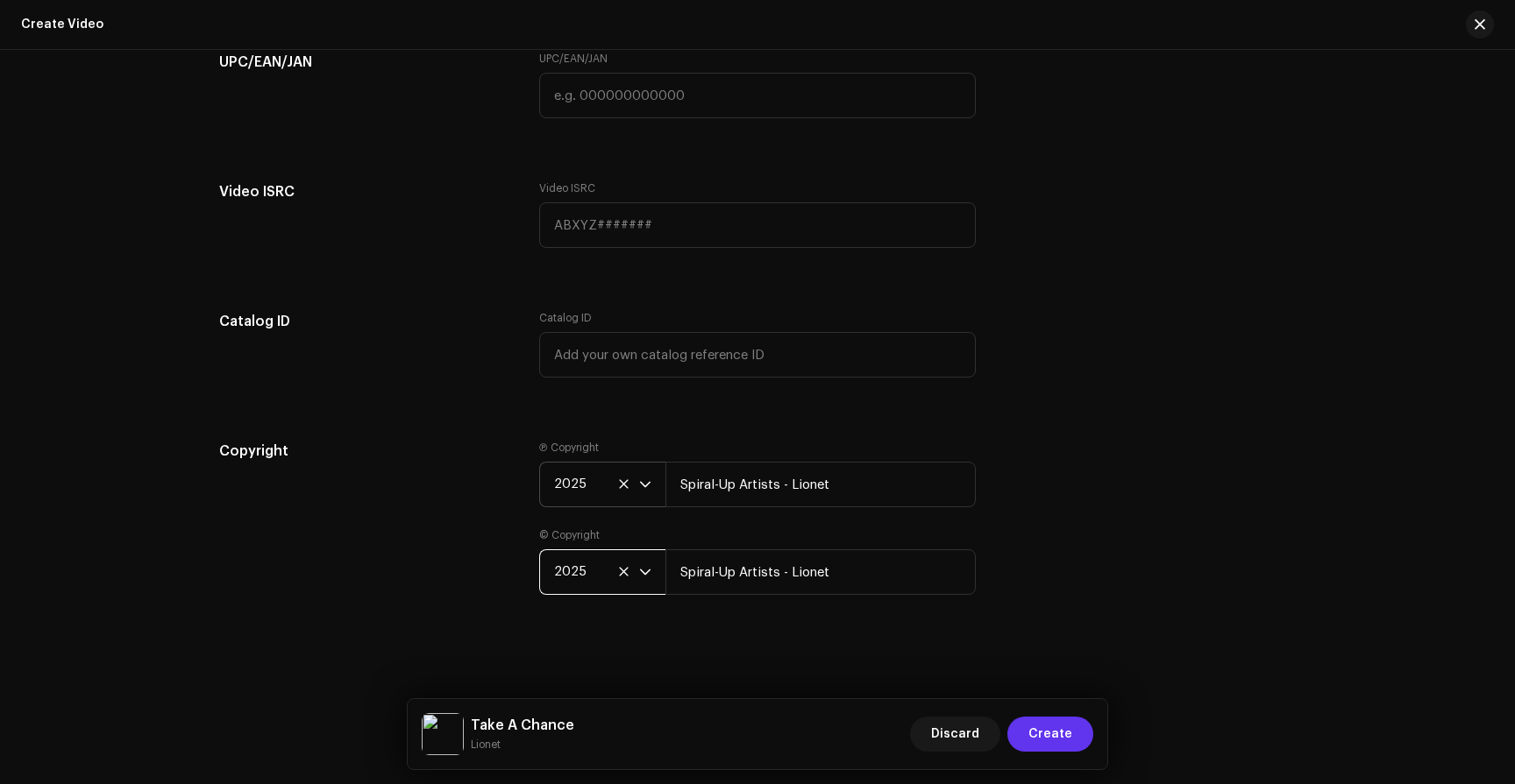
click at [1040, 727] on span "Create" at bounding box center [1050, 734] width 43 height 35
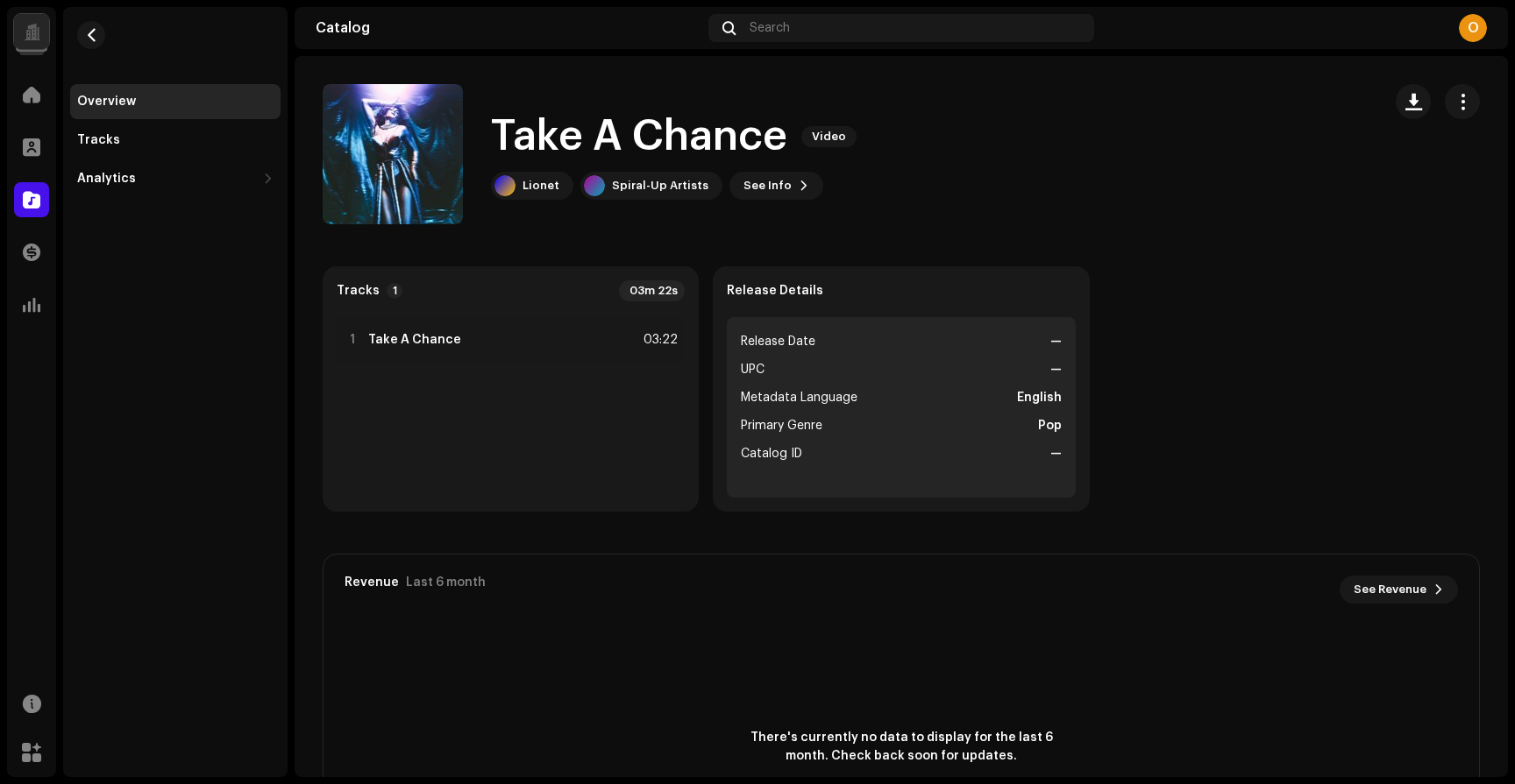
click at [59, 94] on navigation-secondary "Overview Tracks Analytics Revenue Geo" at bounding box center [172, 392] width 232 height 770
click at [43, 93] on div at bounding box center [31, 94] width 35 height 35
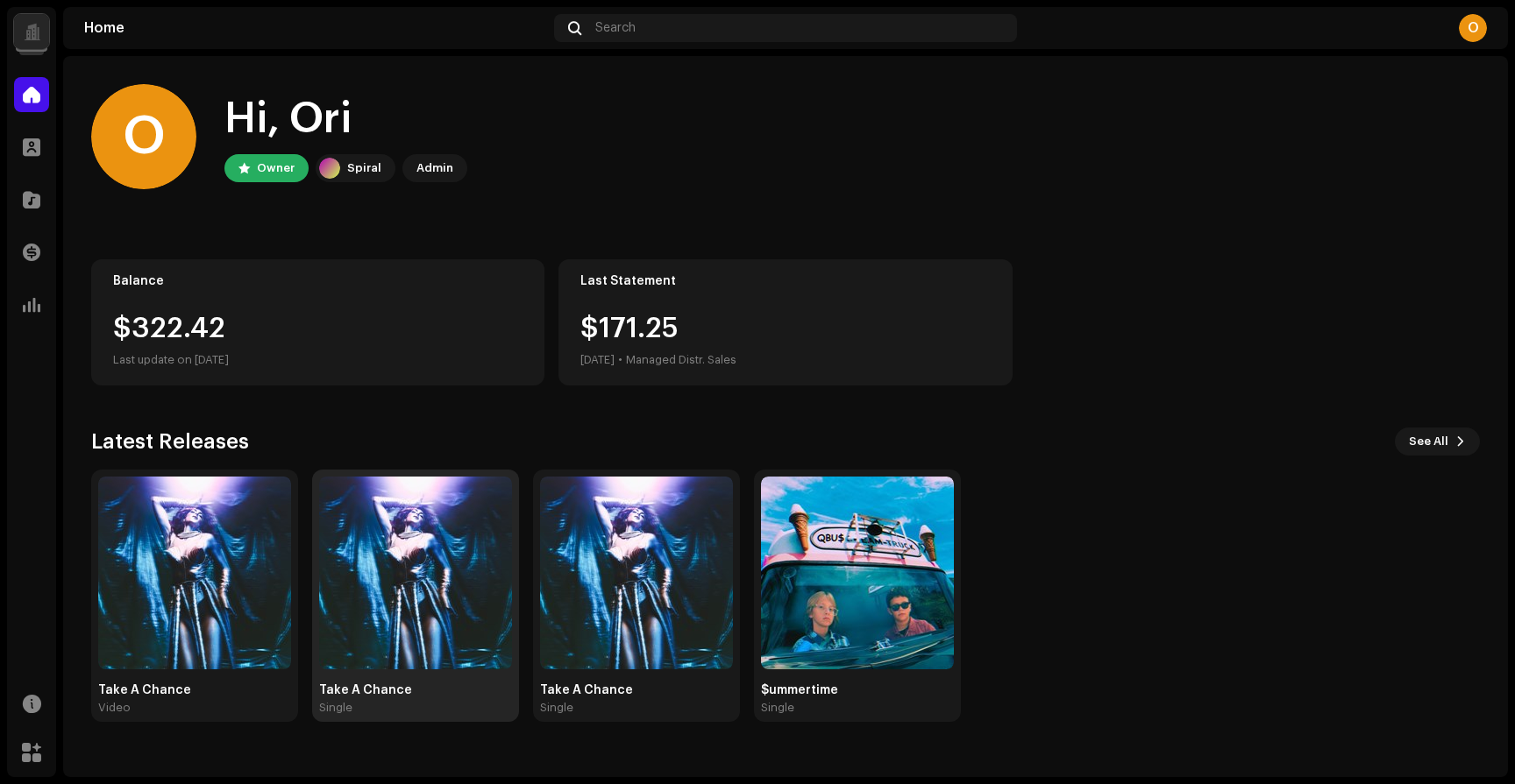
click at [390, 651] on img at bounding box center [415, 573] width 193 height 193
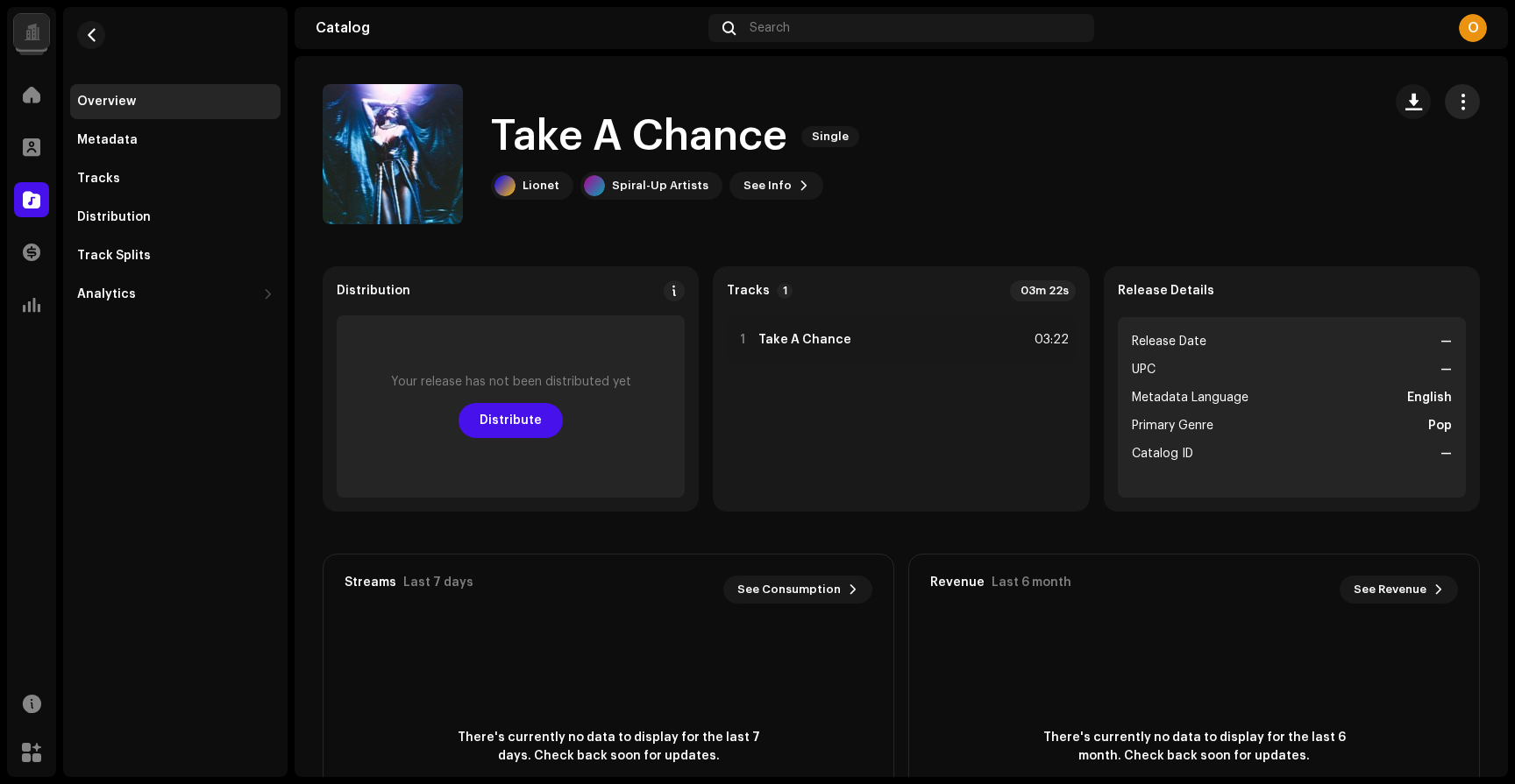
click at [1459, 102] on span "button" at bounding box center [1462, 101] width 16 height 14
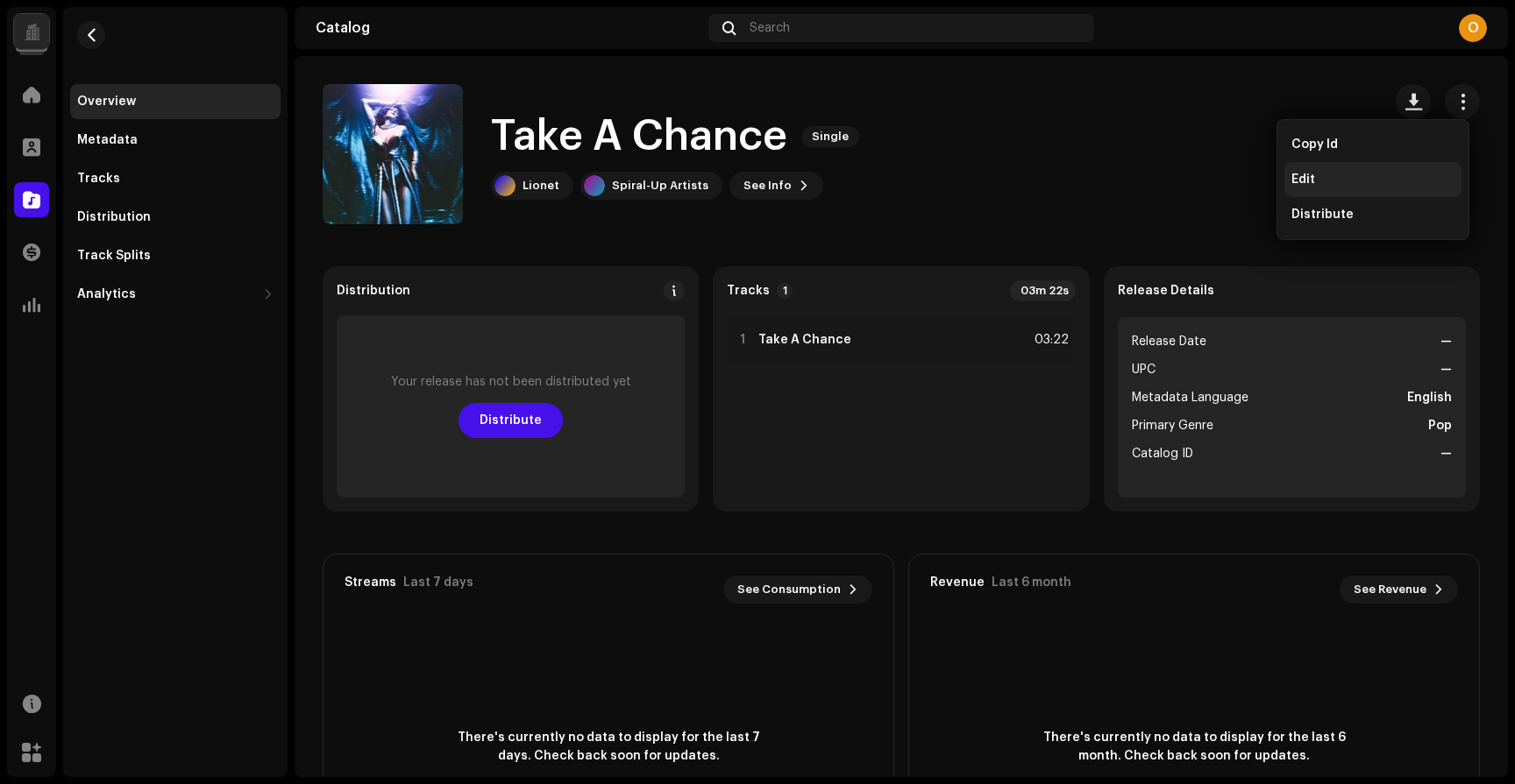
click at [1318, 173] on div "Edit" at bounding box center [1373, 179] width 163 height 14
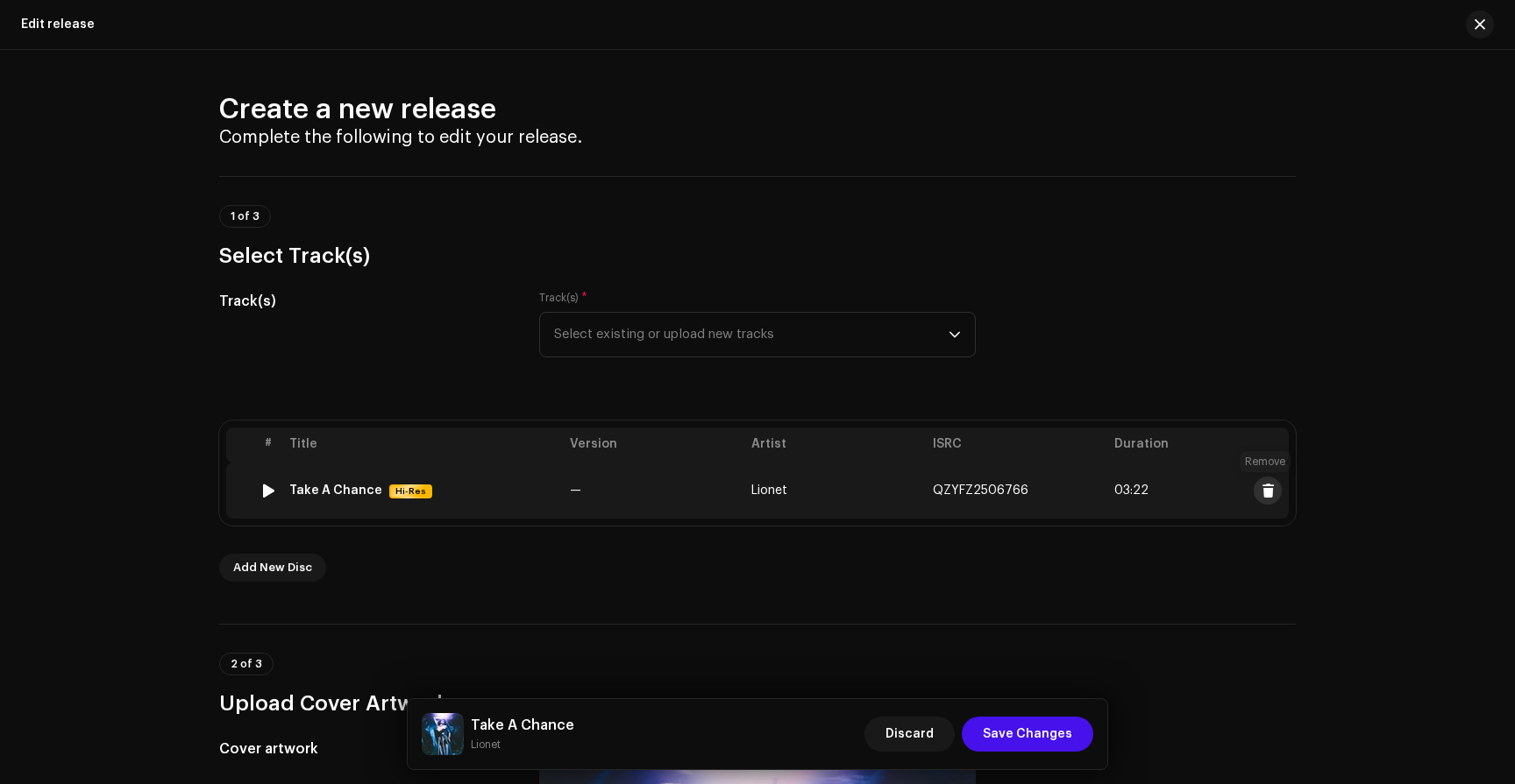
click at [1271, 492] on button at bounding box center [1267, 491] width 28 height 28
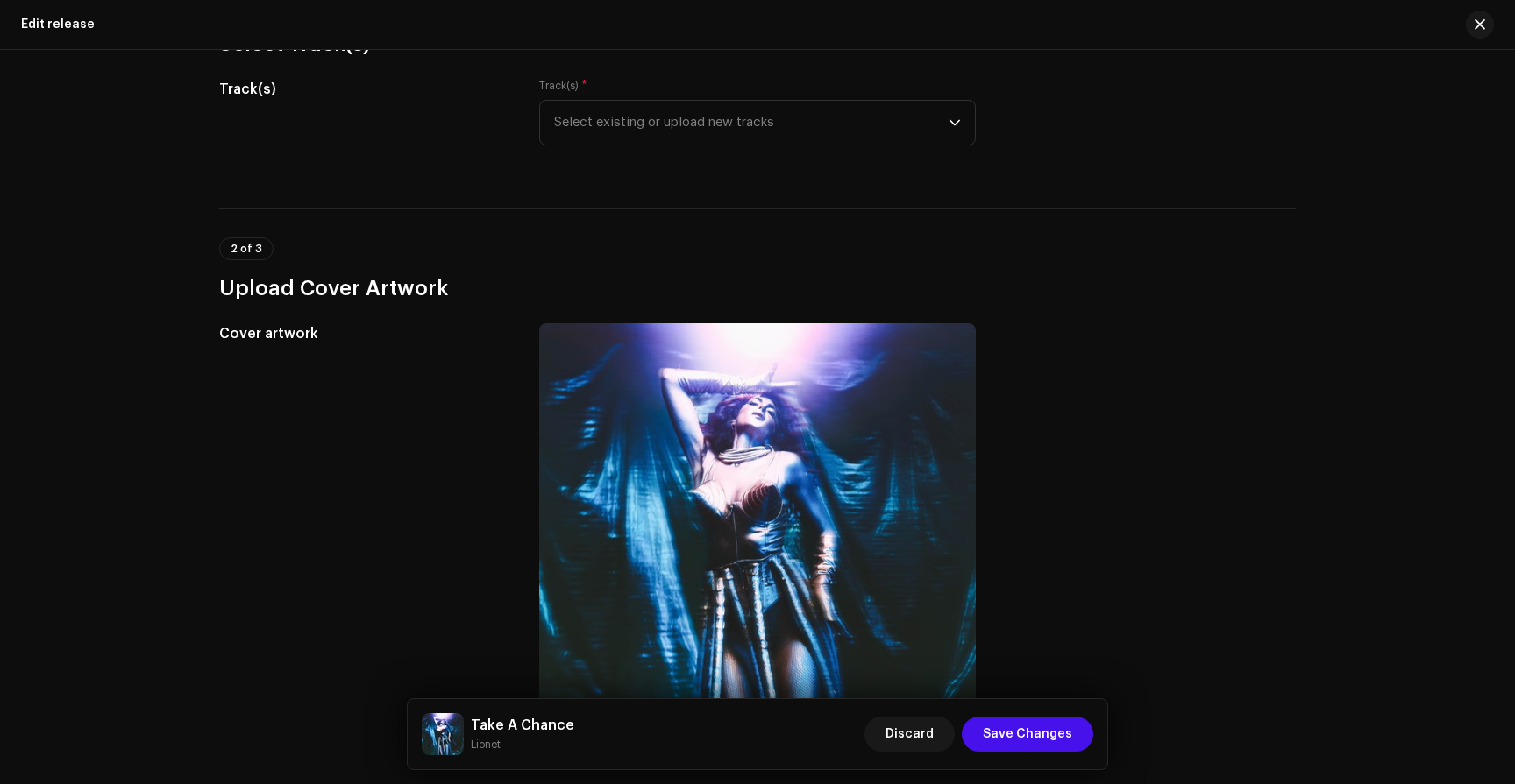
scroll to position [267, 0]
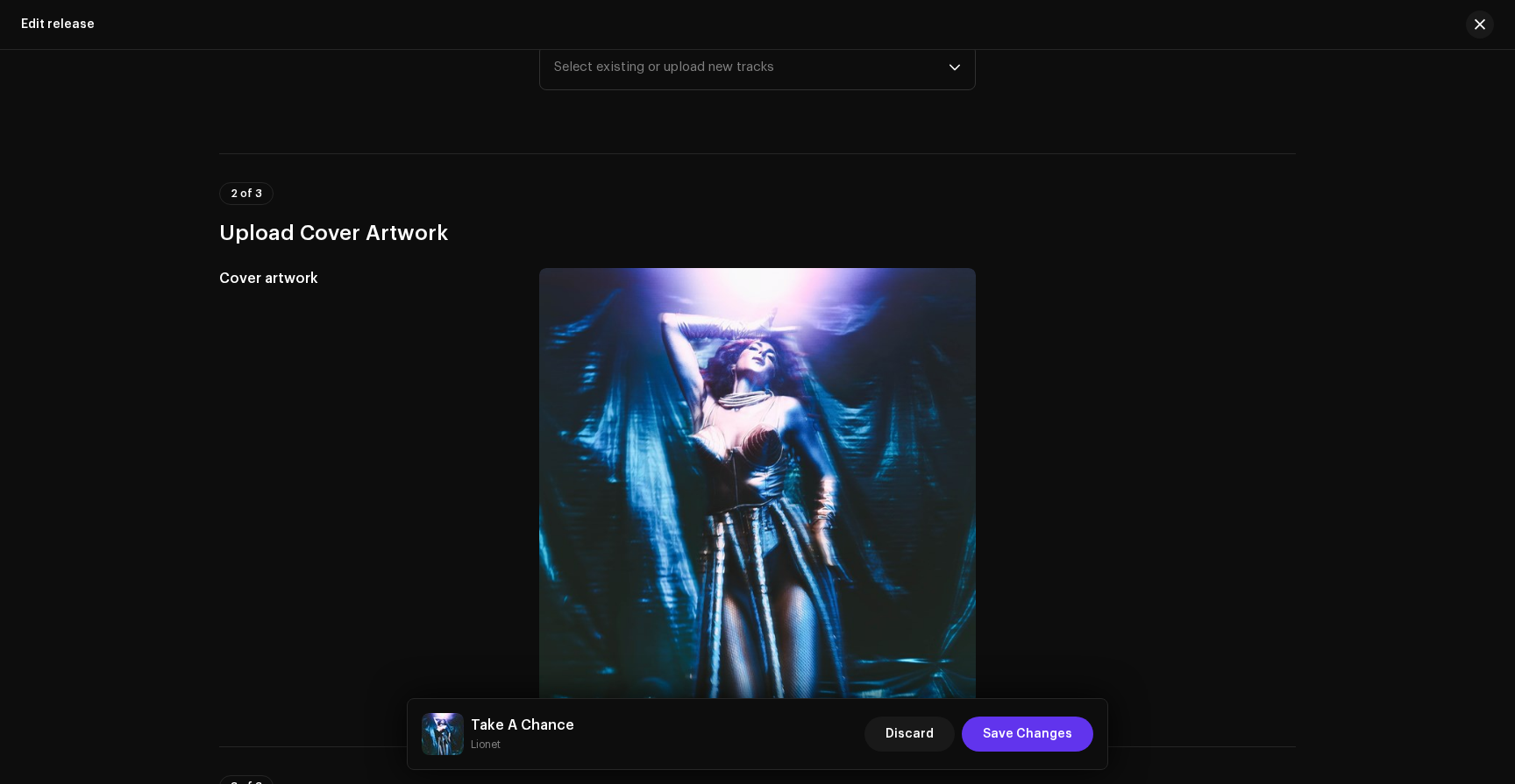
click at [1023, 722] on span "Save Changes" at bounding box center [1027, 734] width 90 height 35
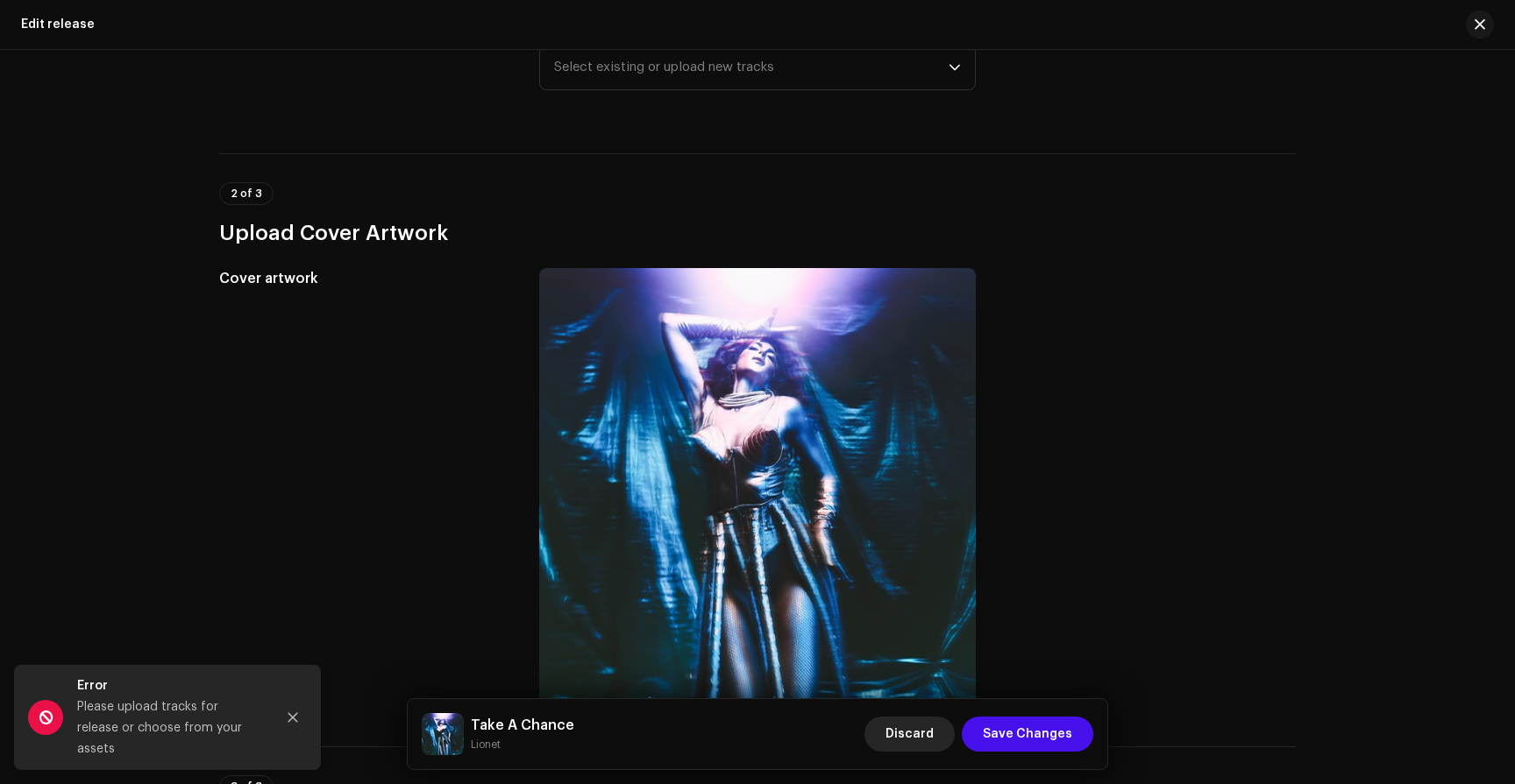
click at [916, 737] on span "Discard" at bounding box center [909, 734] width 48 height 35
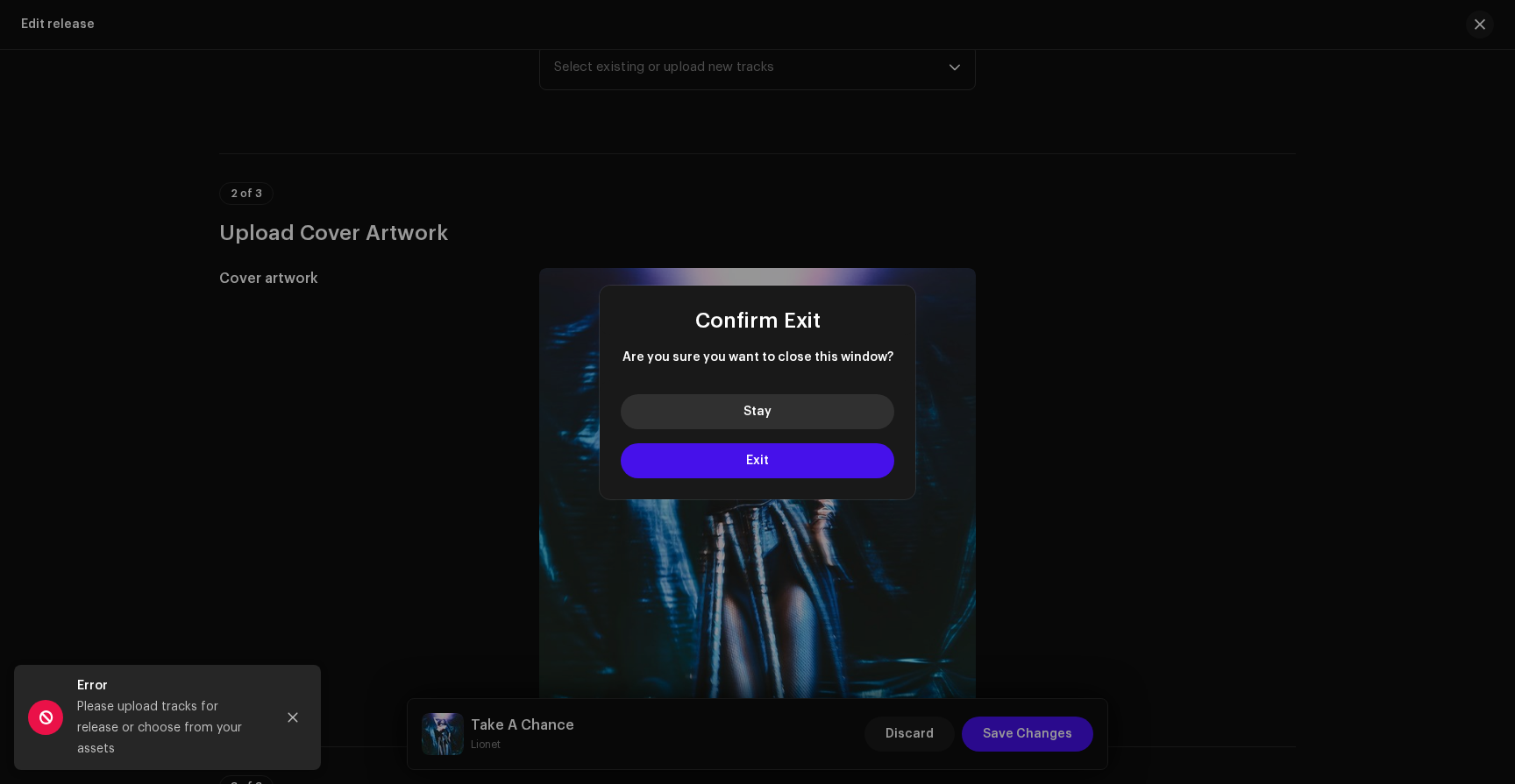
click at [768, 408] on span "Stay" at bounding box center [757, 412] width 28 height 13
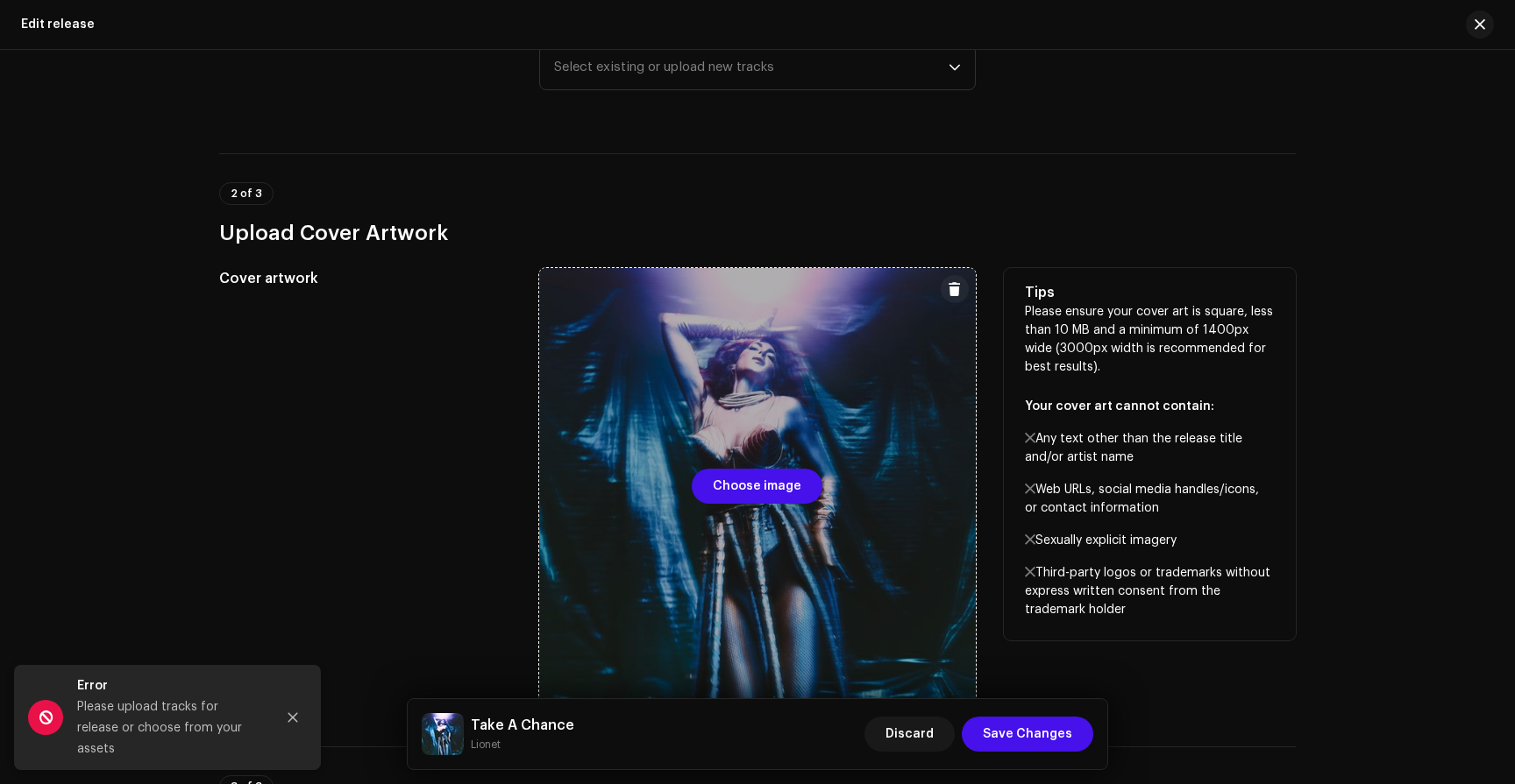
scroll to position [0, 0]
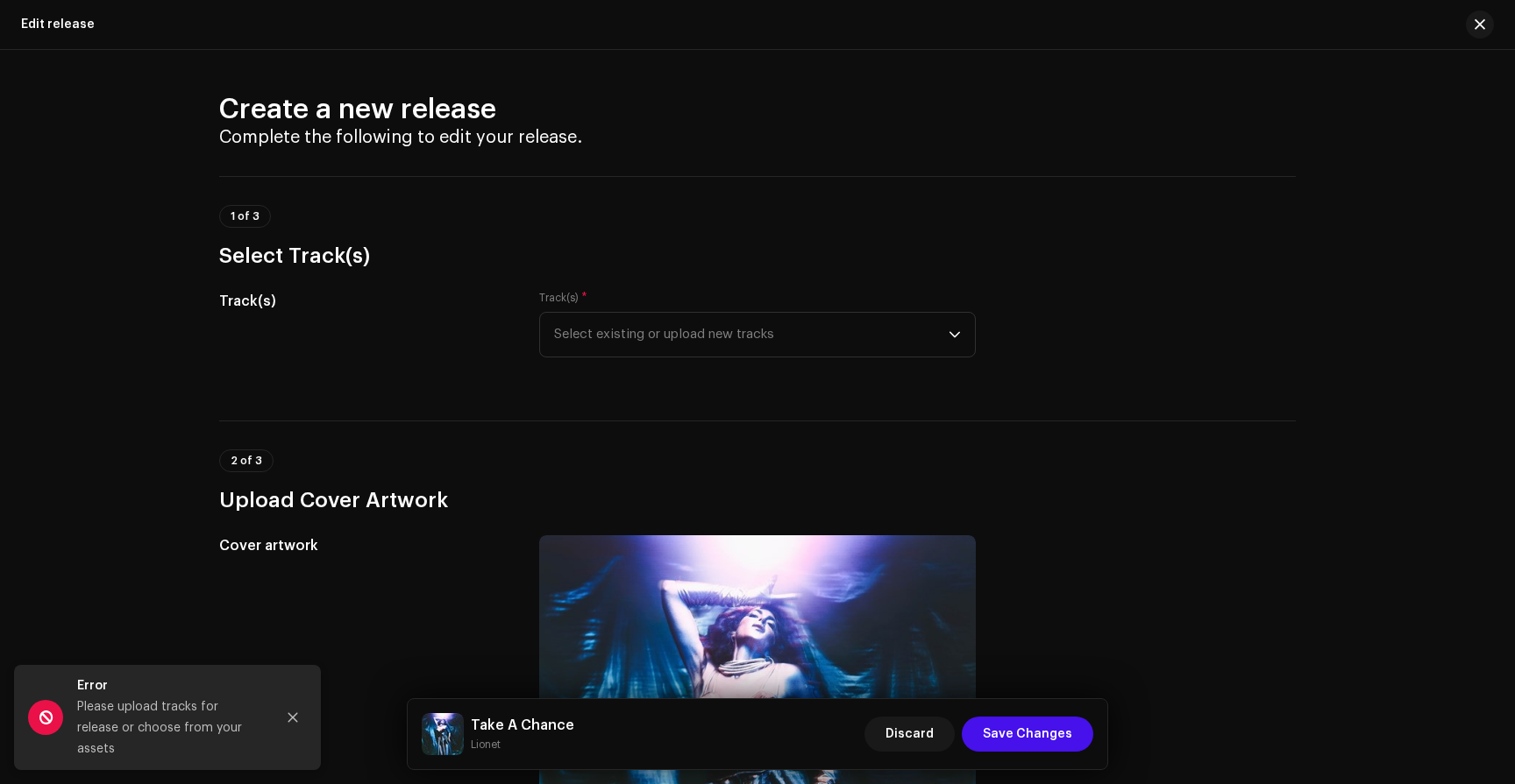
click at [919, 753] on div "Discard Save Changes" at bounding box center [979, 734] width 229 height 42
click at [913, 746] on span "Discard" at bounding box center [909, 734] width 48 height 35
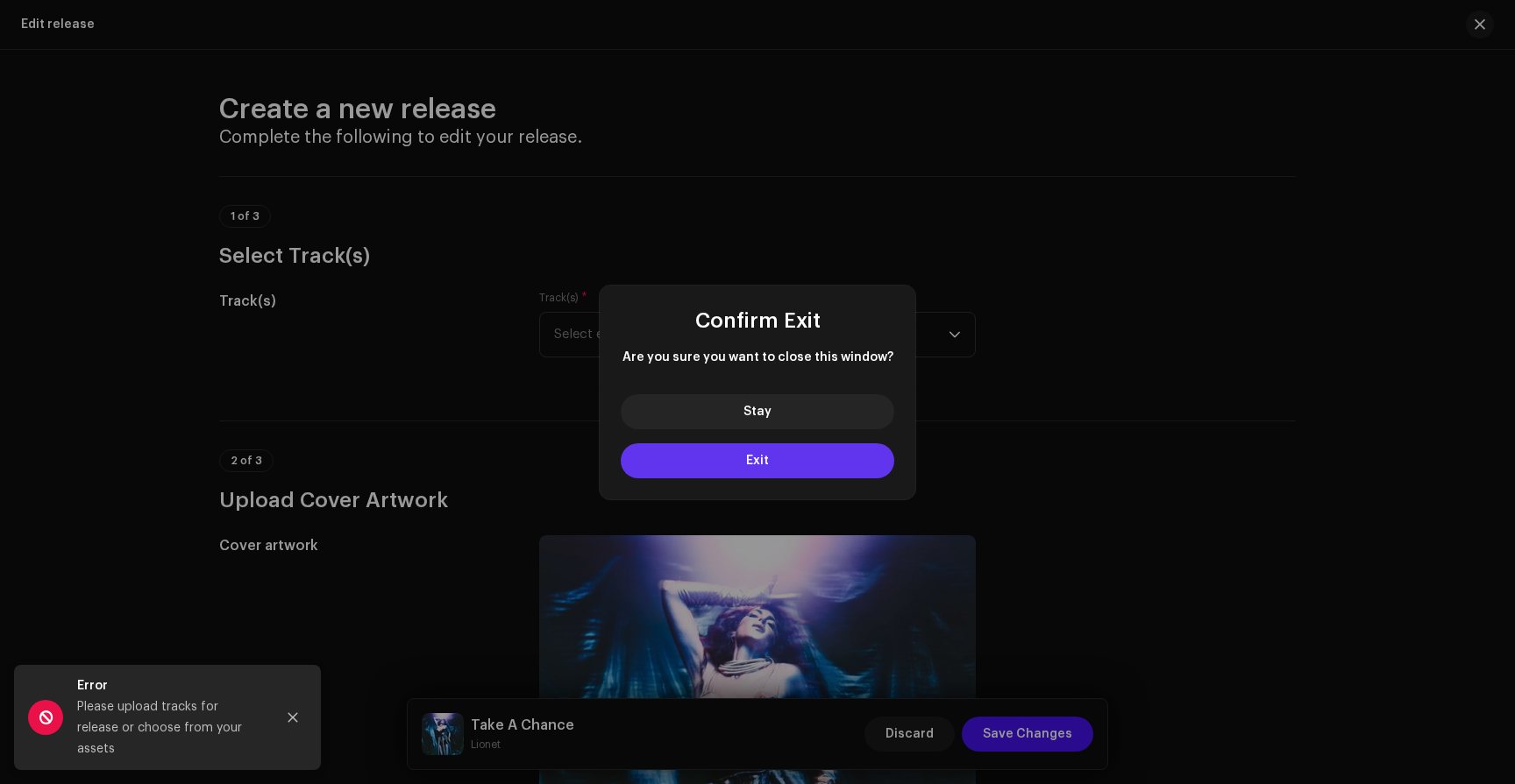
click at [775, 460] on button "Exit" at bounding box center [757, 461] width 273 height 35
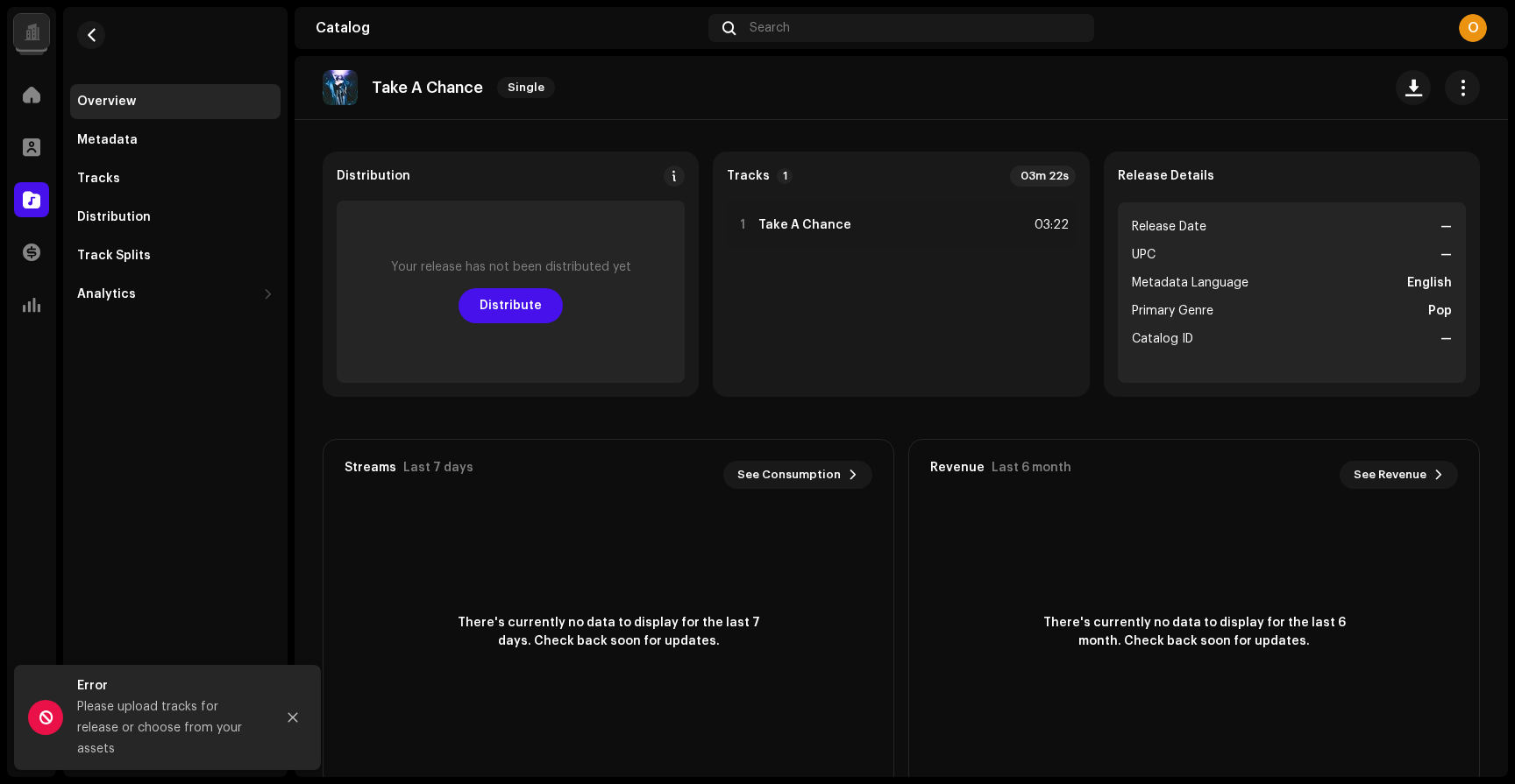
scroll to position [155, 0]
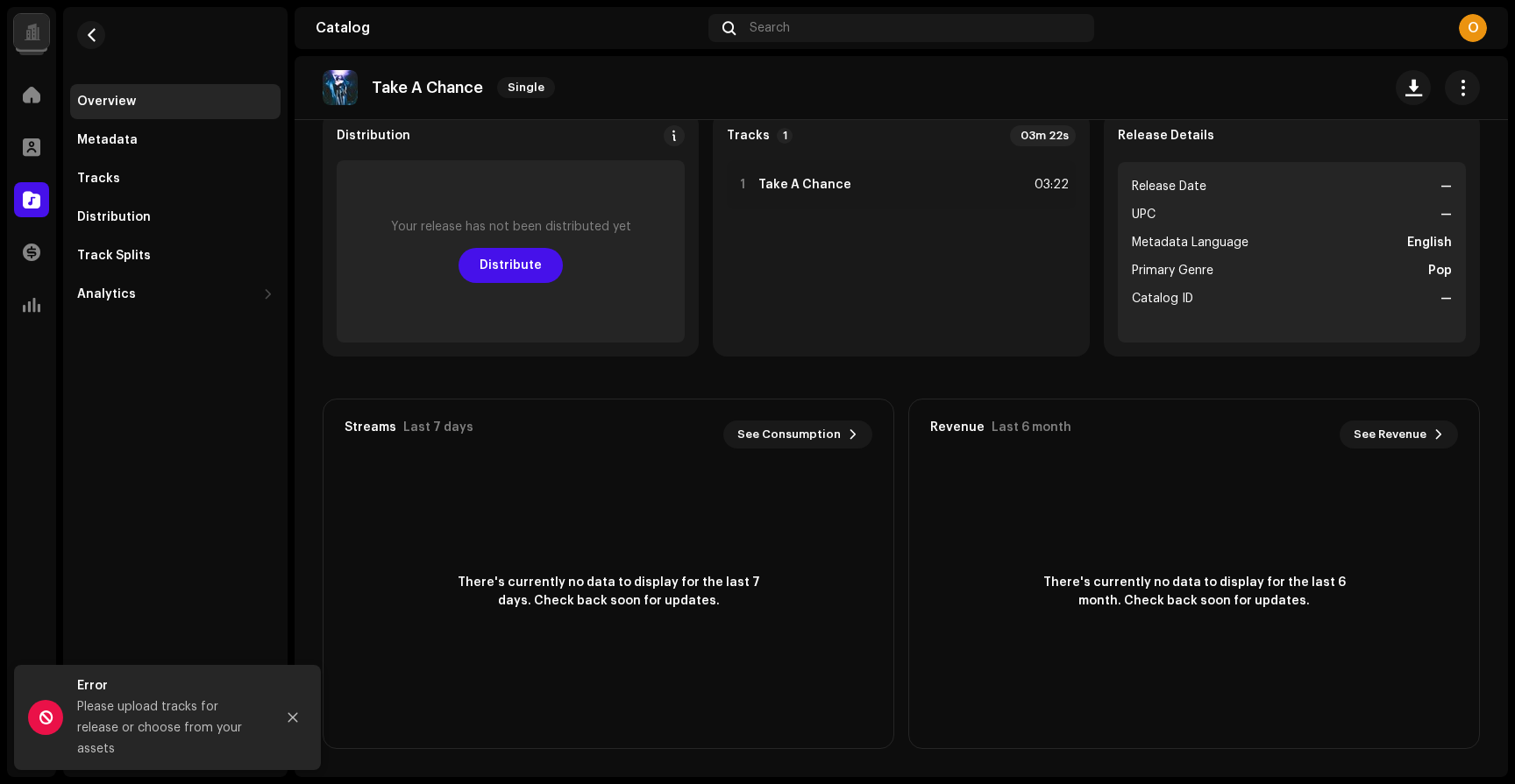
click at [14, 106] on div "Home" at bounding box center [32, 94] width 49 height 49
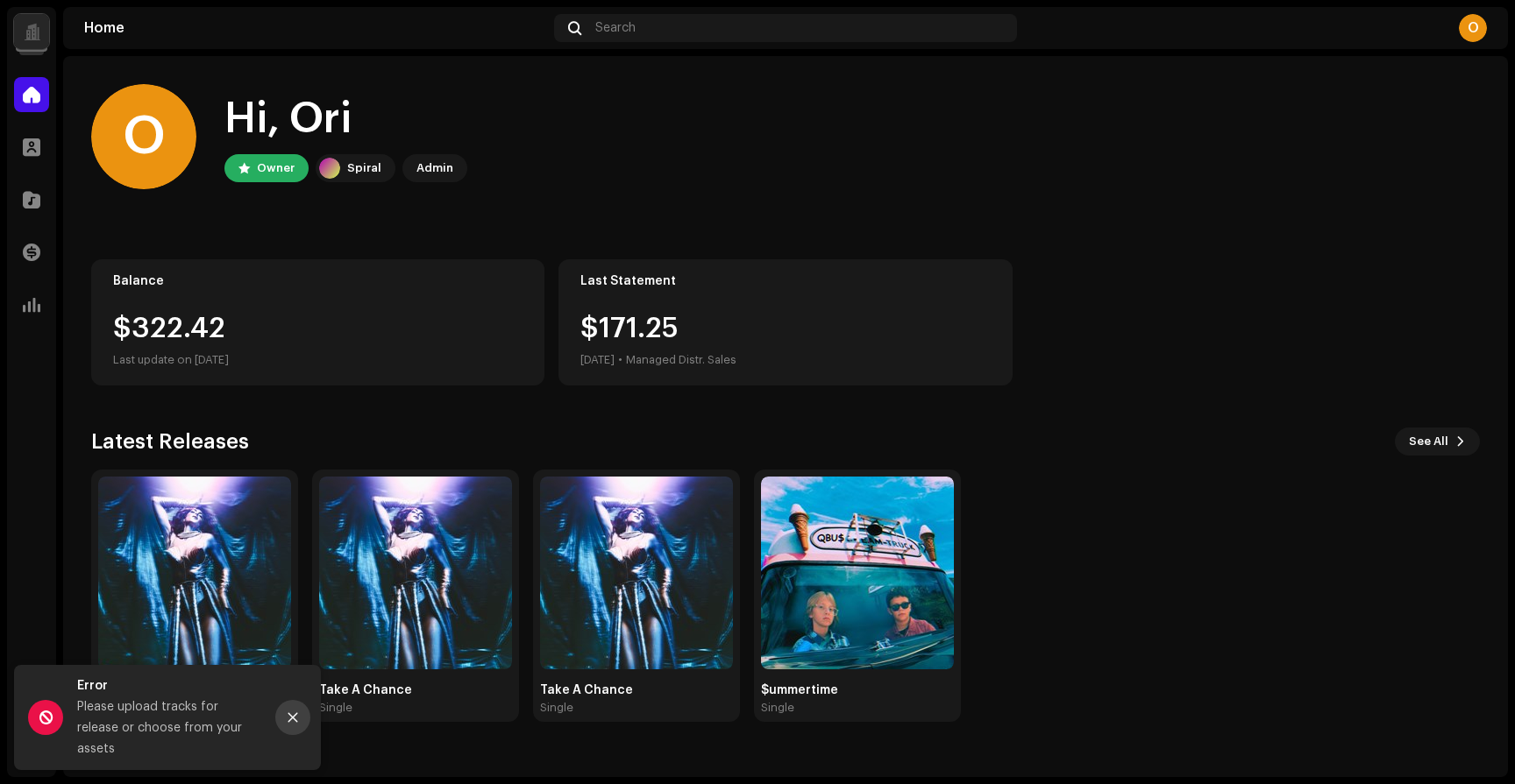
click at [303, 722] on button "Close" at bounding box center [292, 717] width 35 height 35
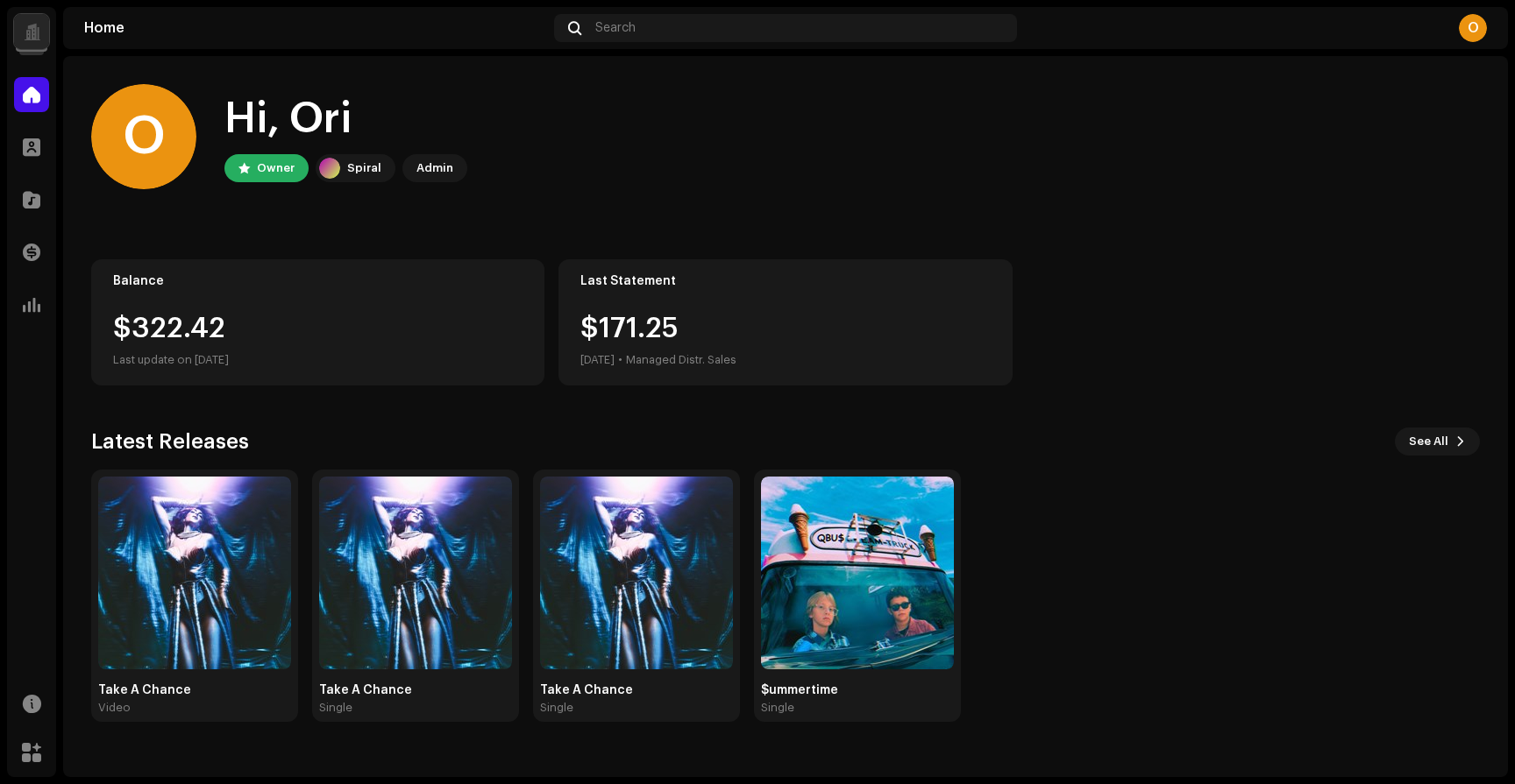
click at [30, 32] on div at bounding box center [32, 32] width 16 height 0
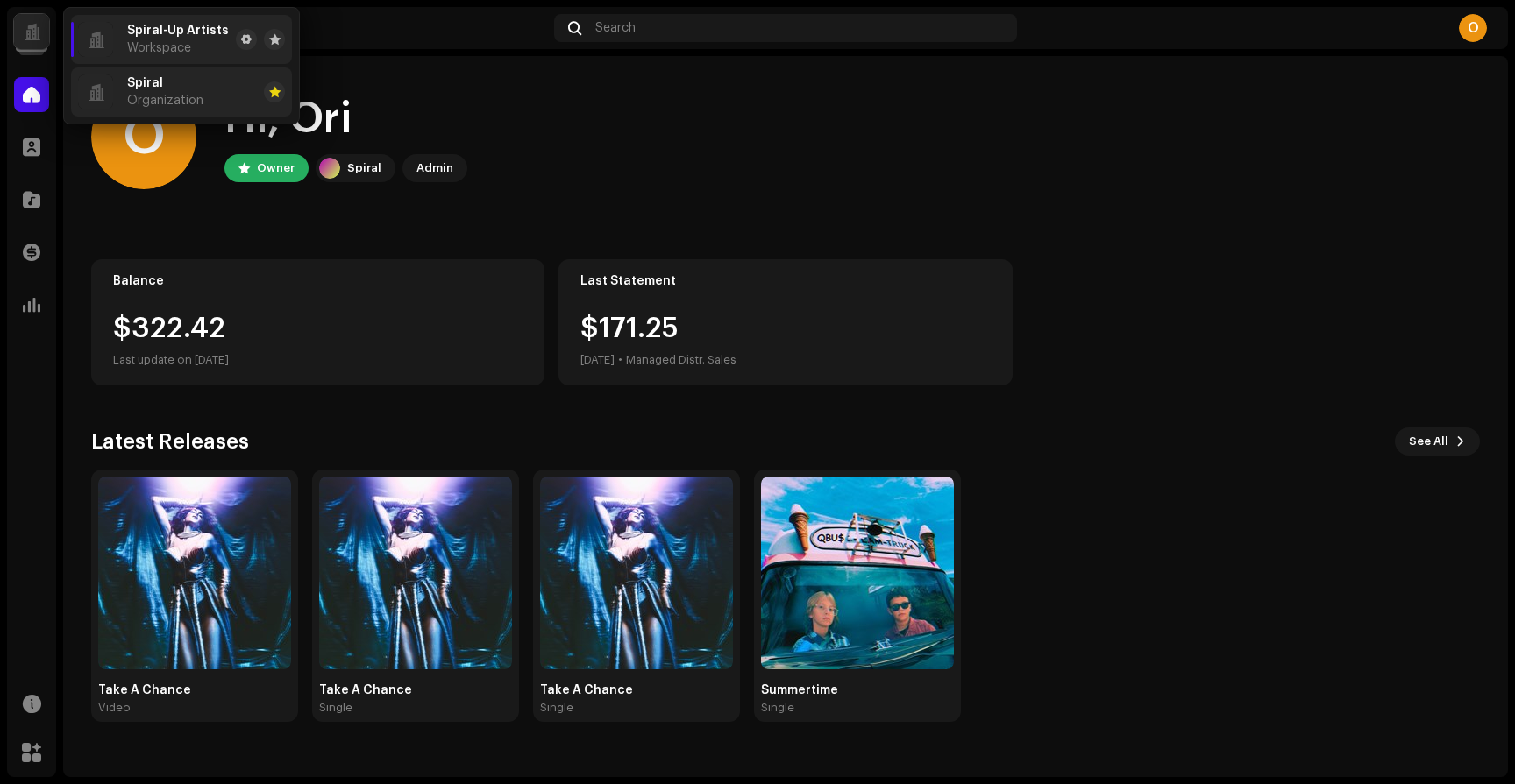
click at [178, 89] on div "Spiral Organization" at bounding box center [165, 91] width 76 height 32
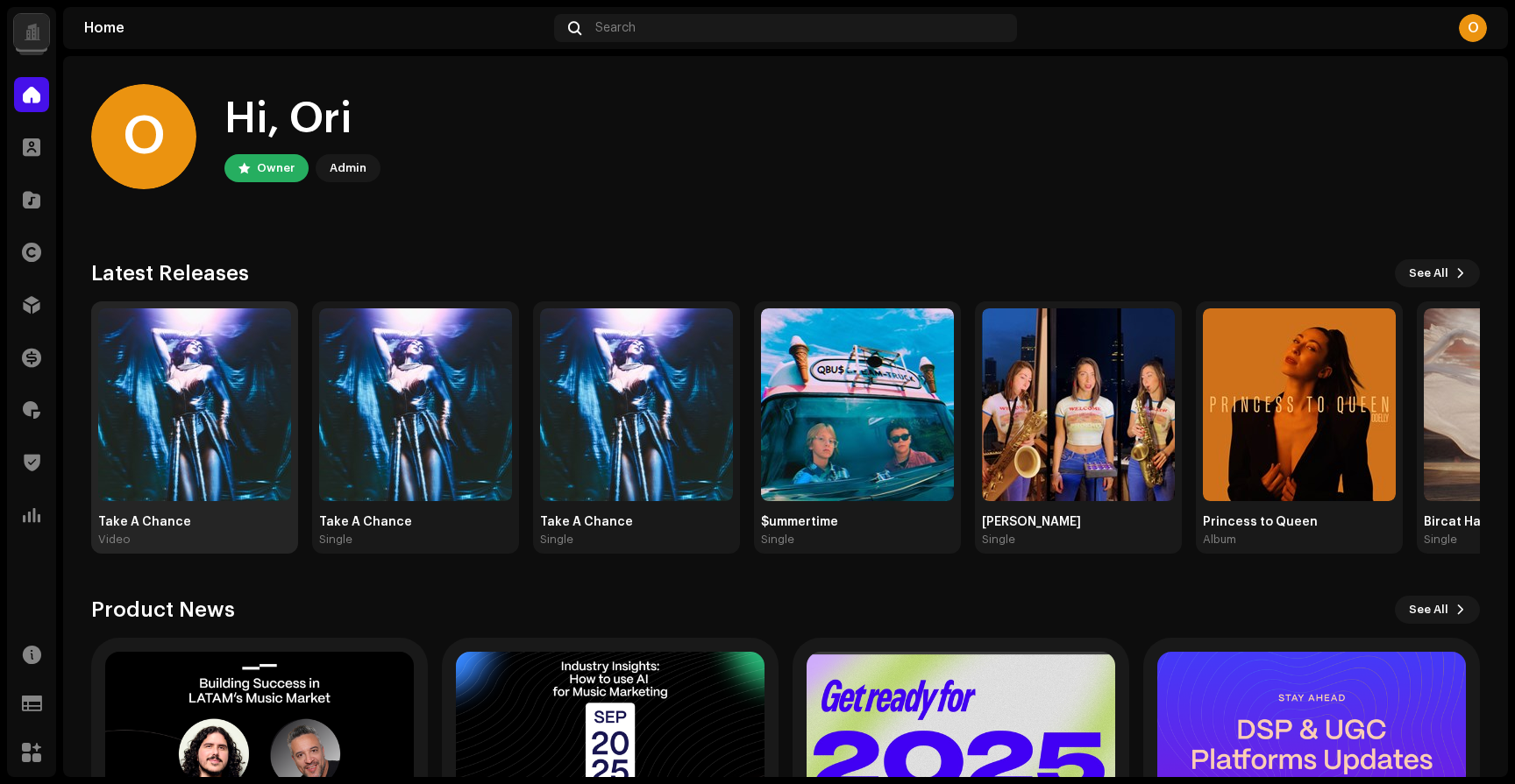
click at [167, 404] on img at bounding box center [194, 405] width 193 height 193
